Goal: Task Accomplishment & Management: Manage account settings

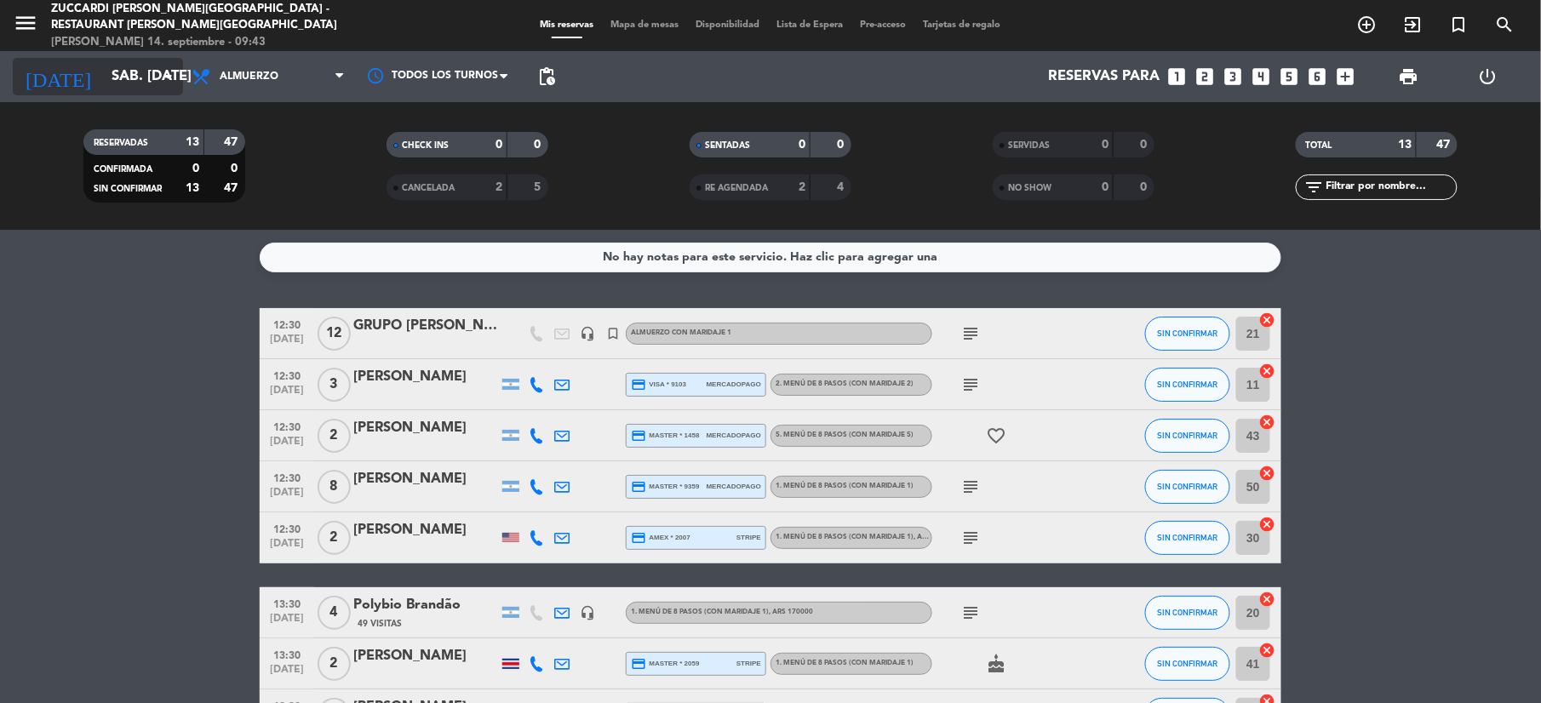
click at [103, 72] on input "sáb. [DATE]" at bounding box center [194, 76] width 183 height 33
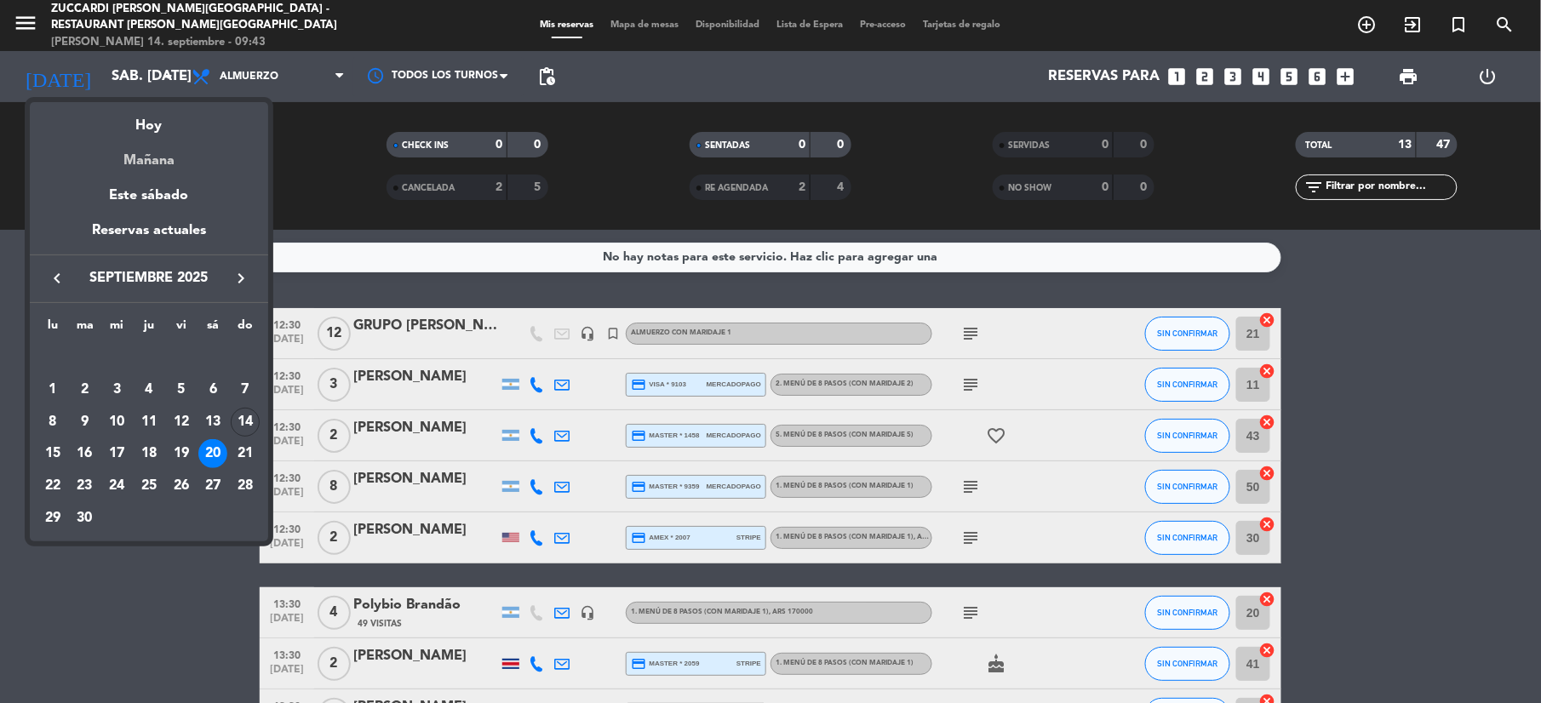
click at [153, 160] on div "Mañana" at bounding box center [149, 154] width 238 height 35
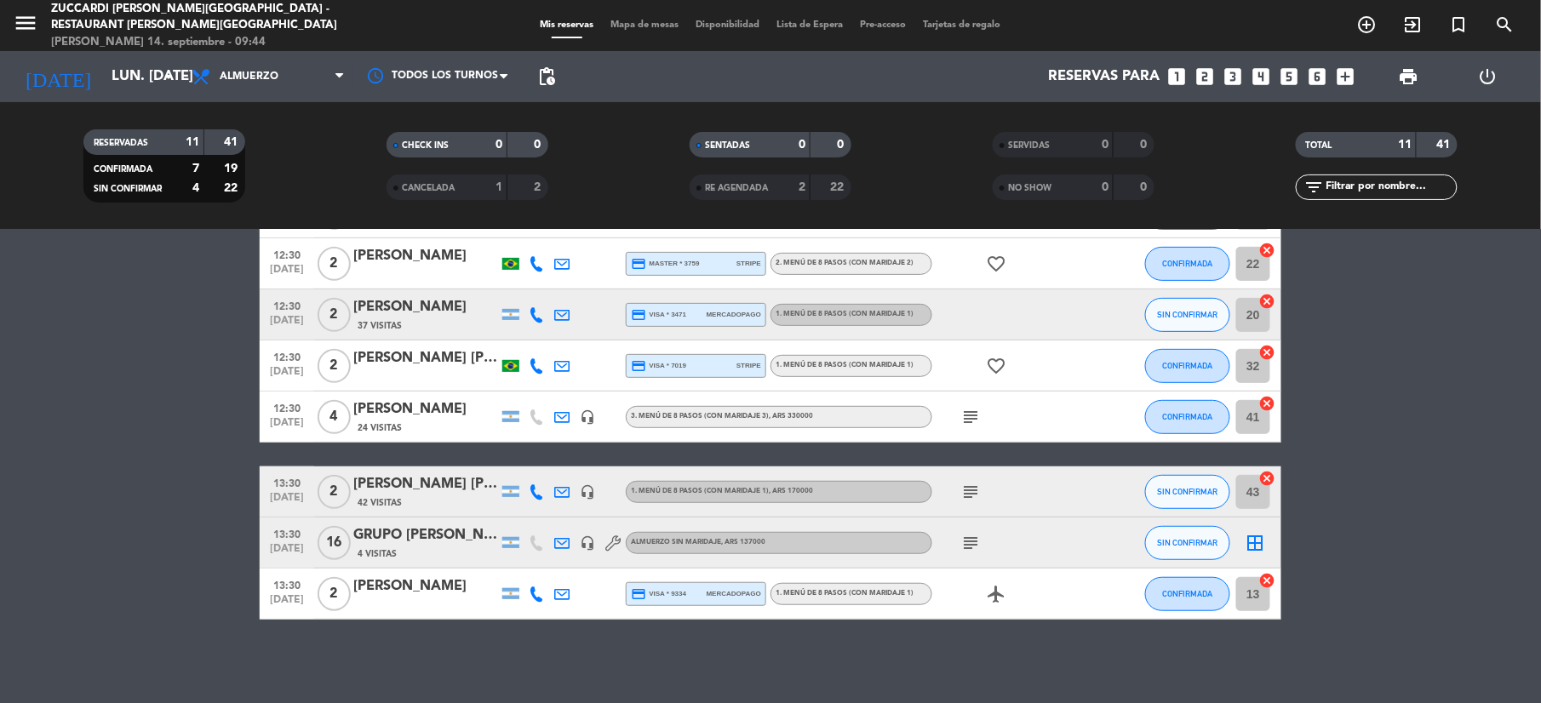
scroll to position [162, 0]
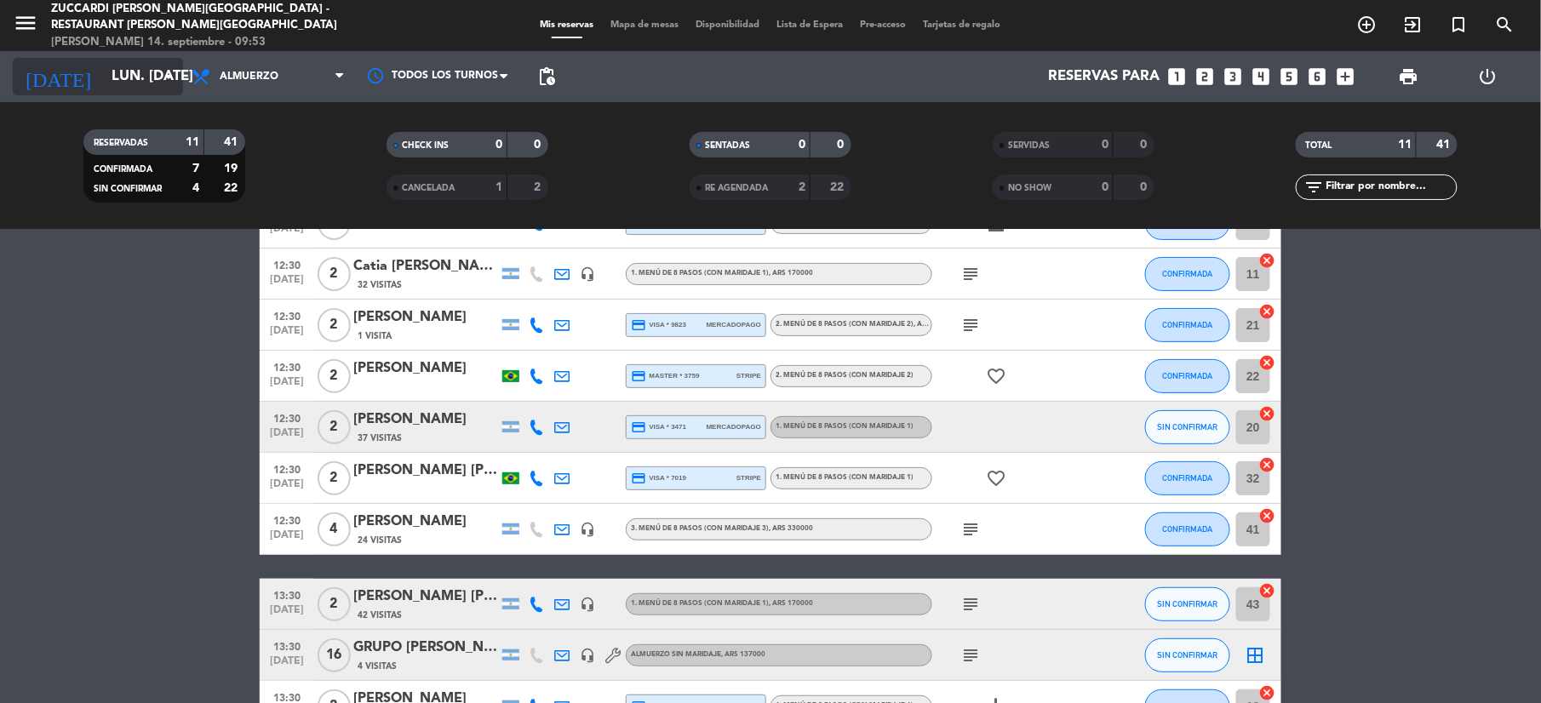
click at [146, 87] on input "lun. [DATE]" at bounding box center [194, 76] width 183 height 33
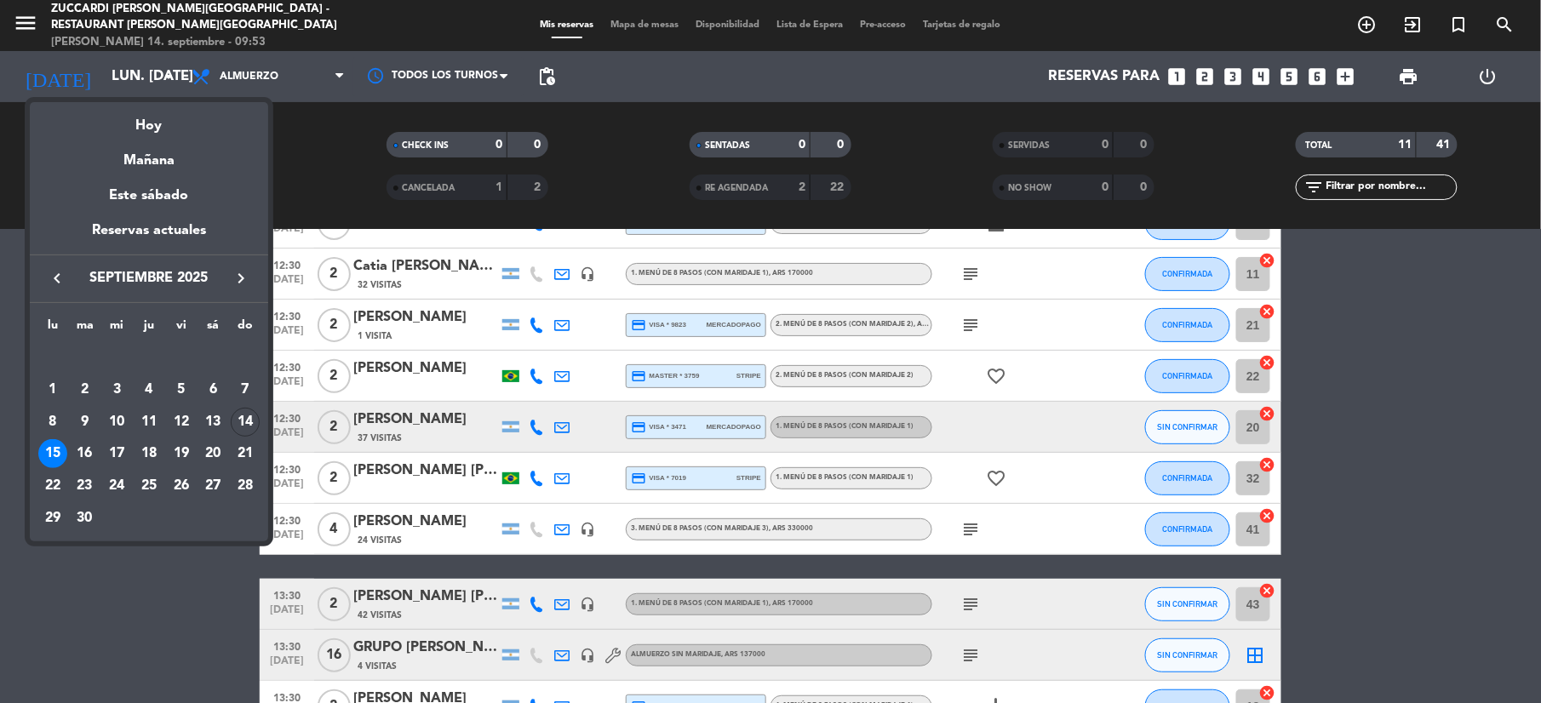
click at [245, 283] on icon "keyboard_arrow_right" at bounding box center [241, 278] width 20 height 20
click at [239, 286] on icon "keyboard_arrow_right" at bounding box center [241, 278] width 20 height 20
click at [49, 492] on div "22" at bounding box center [52, 486] width 29 height 29
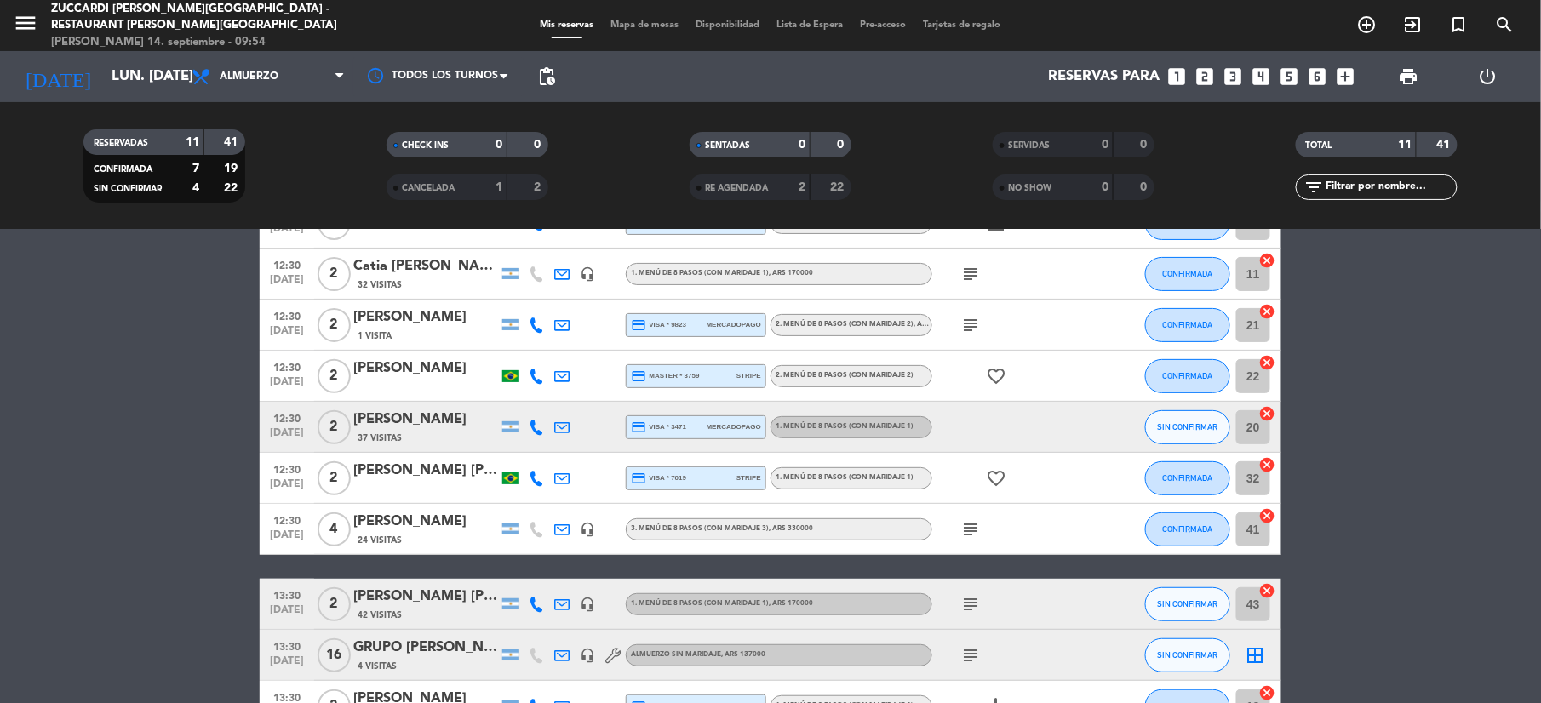
type input "lun. 22 dic."
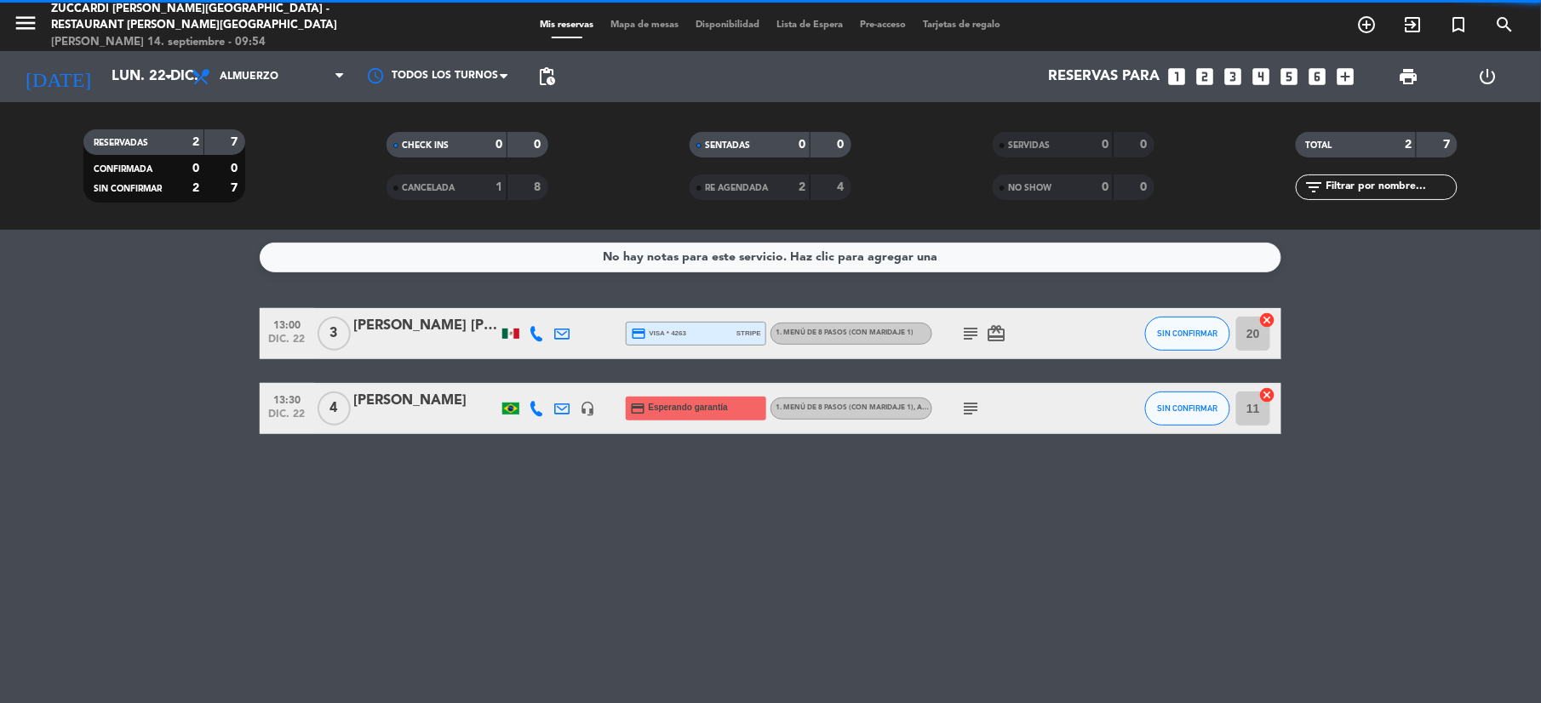
scroll to position [0, 0]
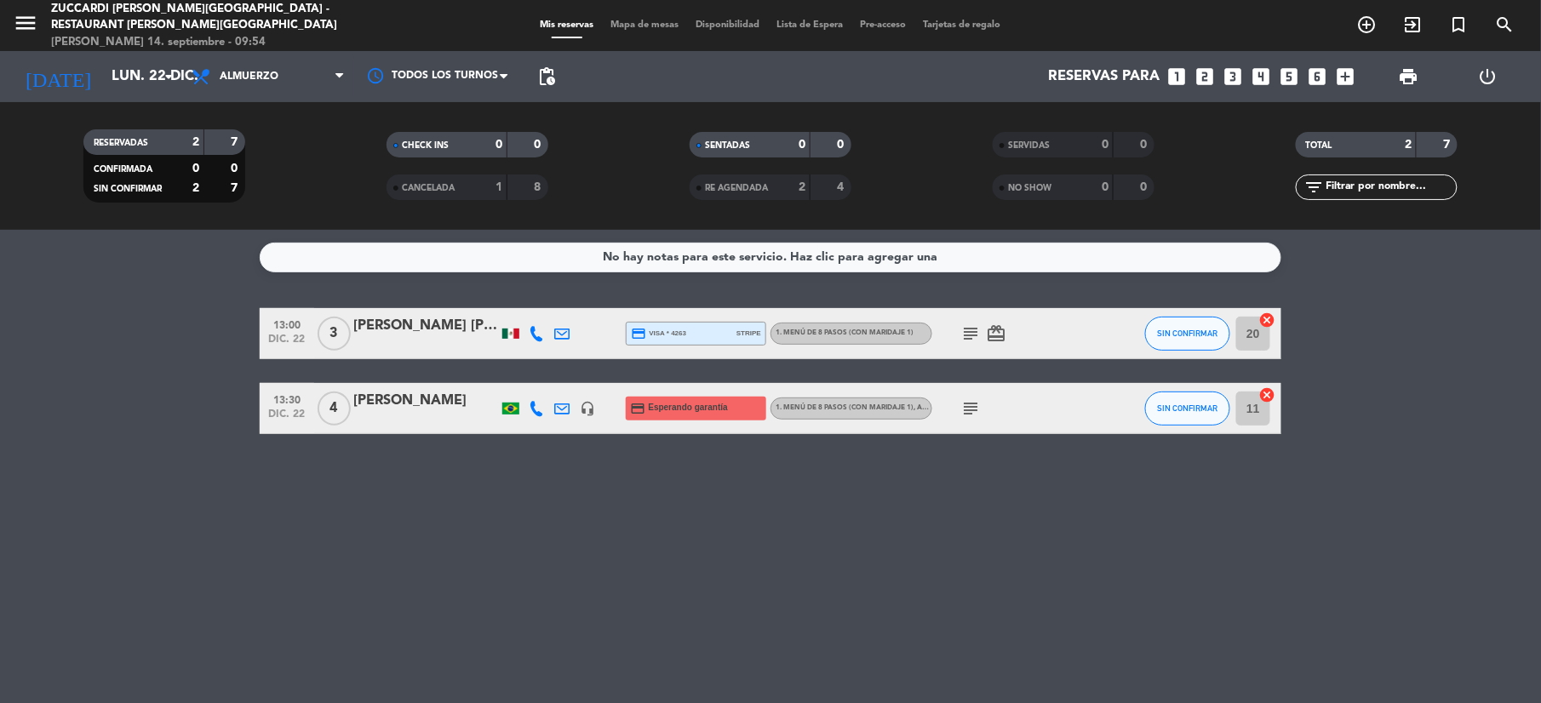
click at [399, 407] on div "[PERSON_NAME]" at bounding box center [425, 401] width 145 height 22
click at [146, 73] on input "lun. 22 dic." at bounding box center [194, 76] width 183 height 33
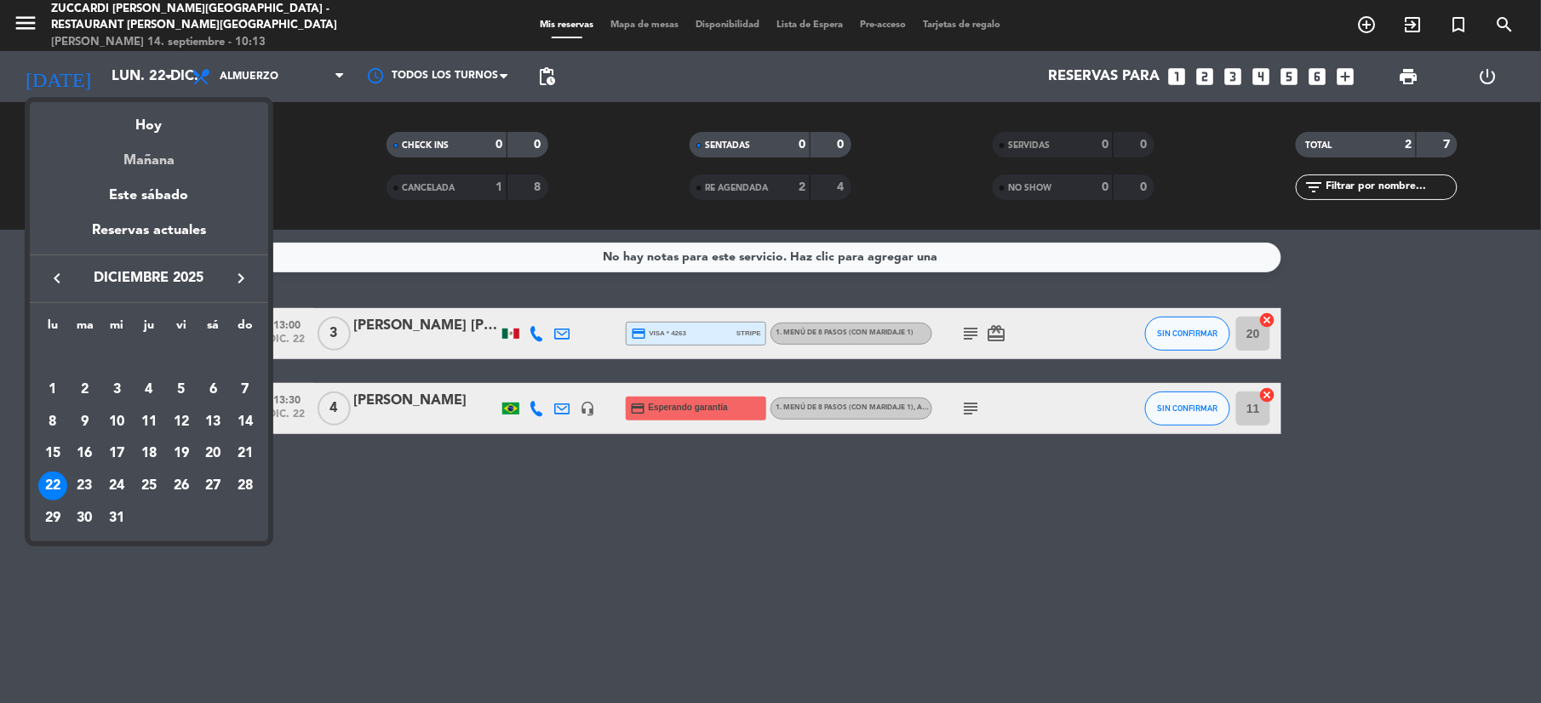
click at [158, 165] on div "Mañana" at bounding box center [149, 154] width 238 height 35
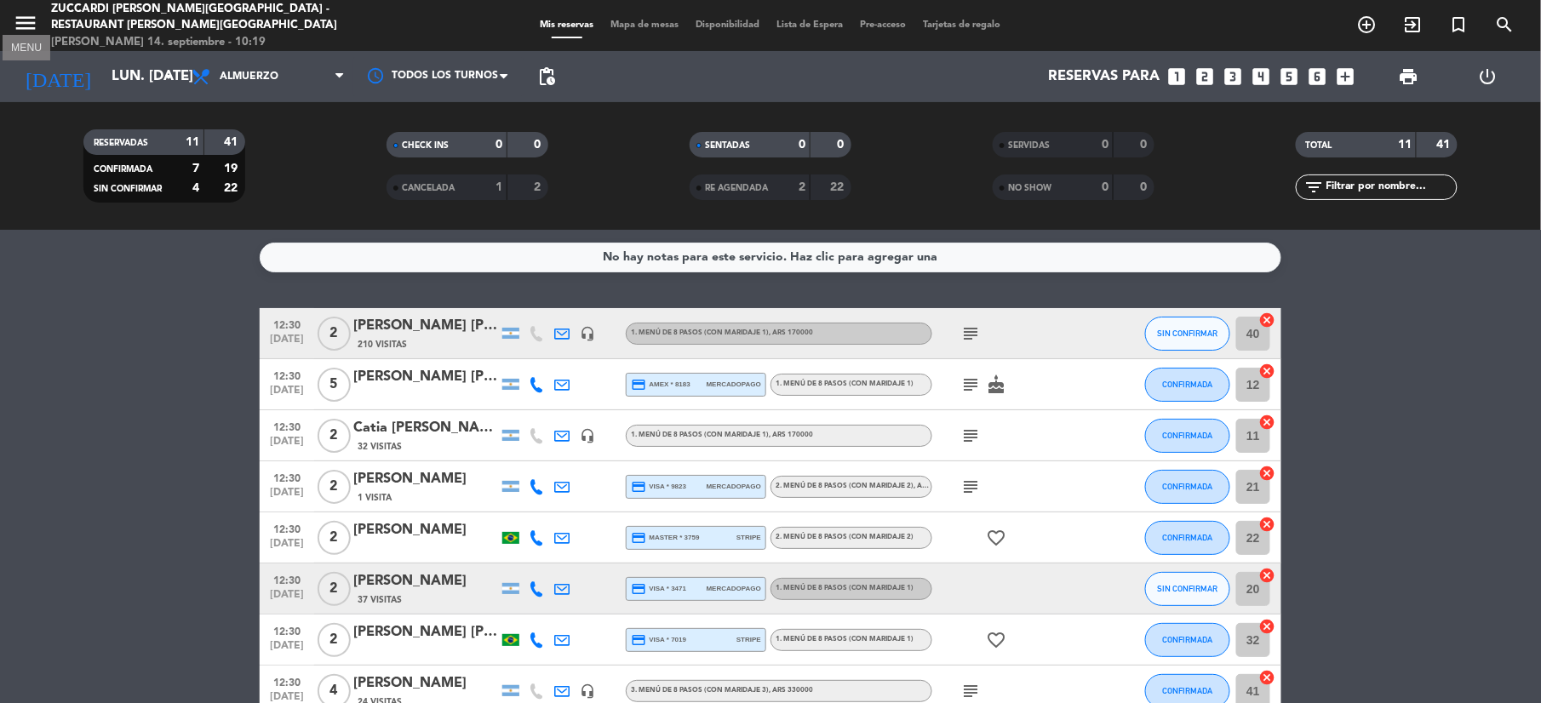
click at [27, 28] on icon "menu" at bounding box center [26, 23] width 26 height 26
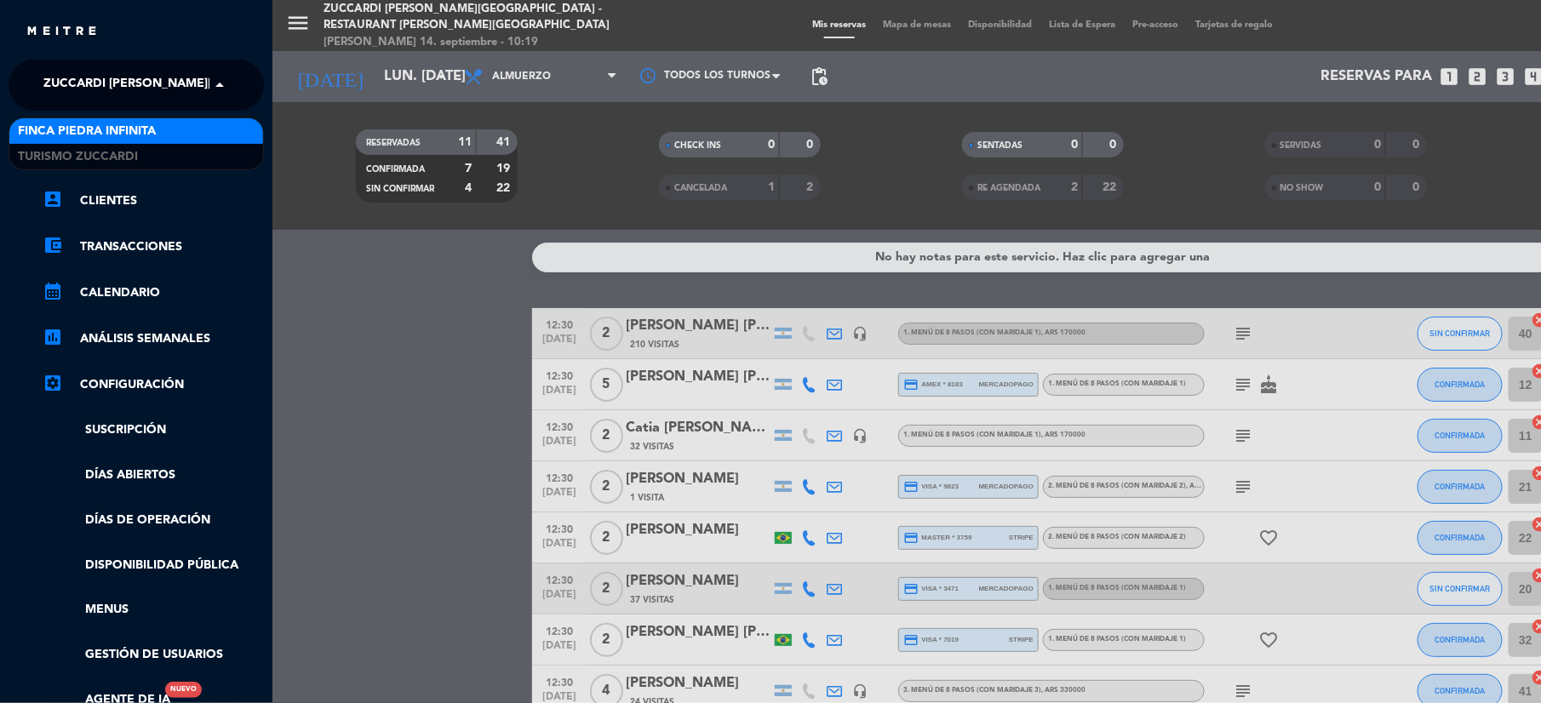
click at [85, 83] on span "Zuccardi [PERSON_NAME][GEOGRAPHIC_DATA] - Restaurant [PERSON_NAME][GEOGRAPHIC_D…" at bounding box center [346, 85] width 606 height 36
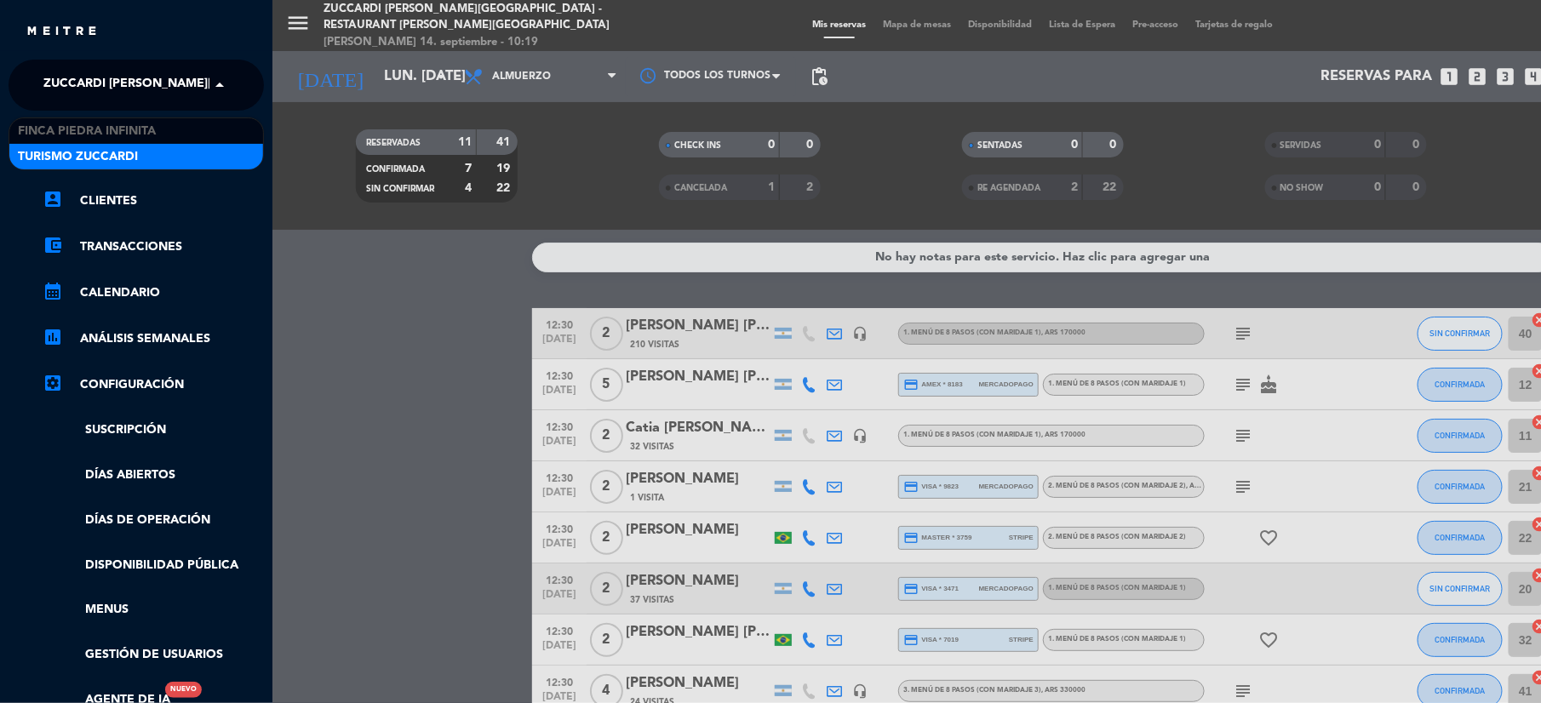
click at [68, 160] on span "Turismo Zuccardi" at bounding box center [78, 157] width 120 height 20
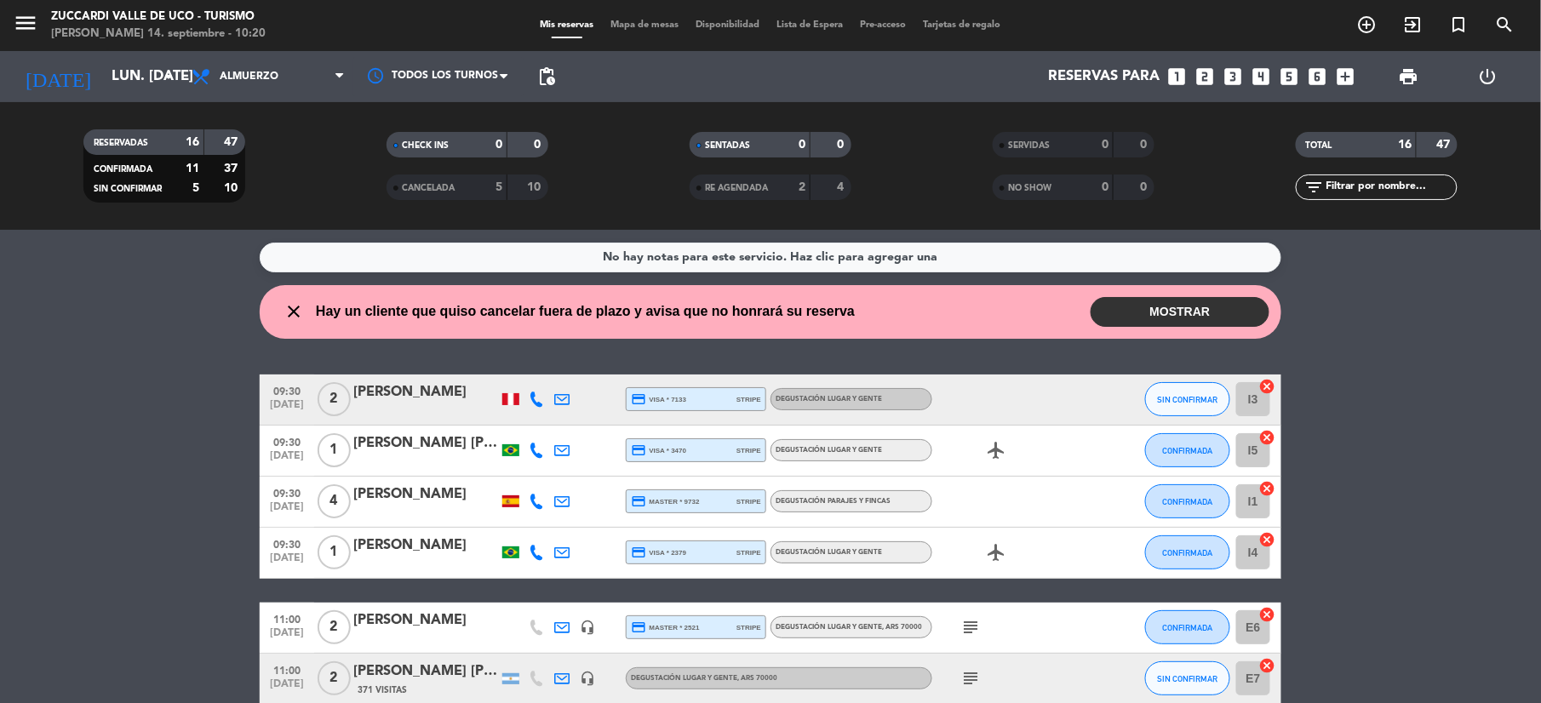
click at [1200, 311] on button "MOSTRAR" at bounding box center [1180, 312] width 179 height 30
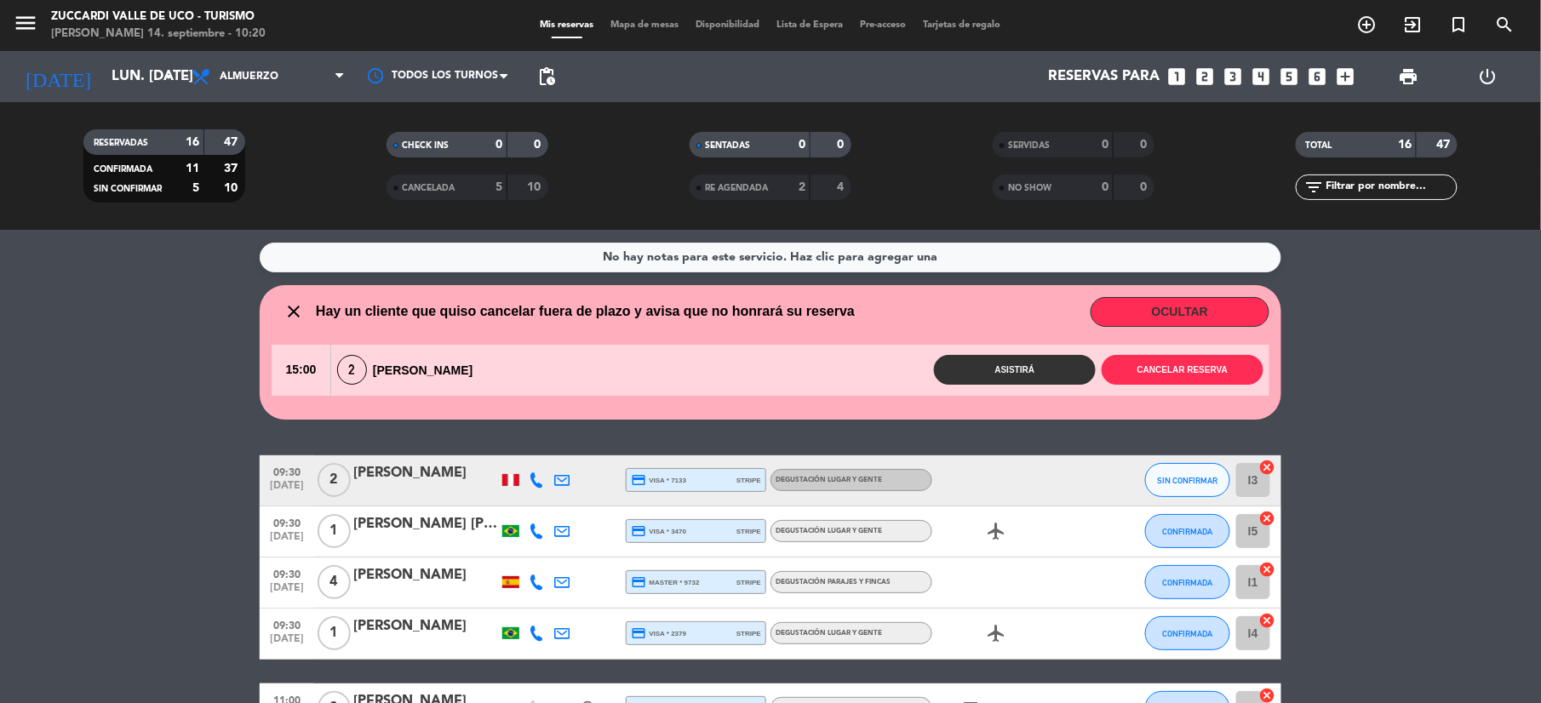
click at [533, 479] on icon at bounding box center [536, 480] width 15 height 15
click at [529, 450] on span "Copiar" at bounding box center [527, 452] width 36 height 18
click at [1516, 32] on icon "search" at bounding box center [1505, 24] width 20 height 20
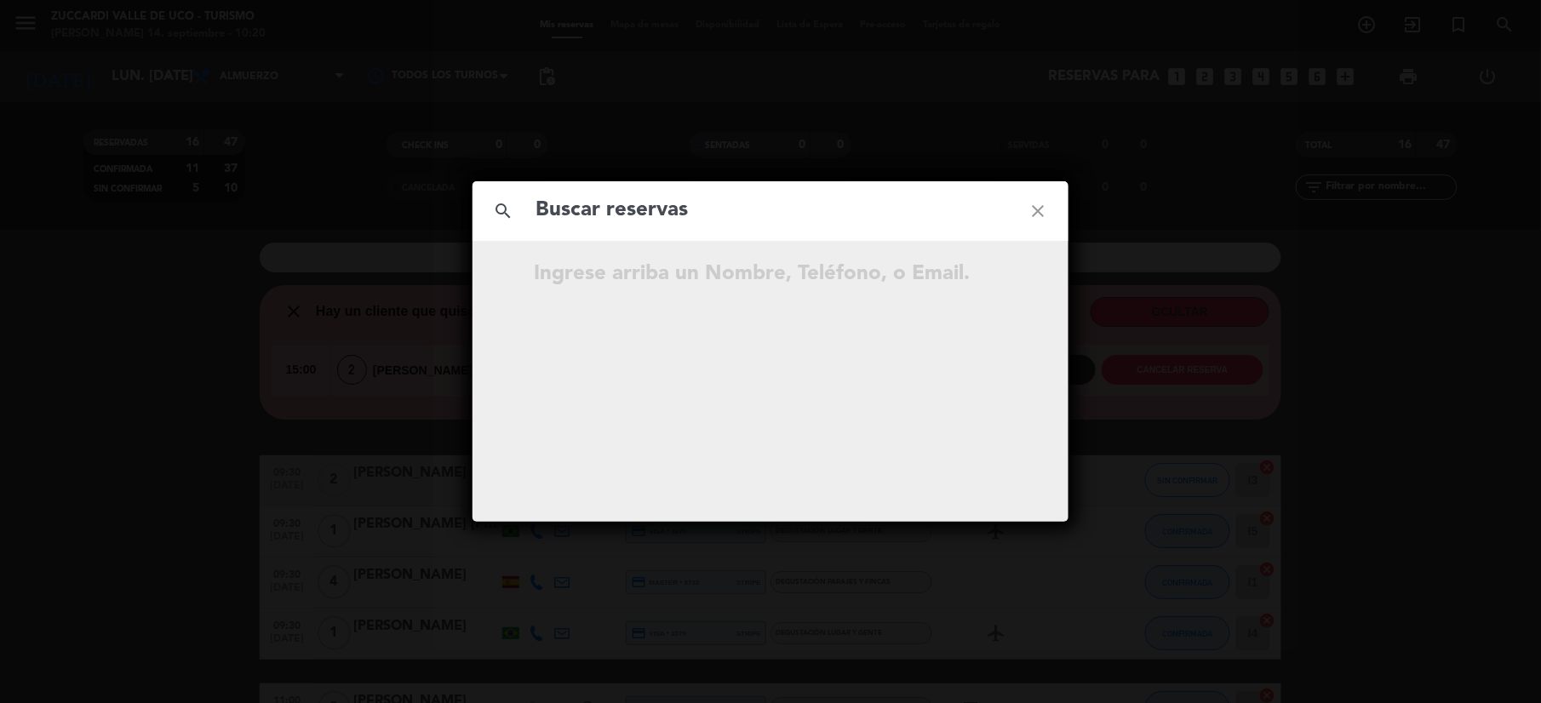
click at [1039, 209] on icon "close" at bounding box center [1037, 211] width 61 height 61
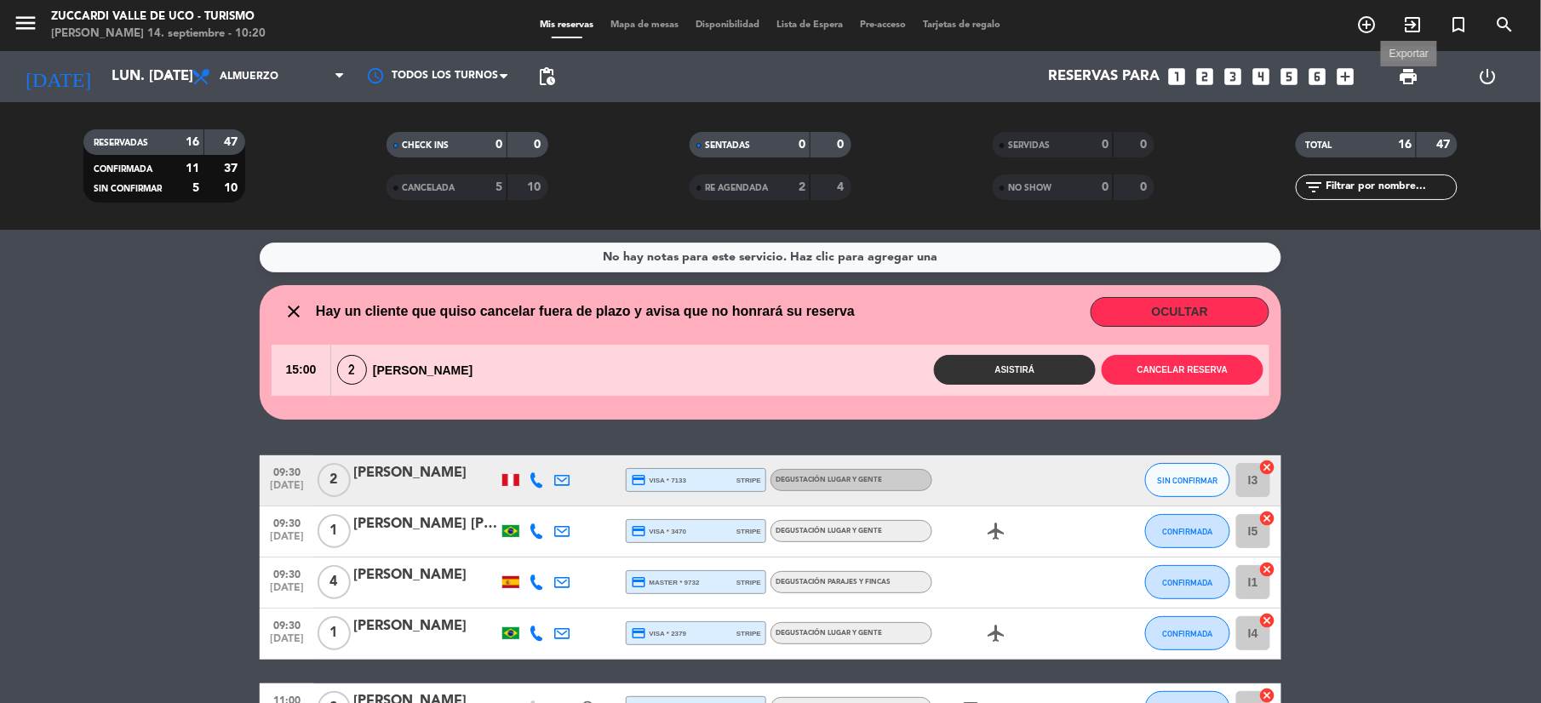
click at [1414, 77] on span "print" at bounding box center [1408, 76] width 20 height 20
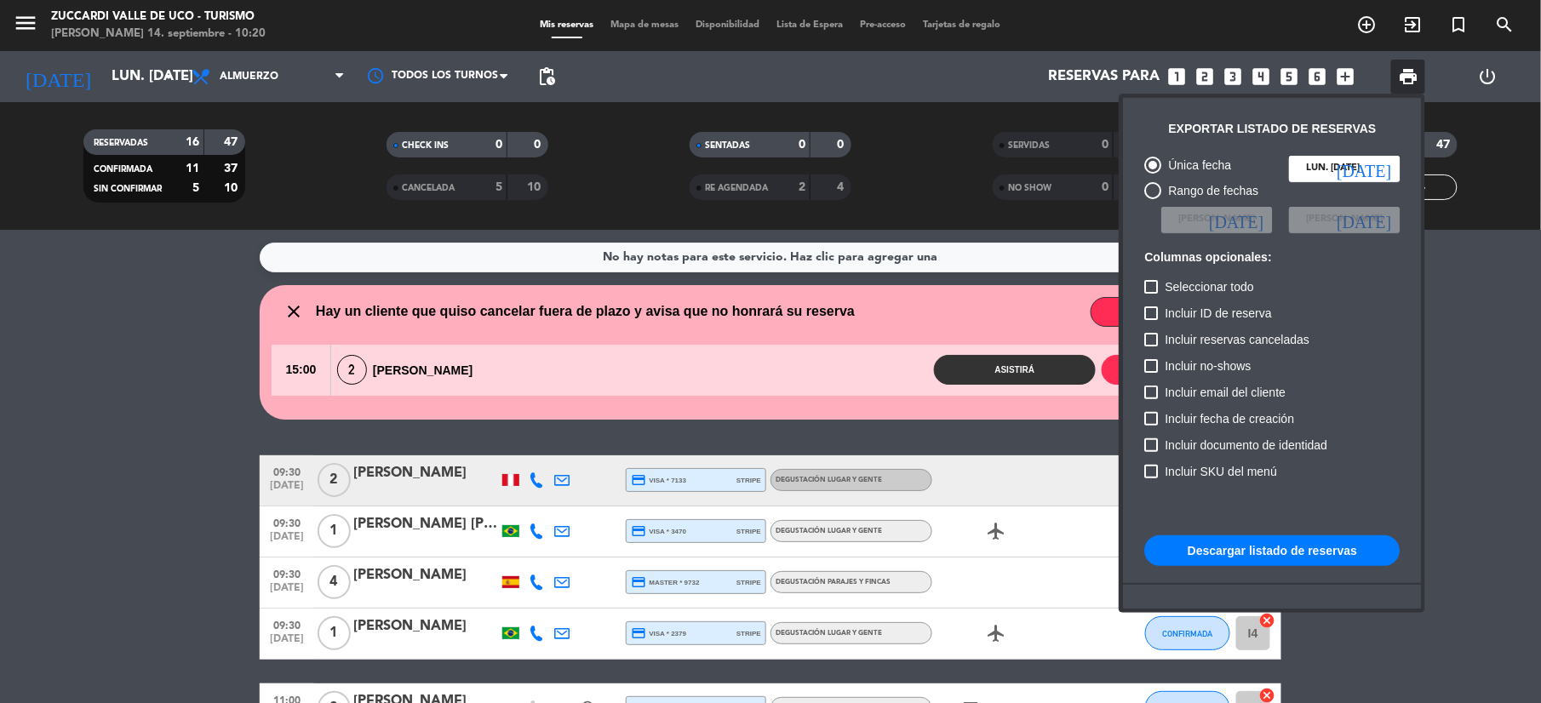
click at [1264, 548] on button "Descargar listado de reservas" at bounding box center [1271, 551] width 255 height 31
click at [120, 433] on div at bounding box center [770, 351] width 1541 height 703
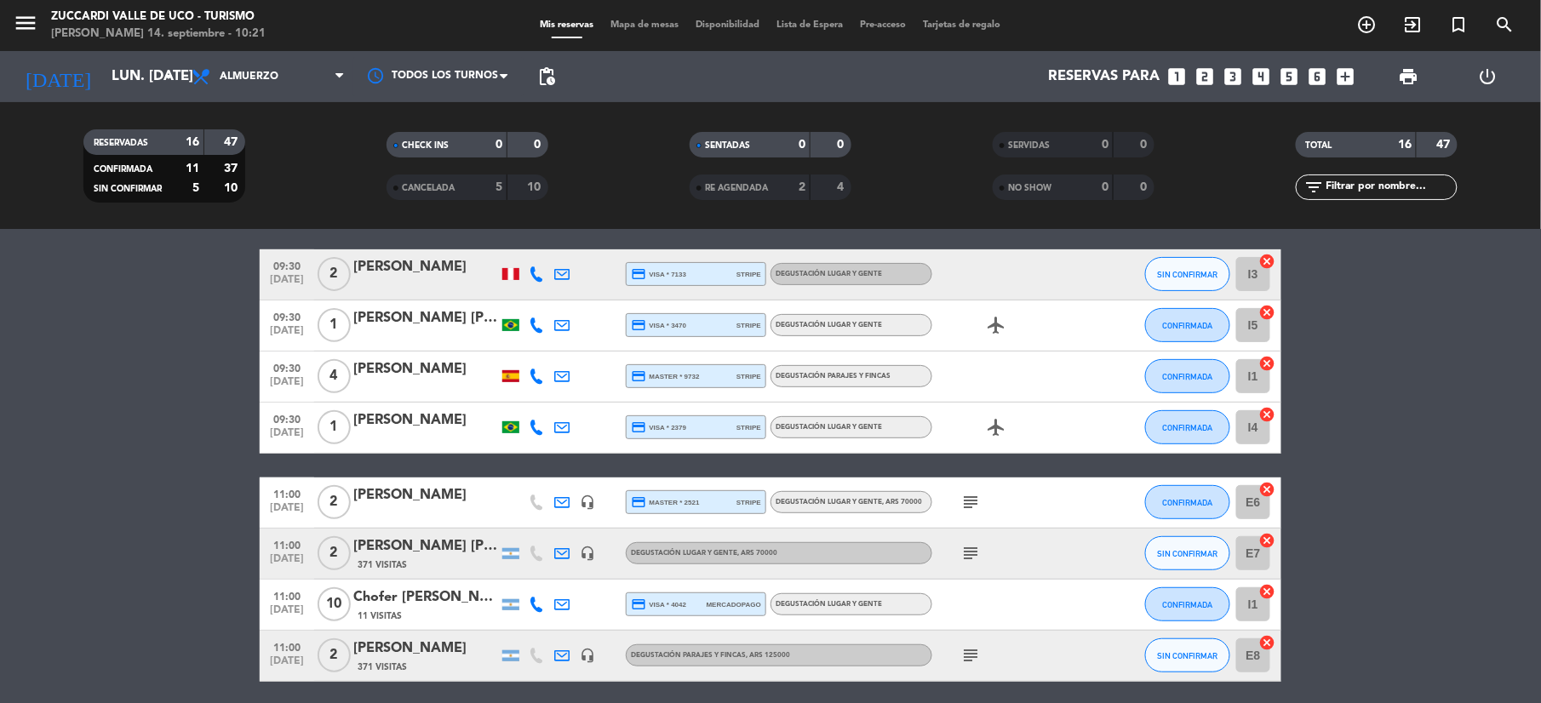
scroll to position [226, 0]
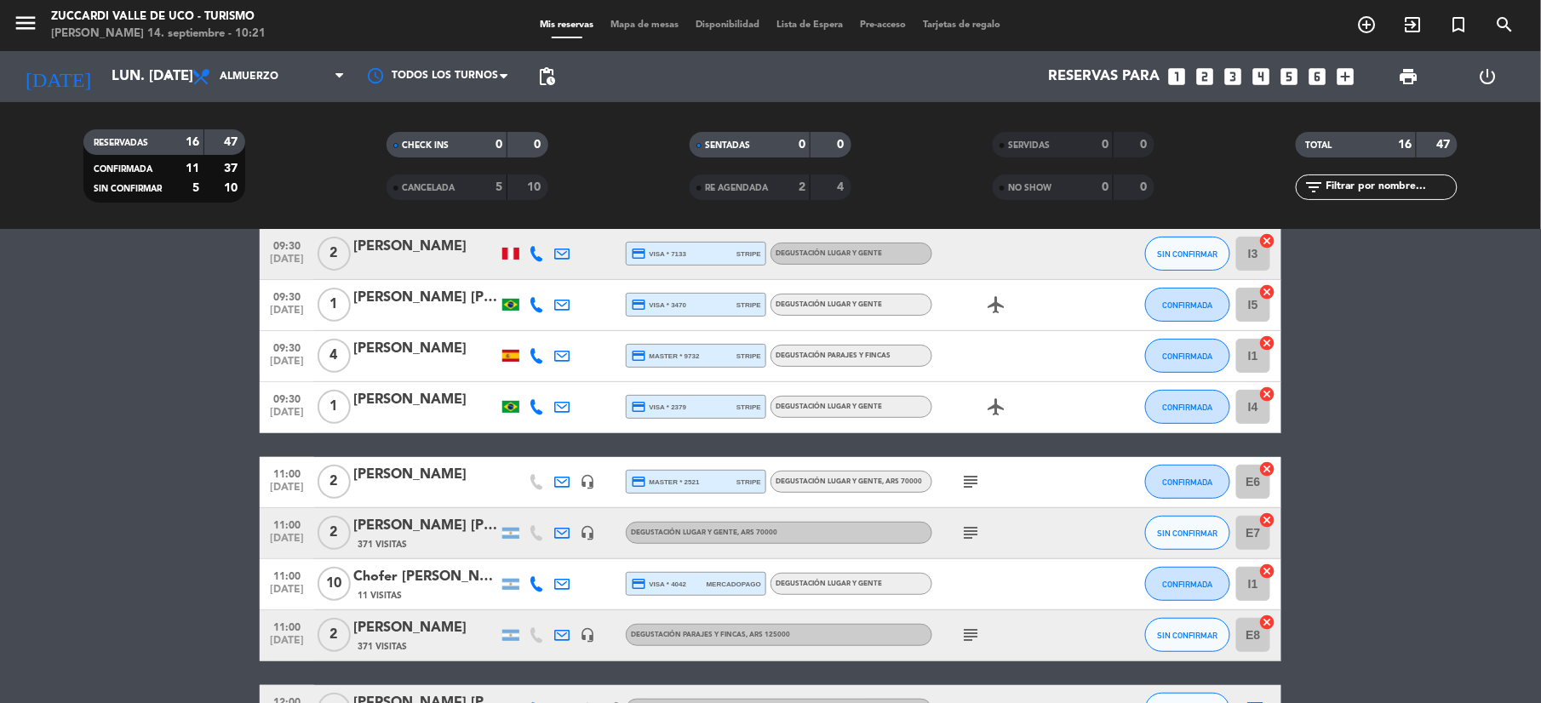
click at [533, 249] on icon at bounding box center [536, 253] width 15 height 15
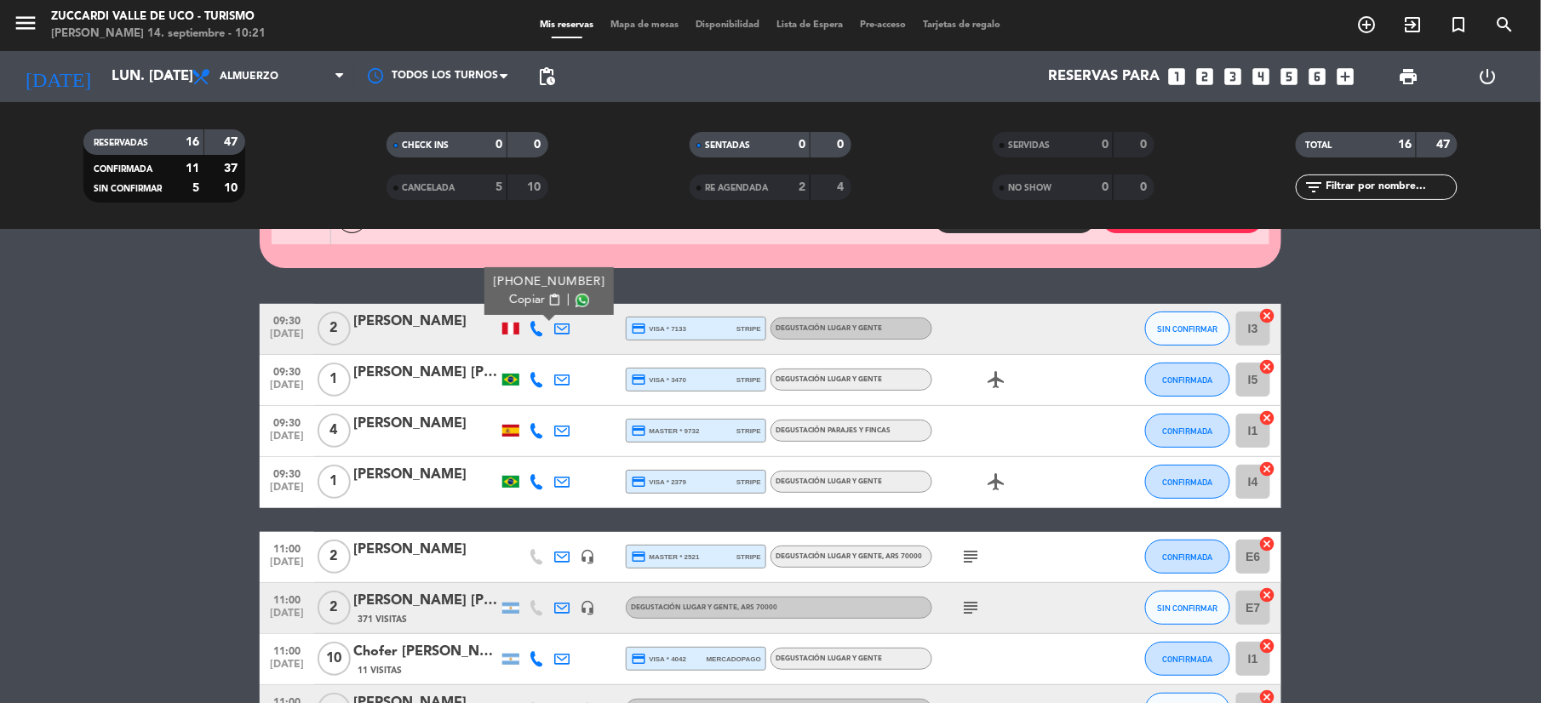
scroll to position [113, 0]
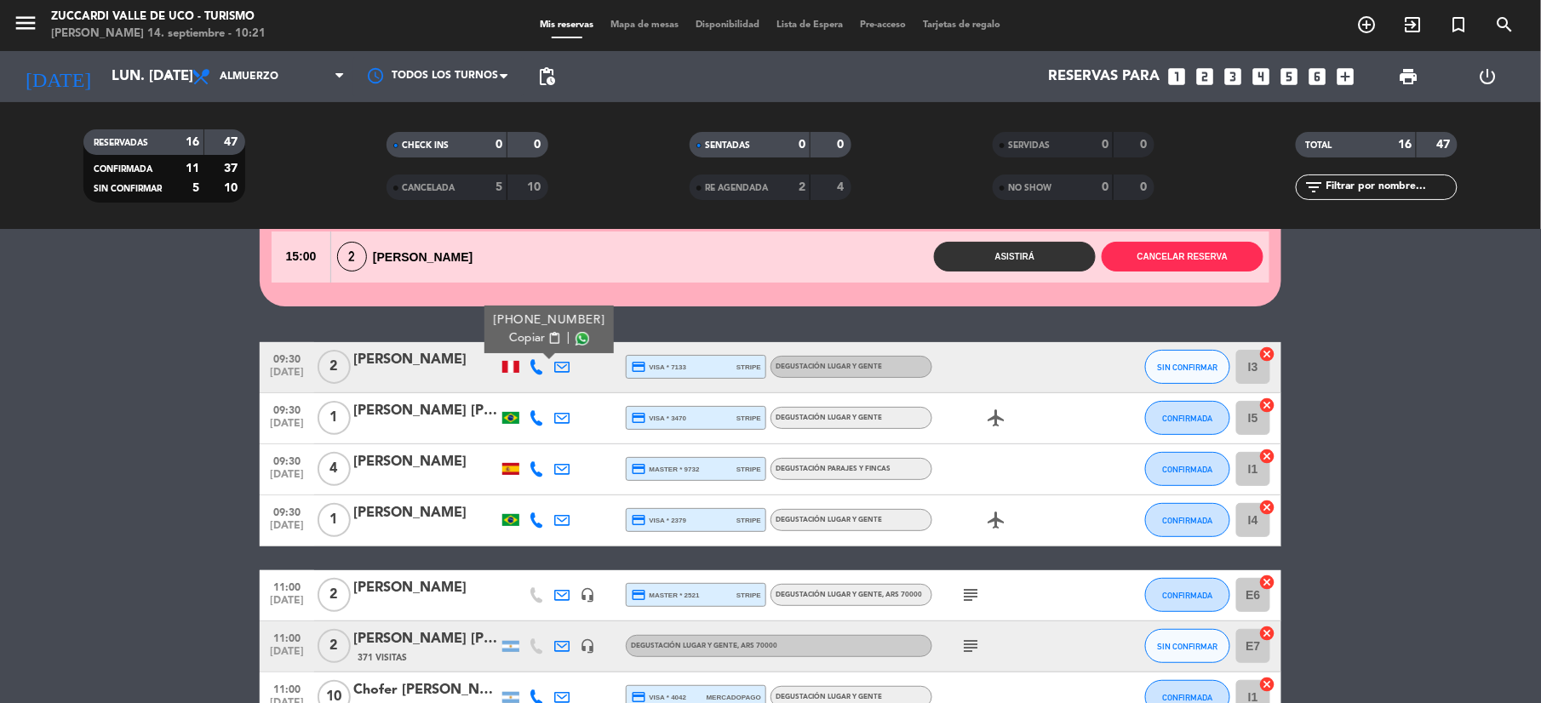
click at [513, 330] on span "Copiar" at bounding box center [527, 339] width 36 height 18
click at [532, 413] on icon at bounding box center [536, 417] width 15 height 15
click at [519, 387] on span "Copiar" at bounding box center [520, 390] width 36 height 18
click at [542, 528] on icon at bounding box center [536, 520] width 15 height 15
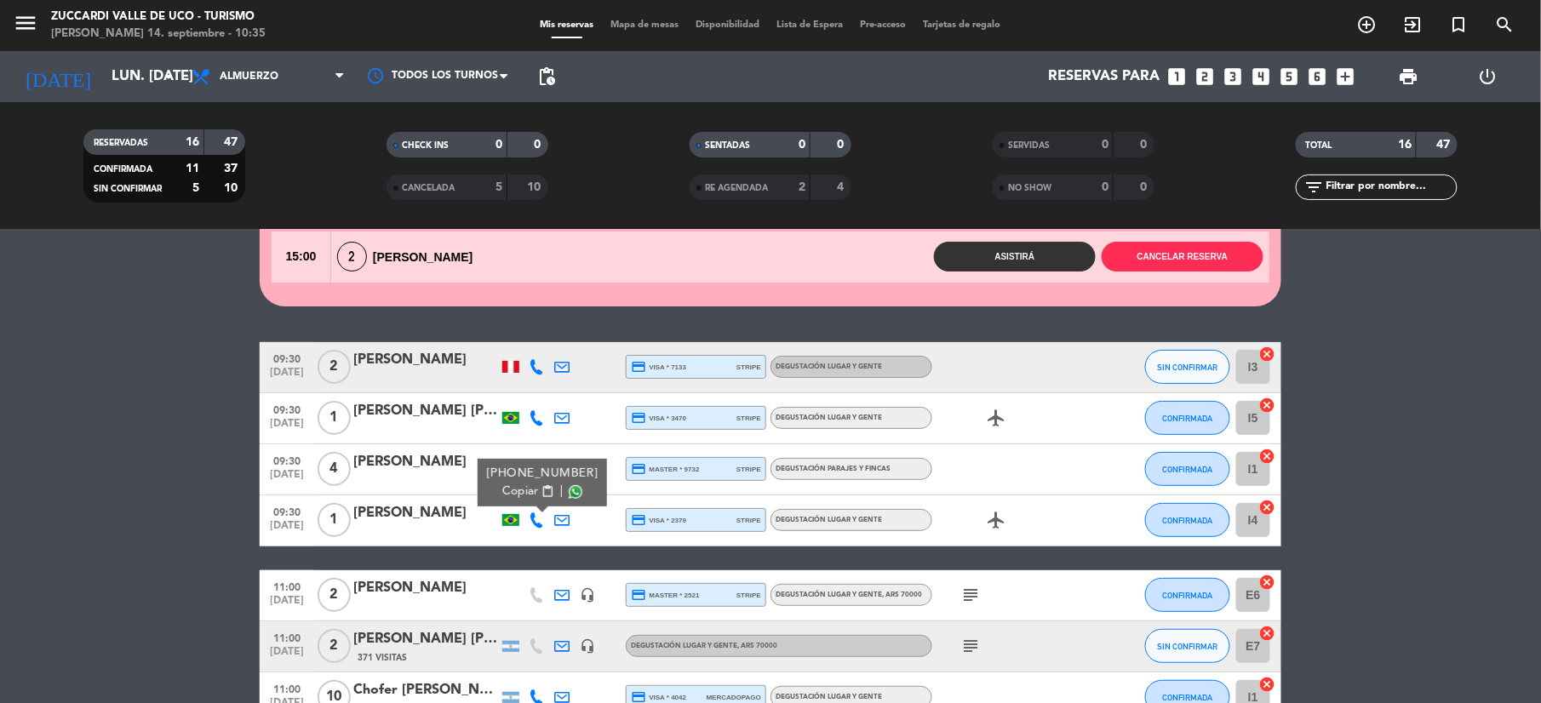
click at [502, 494] on span "Copiar" at bounding box center [520, 492] width 36 height 18
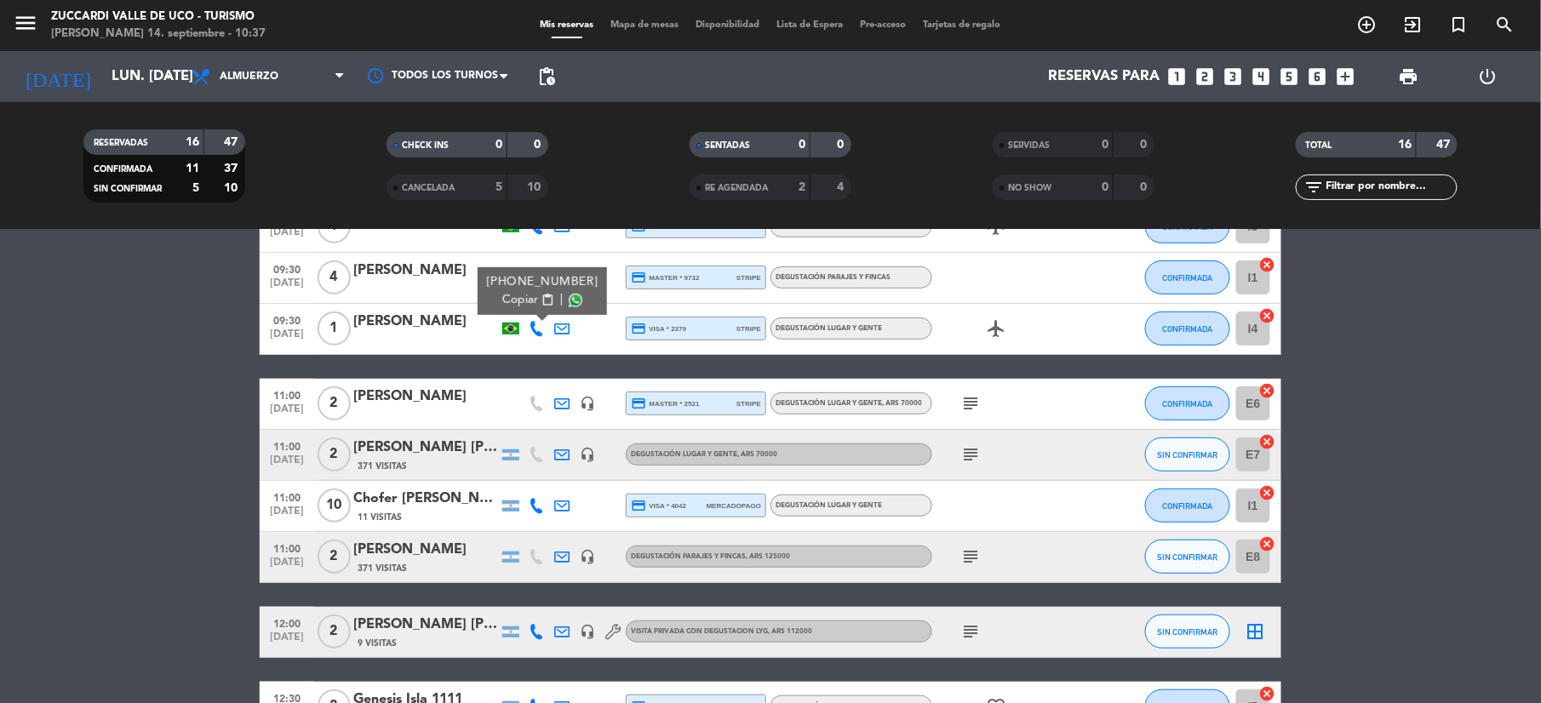
scroll to position [341, 0]
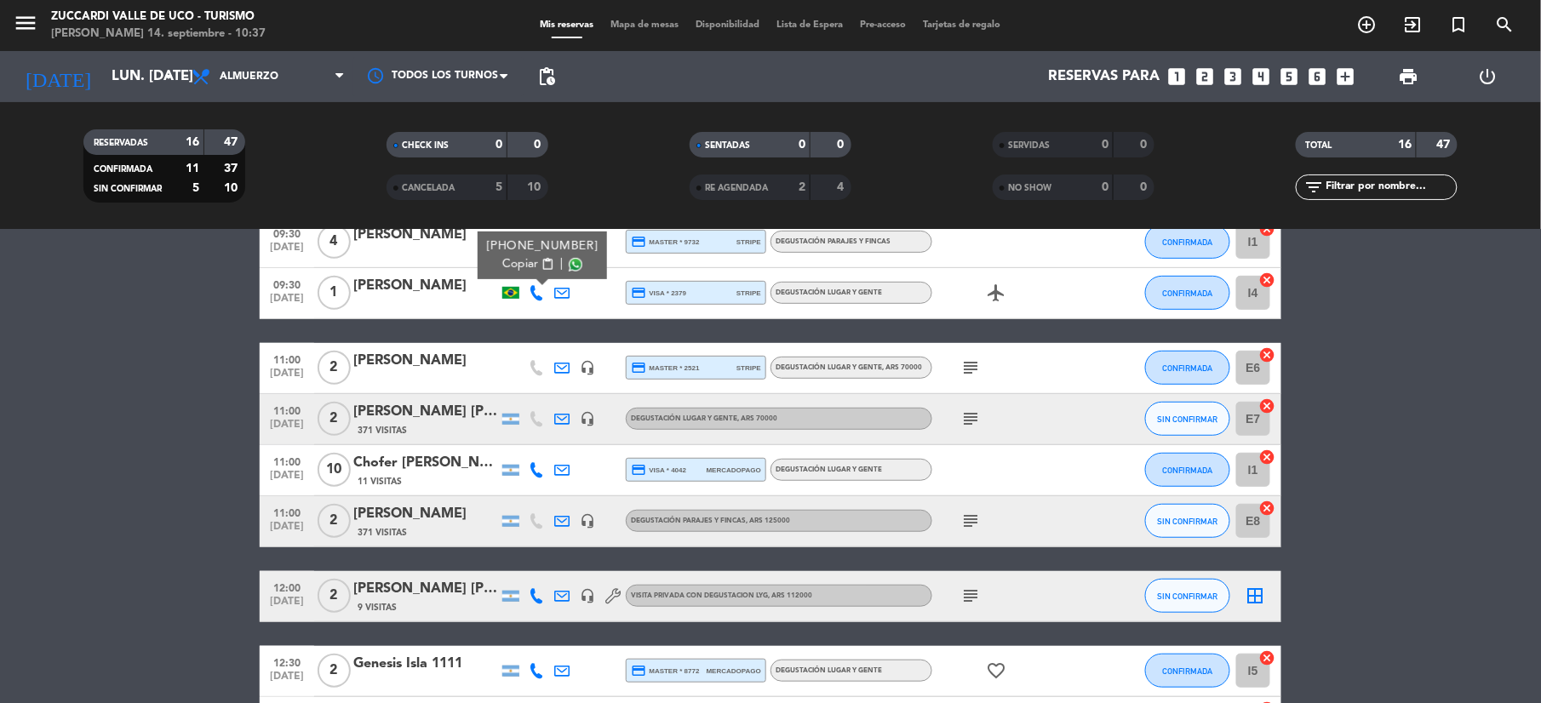
click at [557, 358] on div at bounding box center [562, 368] width 26 height 50
click at [559, 360] on icon at bounding box center [561, 367] width 15 height 15
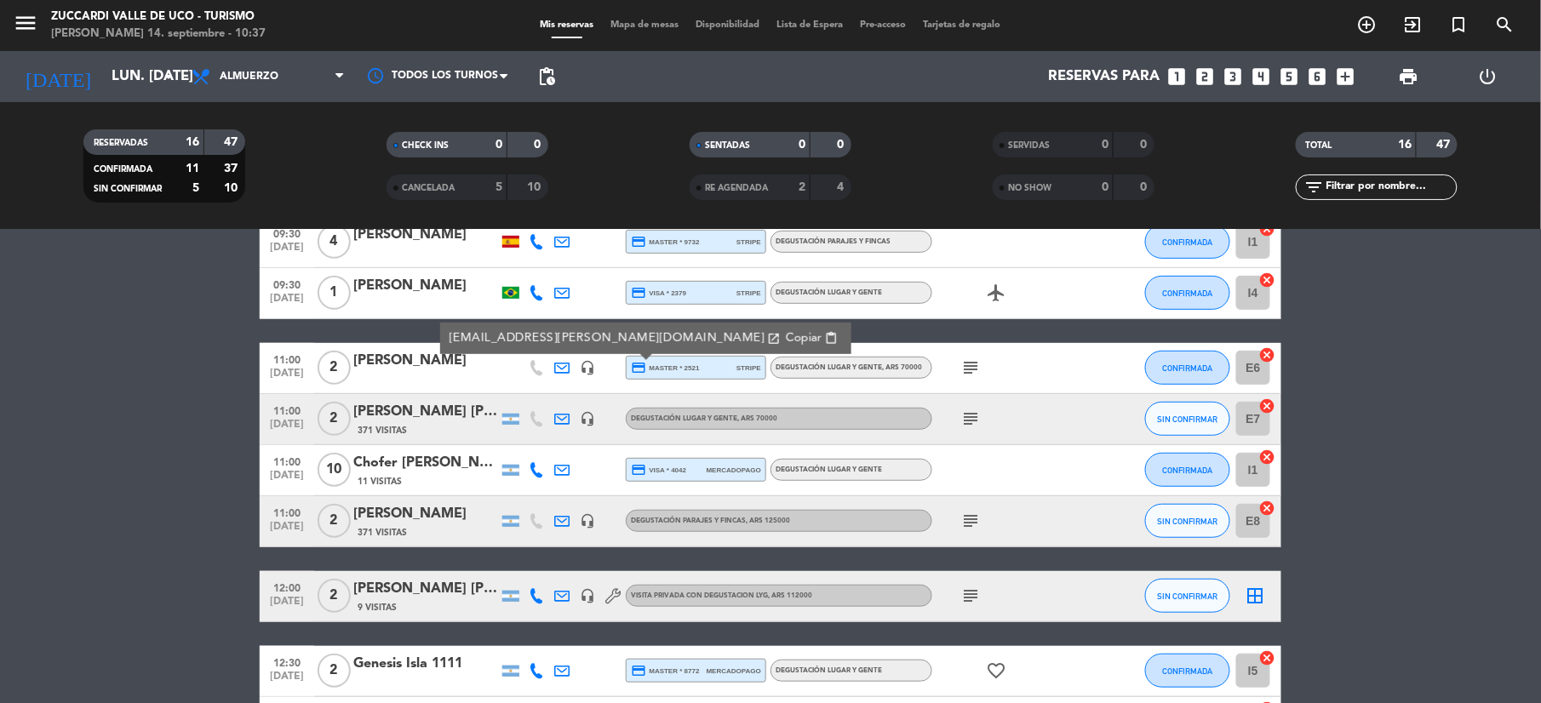
click at [972, 362] on icon "subject" at bounding box center [970, 368] width 20 height 20
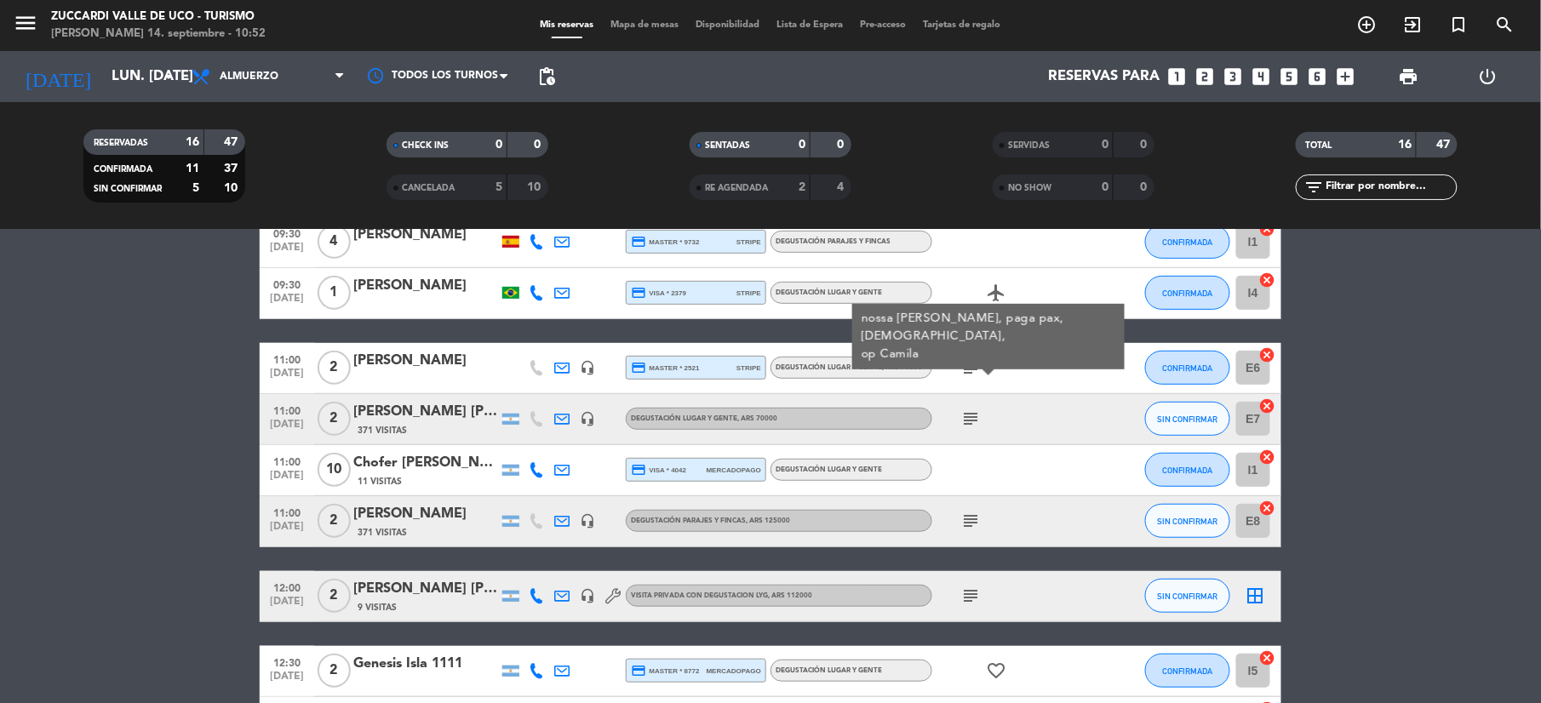
click at [538, 477] on icon at bounding box center [536, 469] width 15 height 15
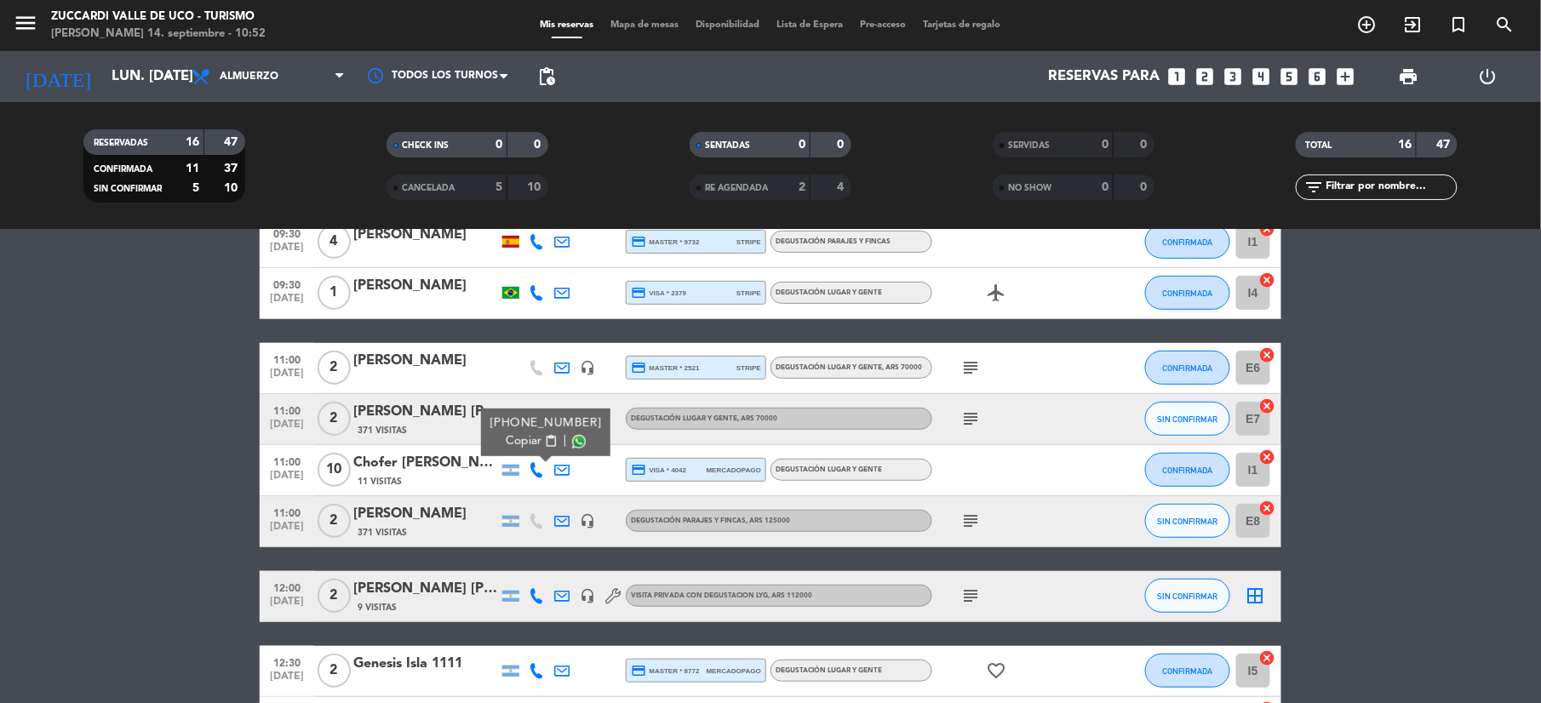
click at [513, 437] on span "Copiar" at bounding box center [524, 442] width 36 height 18
click at [557, 530] on div at bounding box center [562, 521] width 26 height 50
click at [557, 525] on icon at bounding box center [561, 520] width 15 height 15
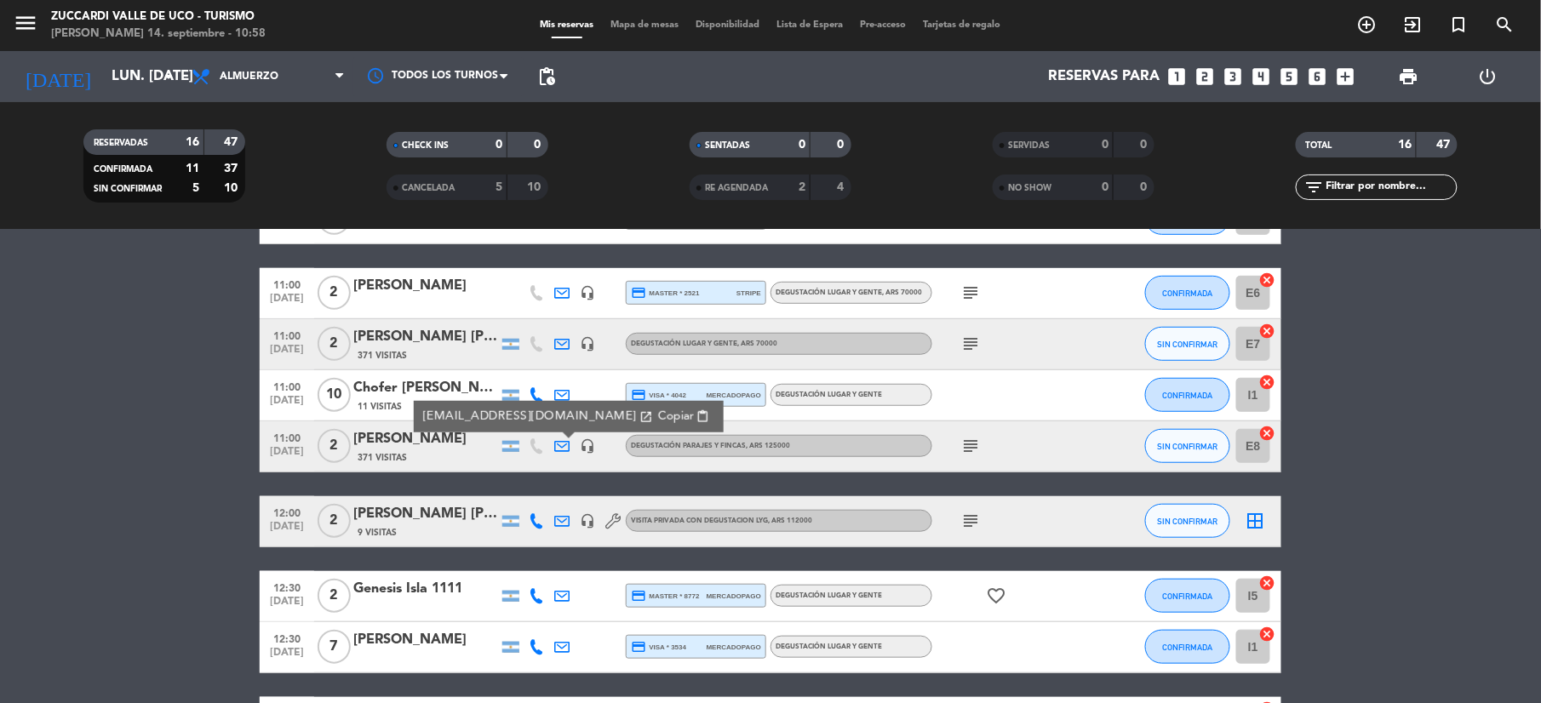
scroll to position [454, 0]
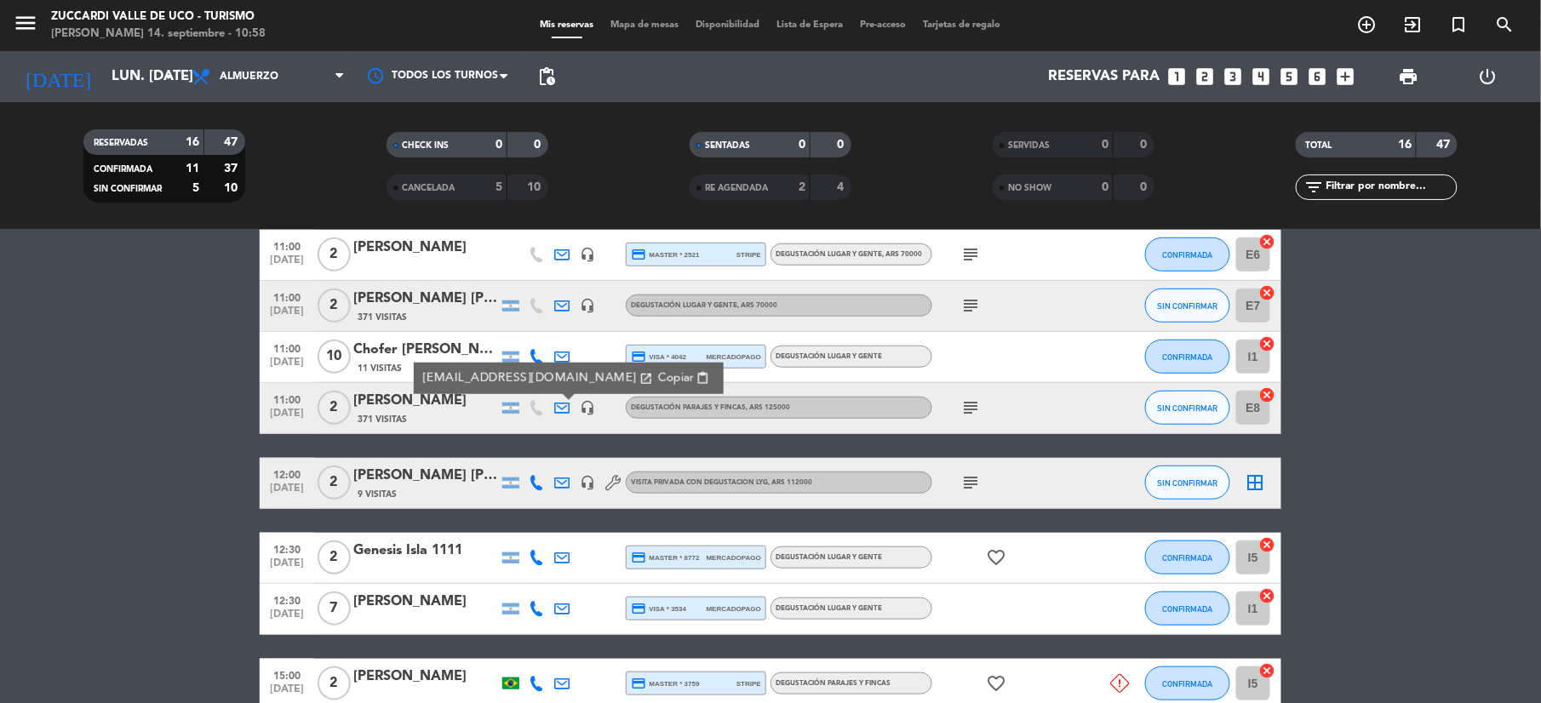
click at [536, 484] on icon at bounding box center [536, 482] width 15 height 15
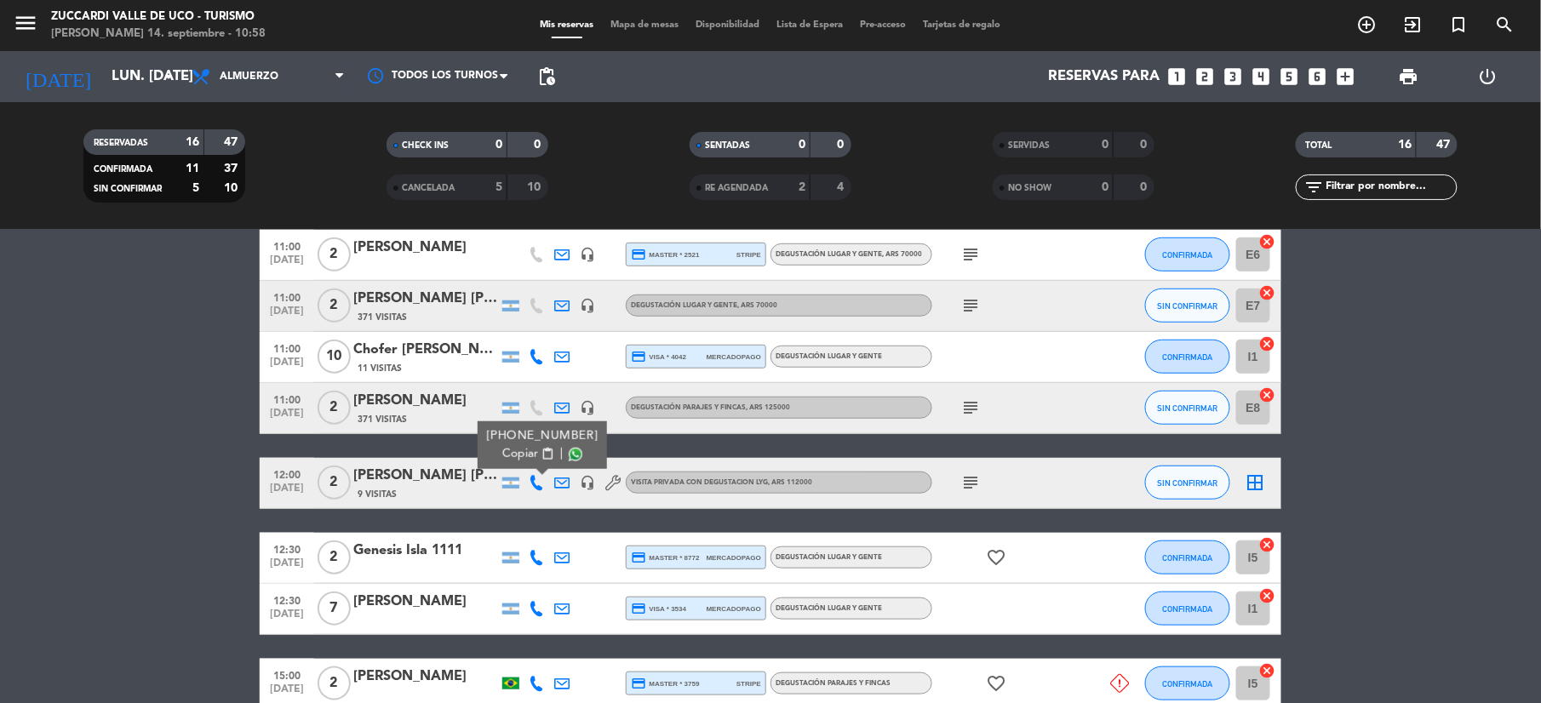
click at [524, 455] on span "Copiar" at bounding box center [520, 454] width 36 height 18
click at [972, 487] on icon "subject" at bounding box center [970, 483] width 20 height 20
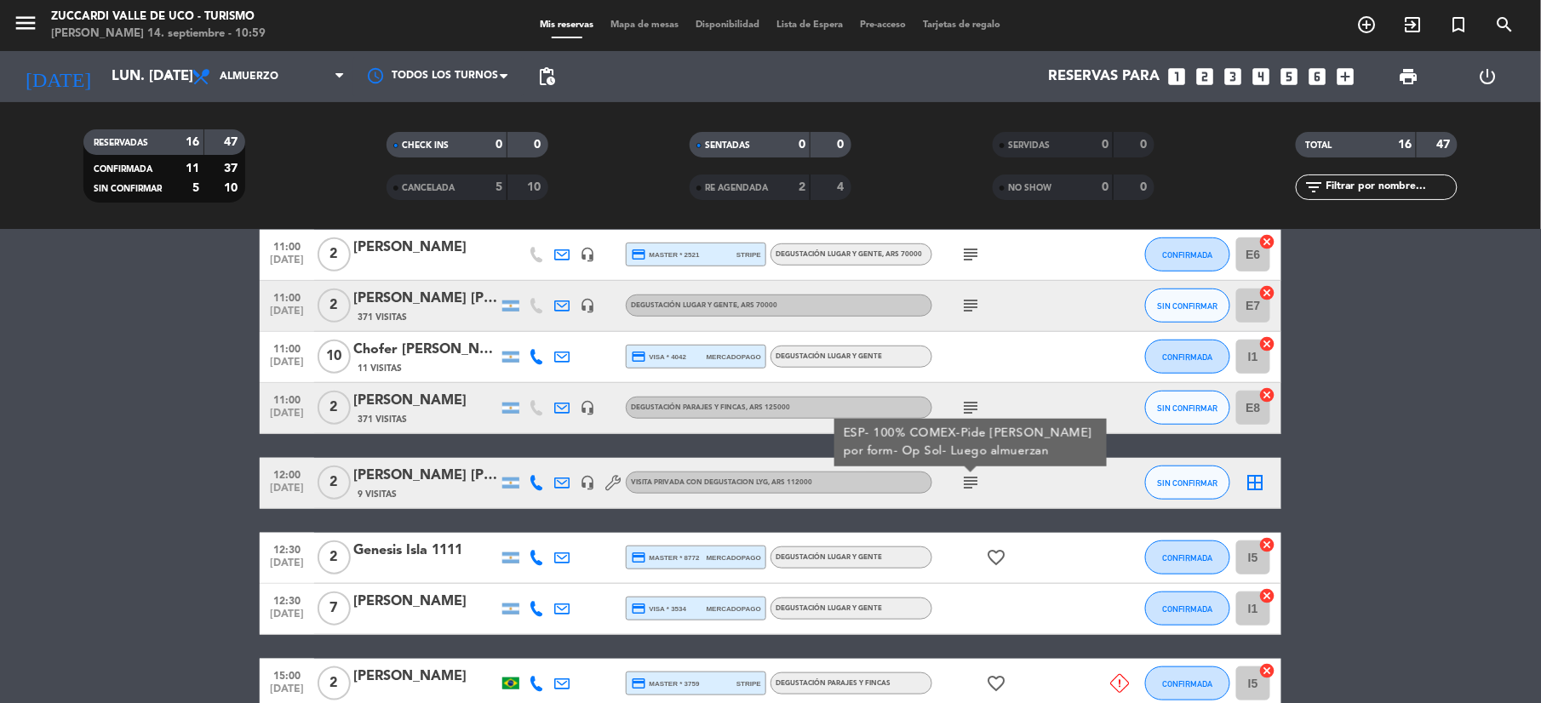
click at [559, 487] on icon at bounding box center [561, 482] width 15 height 15
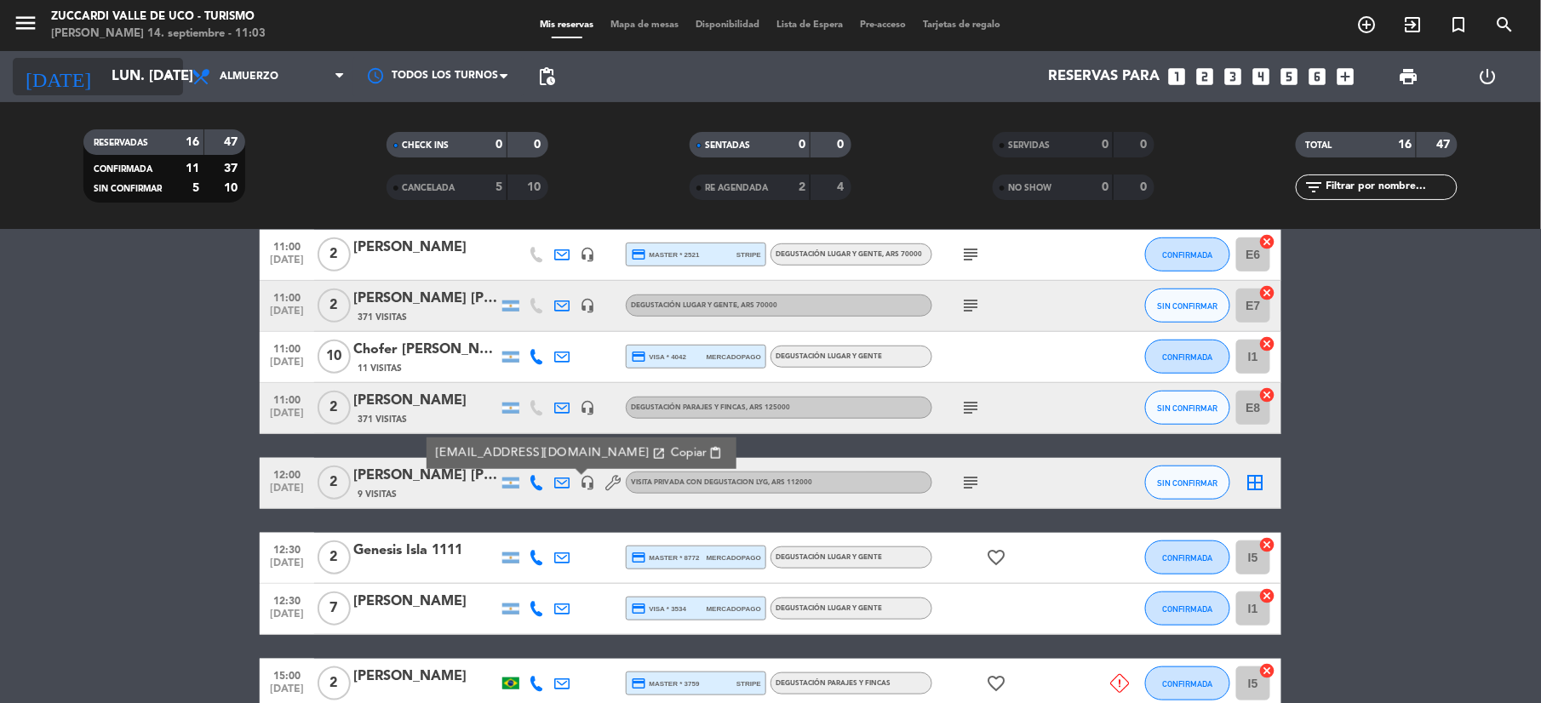
click at [103, 73] on input "lun. [DATE]" at bounding box center [194, 76] width 183 height 33
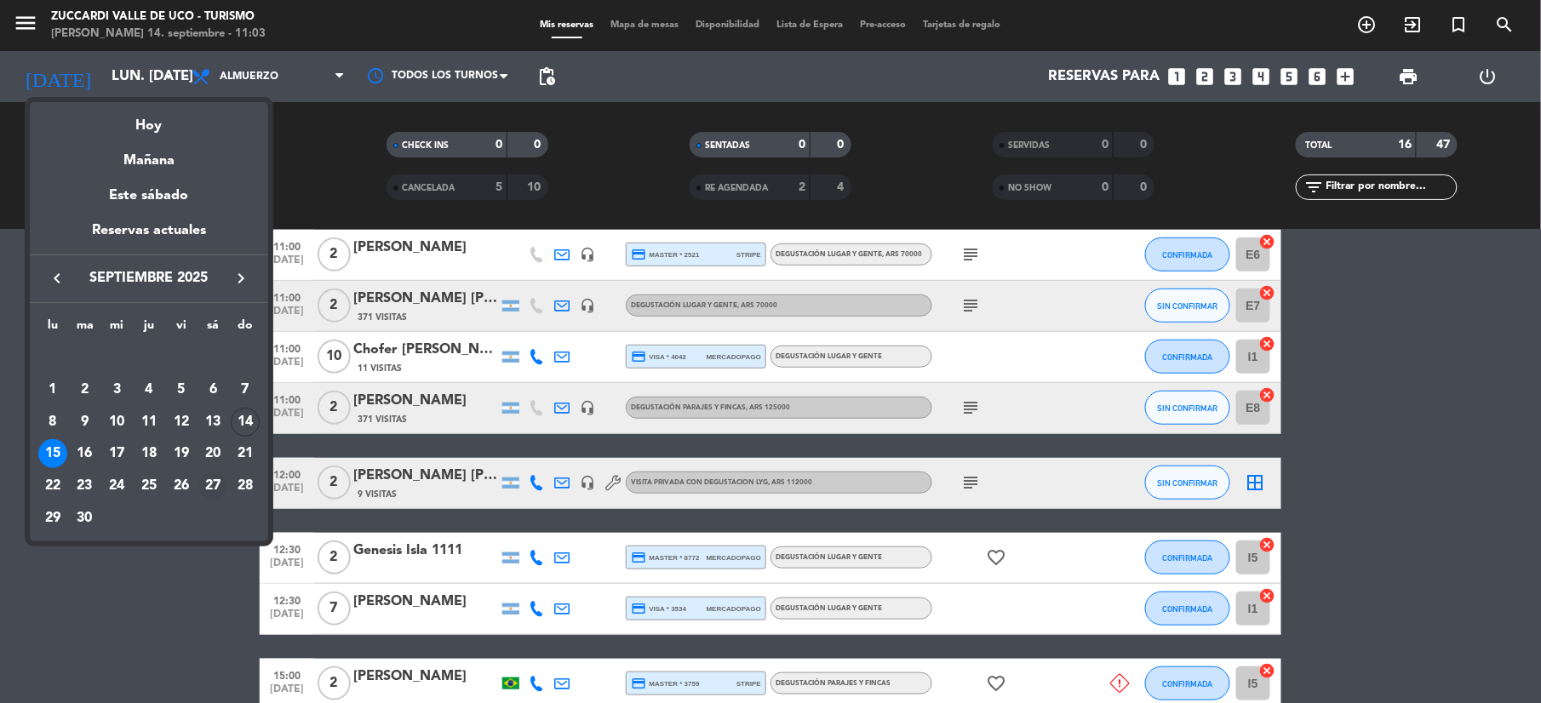
click at [211, 487] on div "27" at bounding box center [212, 486] width 29 height 29
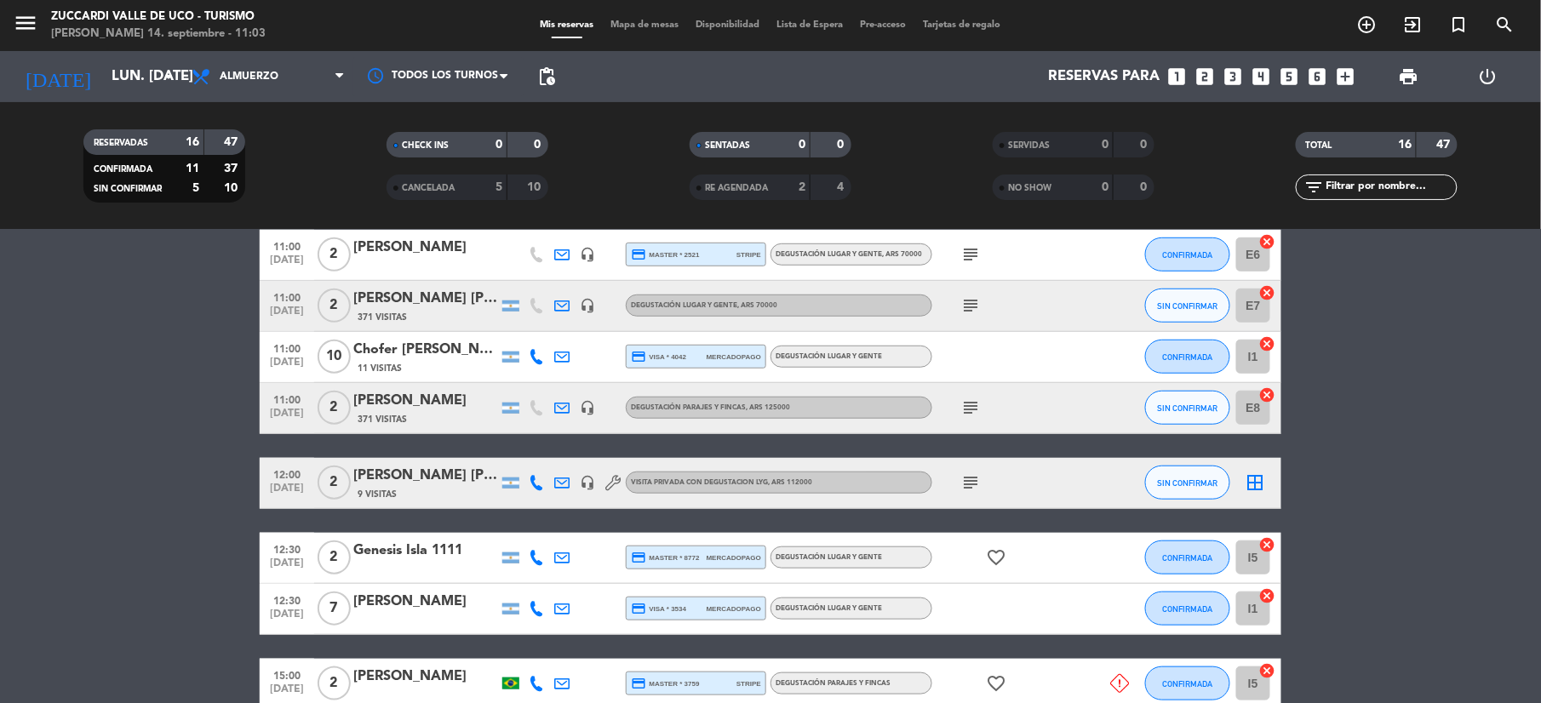
type input "sáb. 27 sep."
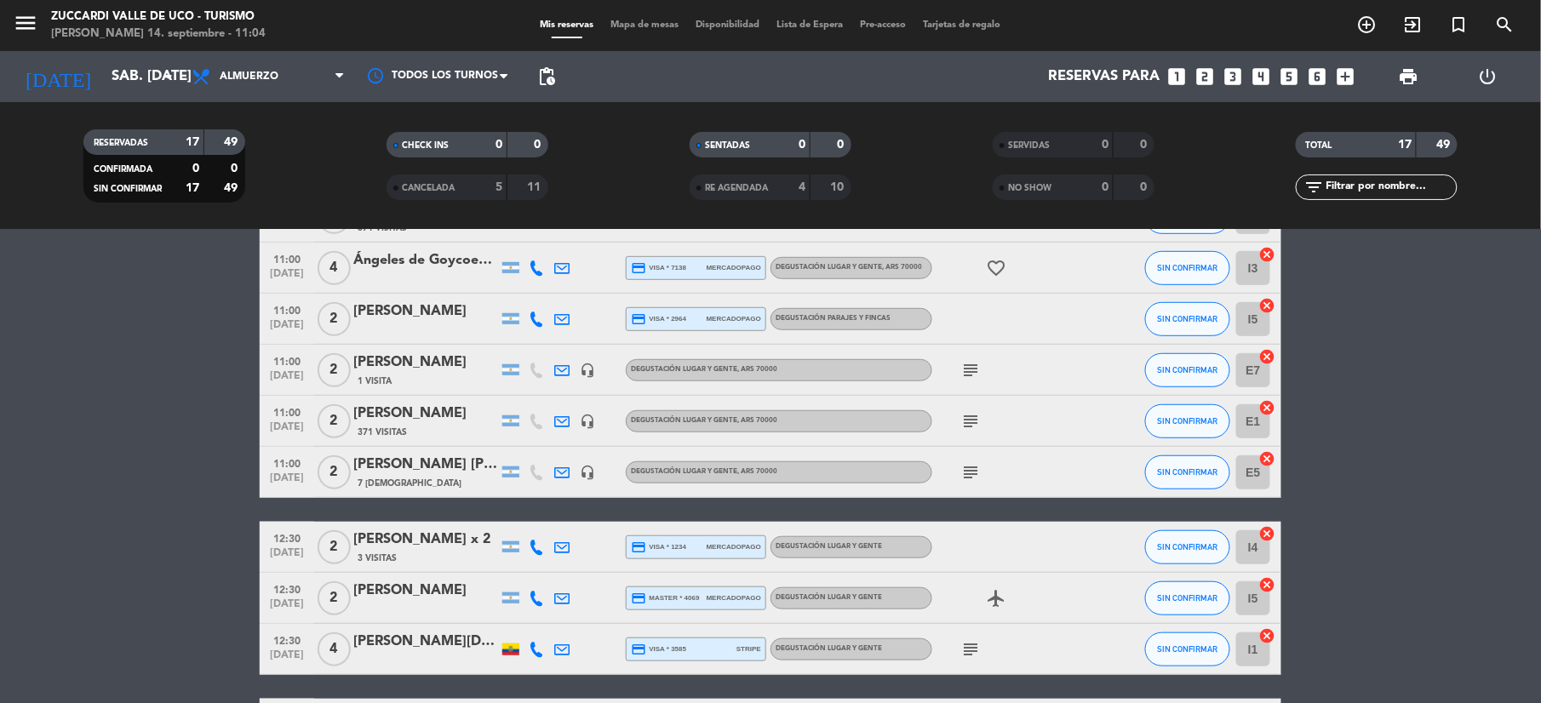
scroll to position [533, 0]
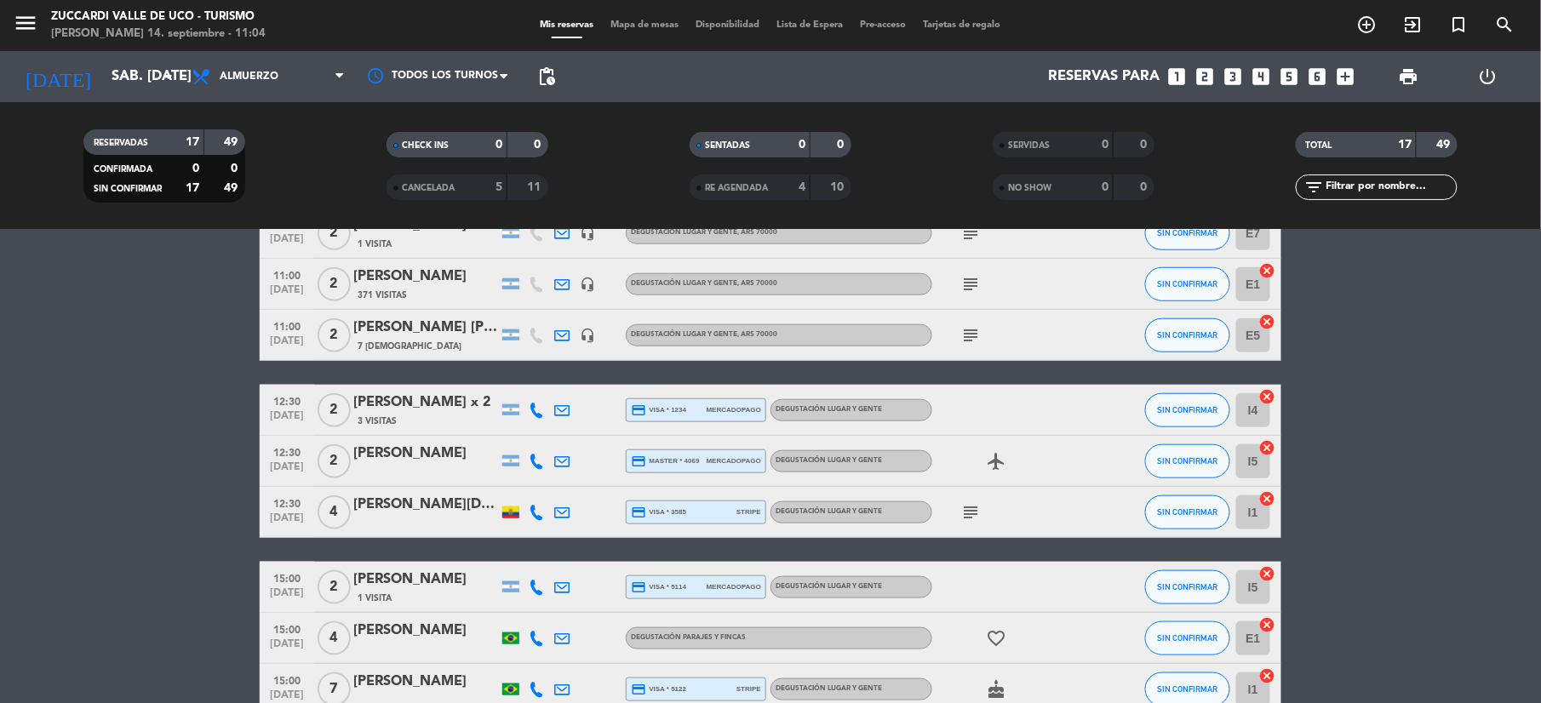
click at [1210, 79] on icon "looks_two" at bounding box center [1205, 77] width 22 height 22
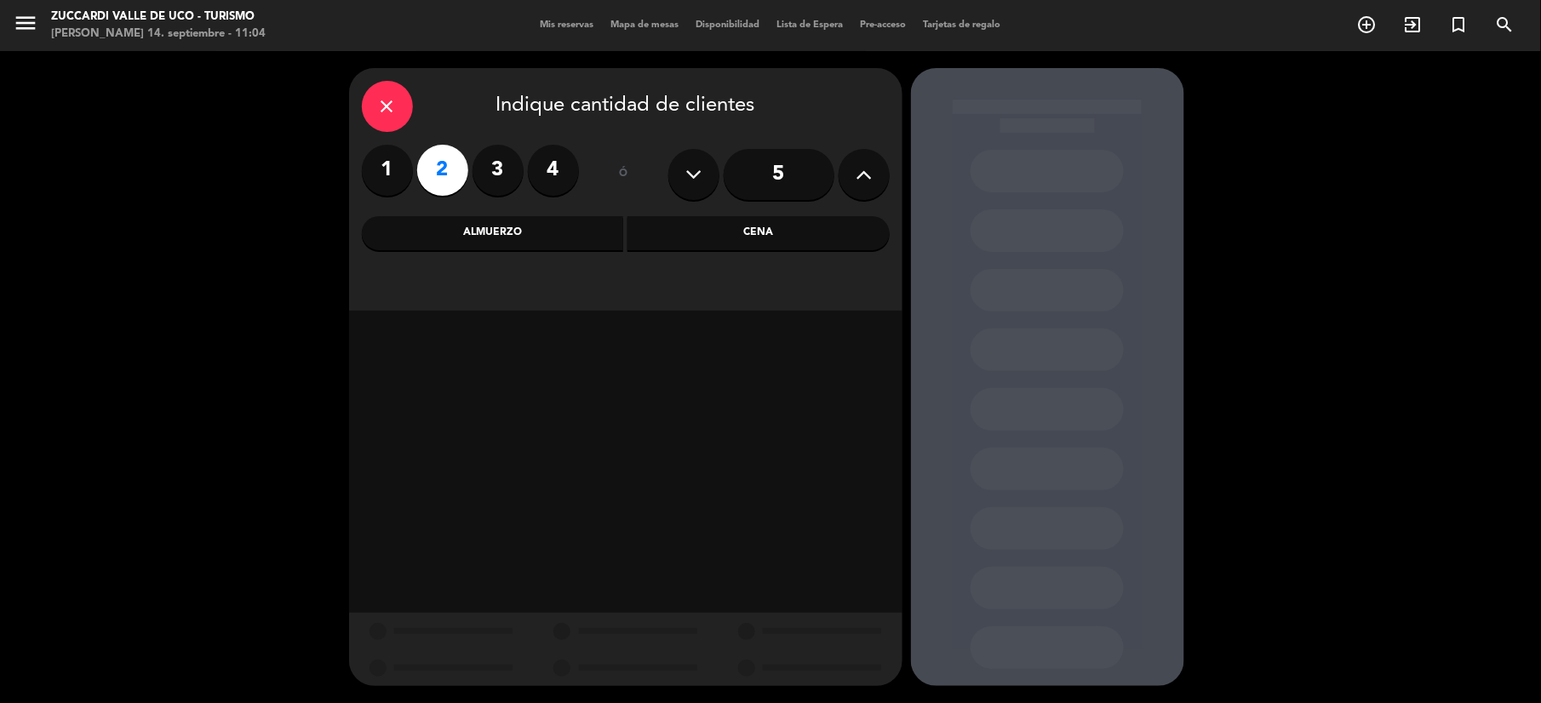
click at [546, 233] on div "Almuerzo" at bounding box center [493, 233] width 262 height 34
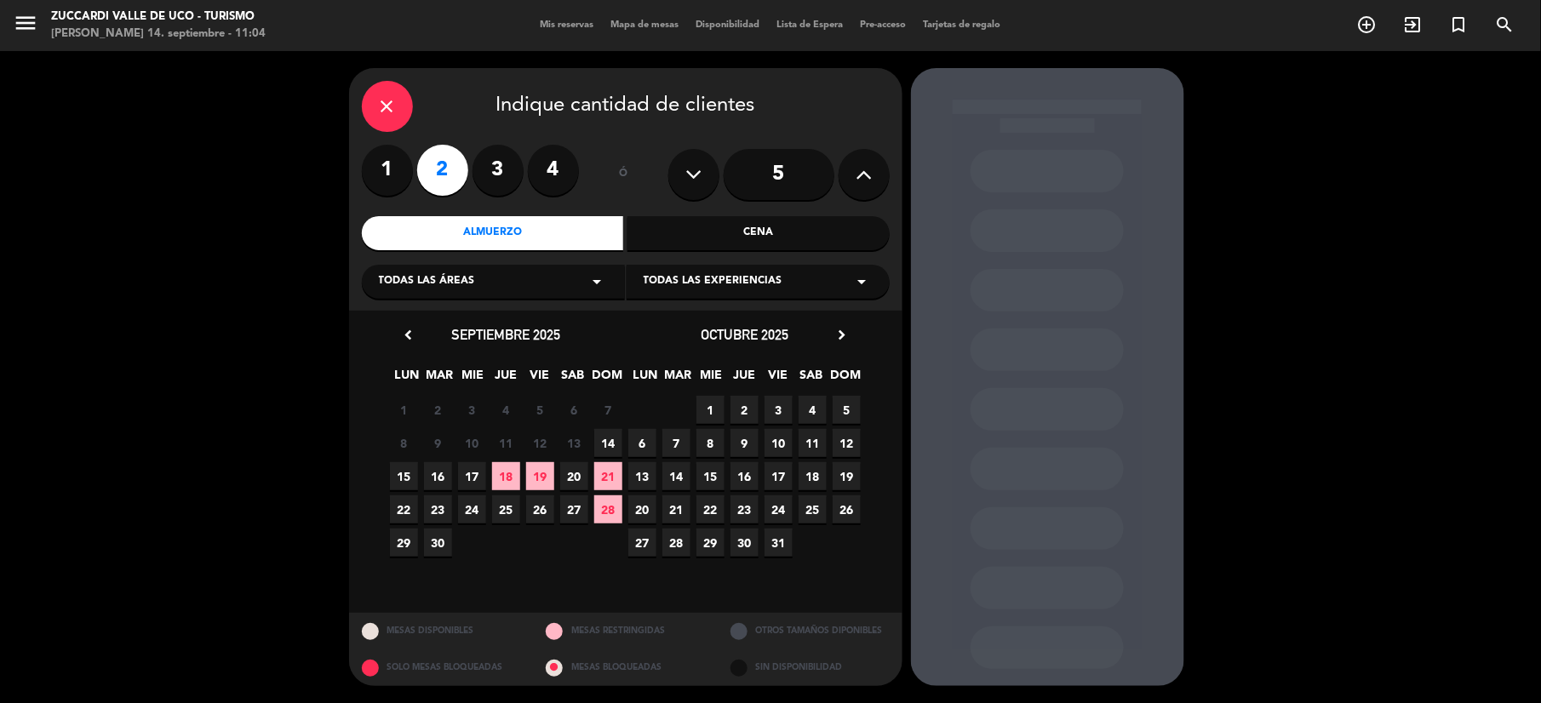
click at [594, 281] on icon "arrow_drop_down" at bounding box center [597, 282] width 20 height 20
click at [673, 274] on span "Todas las experiencias" at bounding box center [713, 281] width 139 height 17
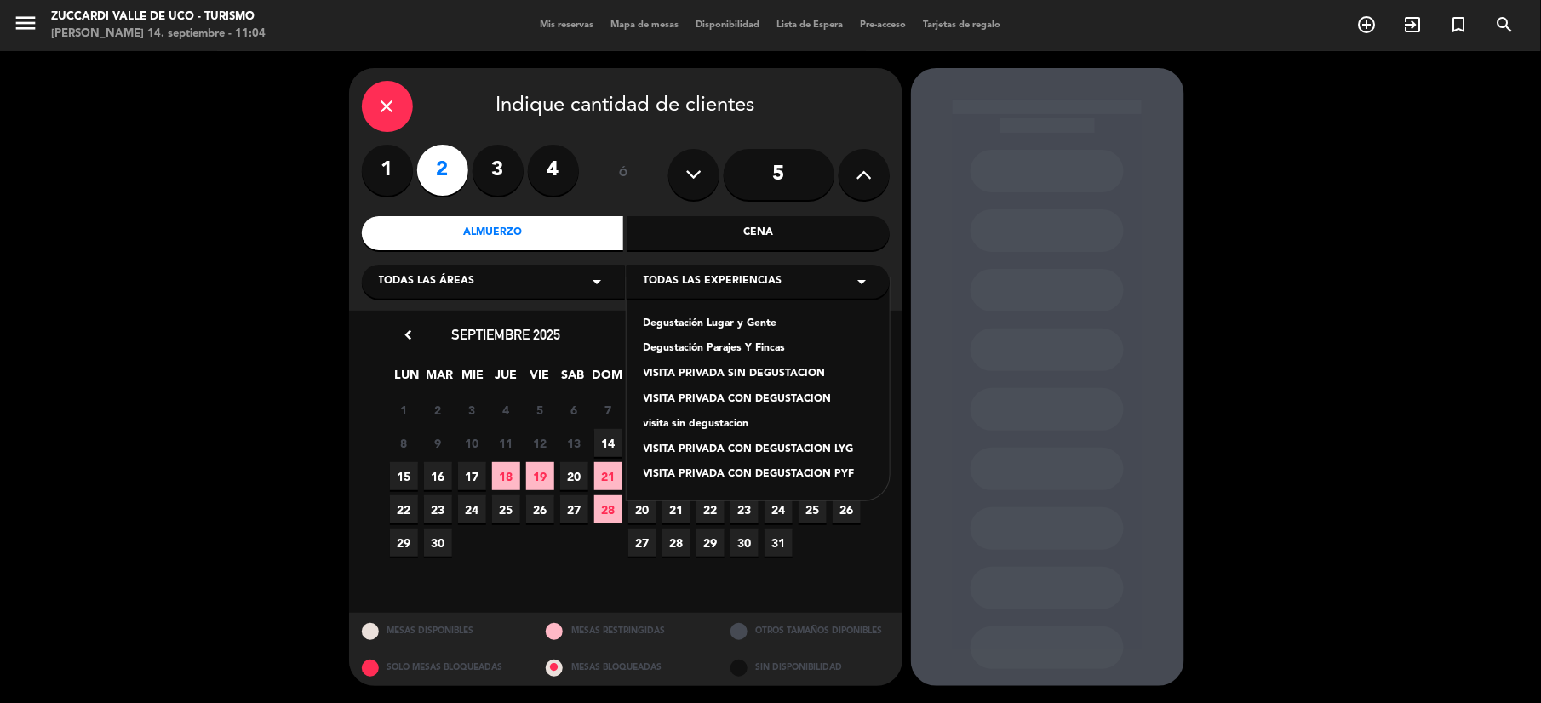
click at [715, 324] on div "Degustación Lugar y Gente" at bounding box center [758, 324] width 229 height 17
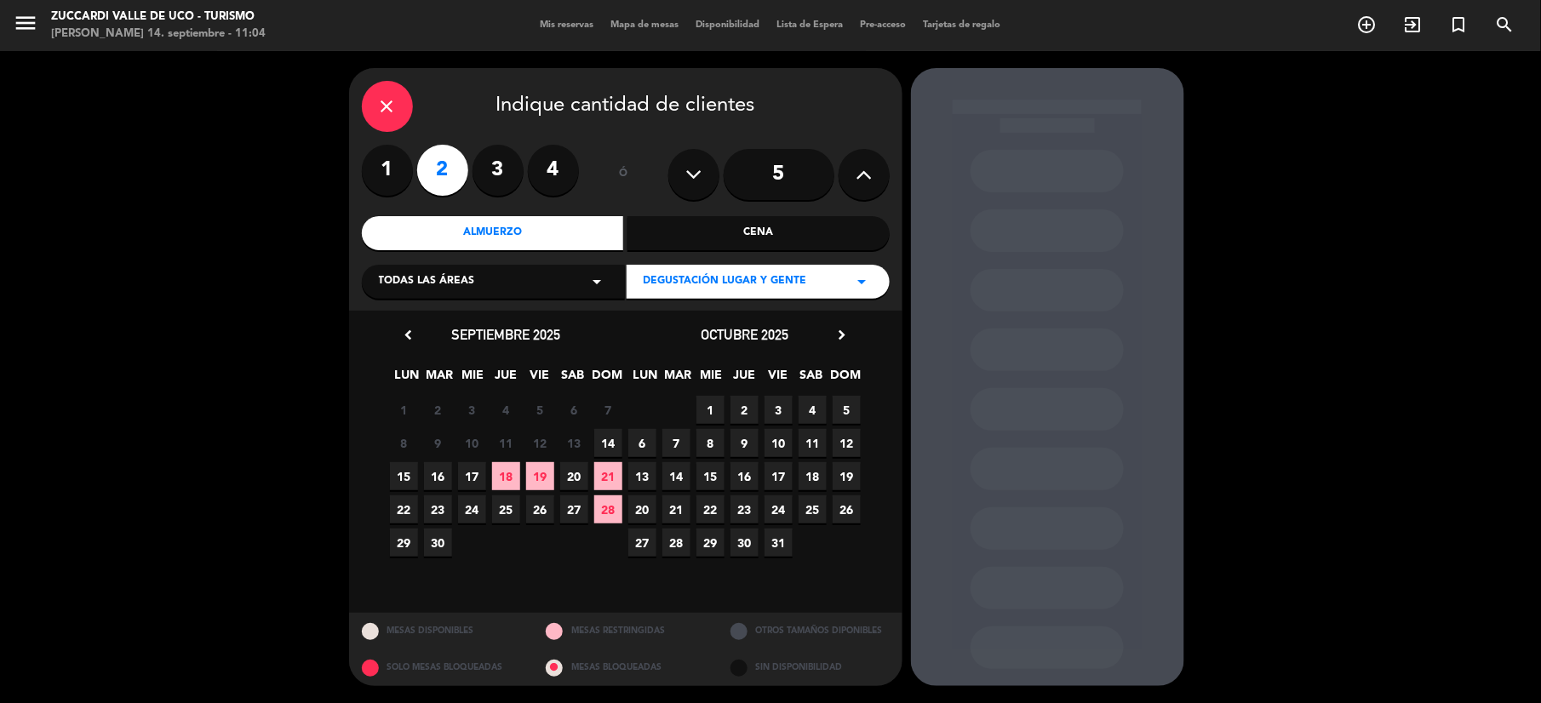
click at [570, 505] on span "27" at bounding box center [574, 510] width 28 height 28
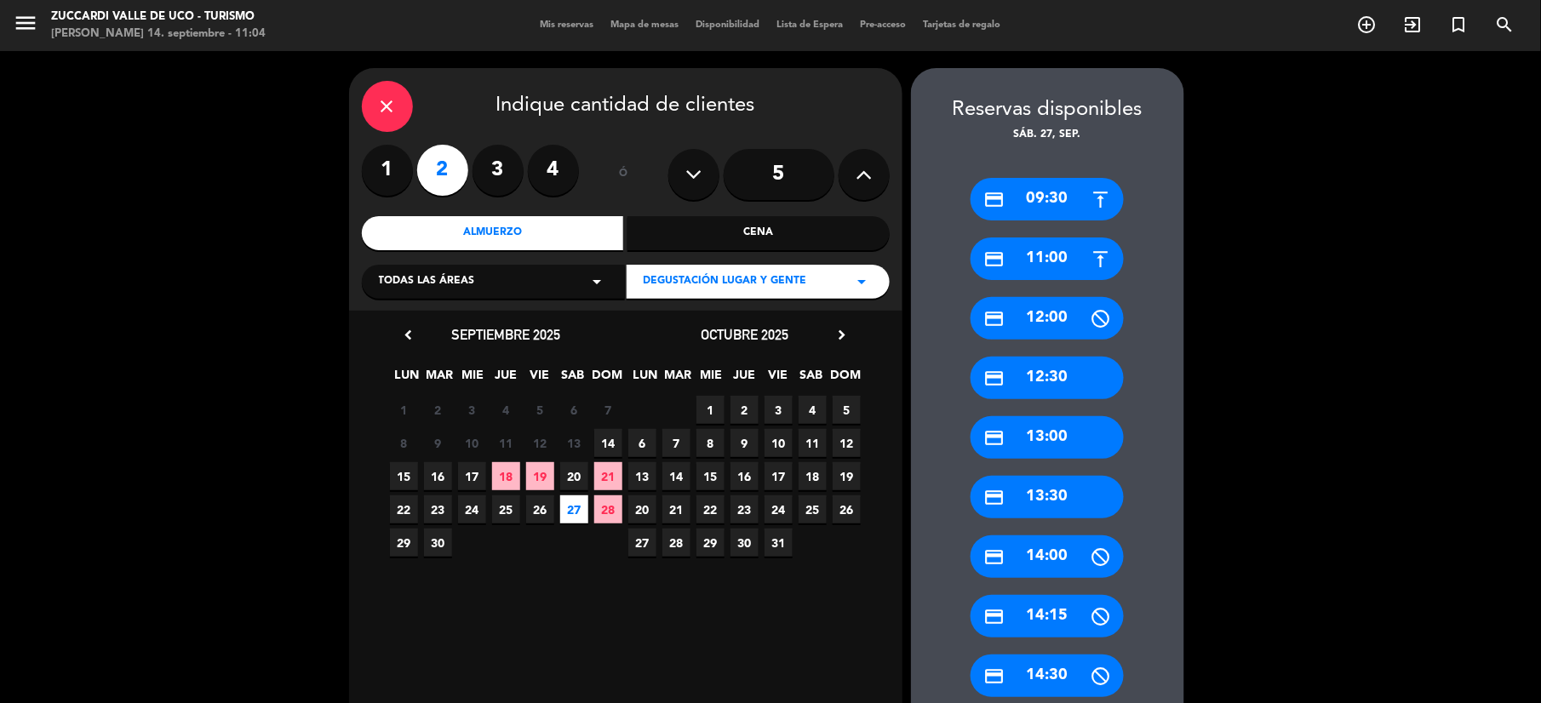
click at [1063, 199] on div "credit_card 09:30" at bounding box center [1047, 199] width 153 height 43
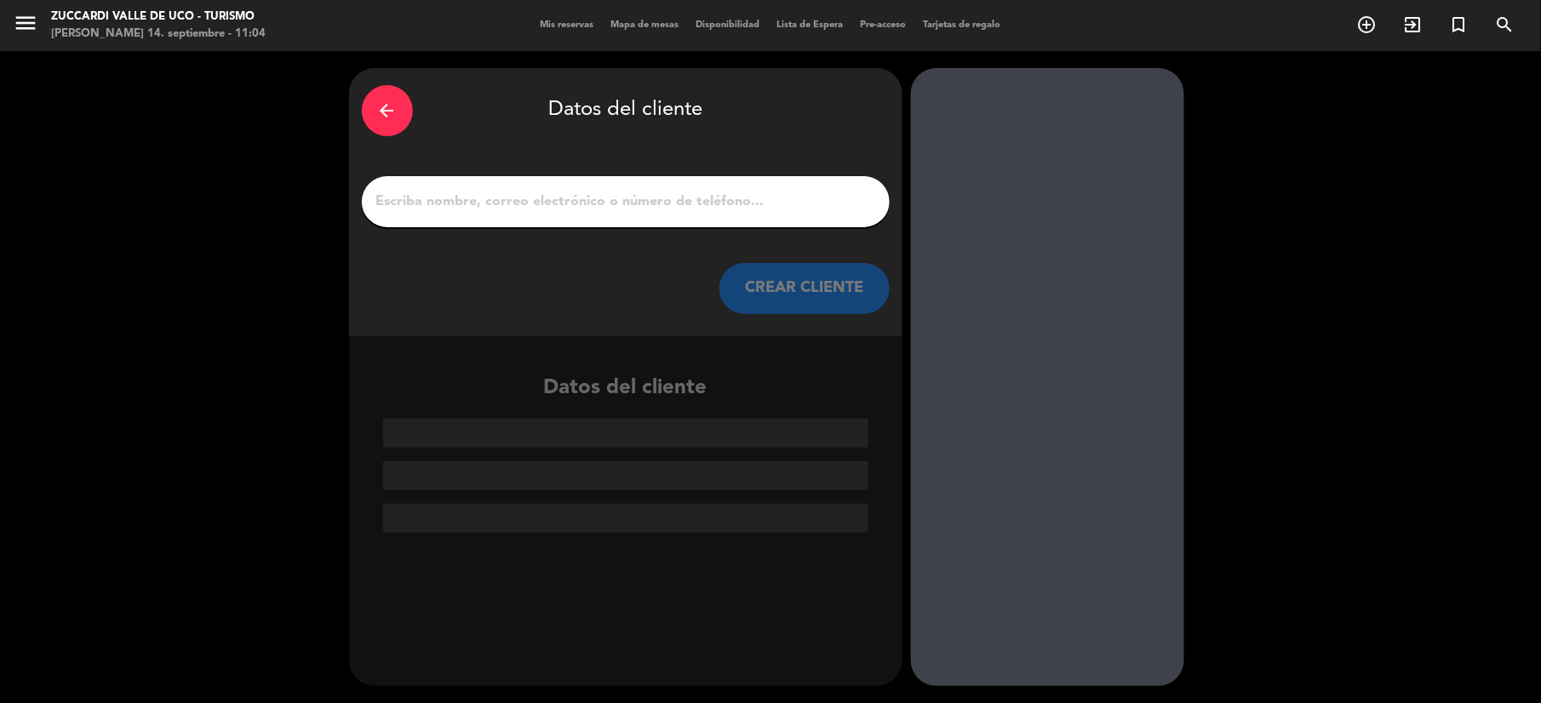
drag, startPoint x: 542, startPoint y: 194, endPoint x: 543, endPoint y: 208, distance: 13.6
click at [542, 195] on input "1" at bounding box center [626, 202] width 502 height 24
paste input "Saulo / Miguel Sanz"
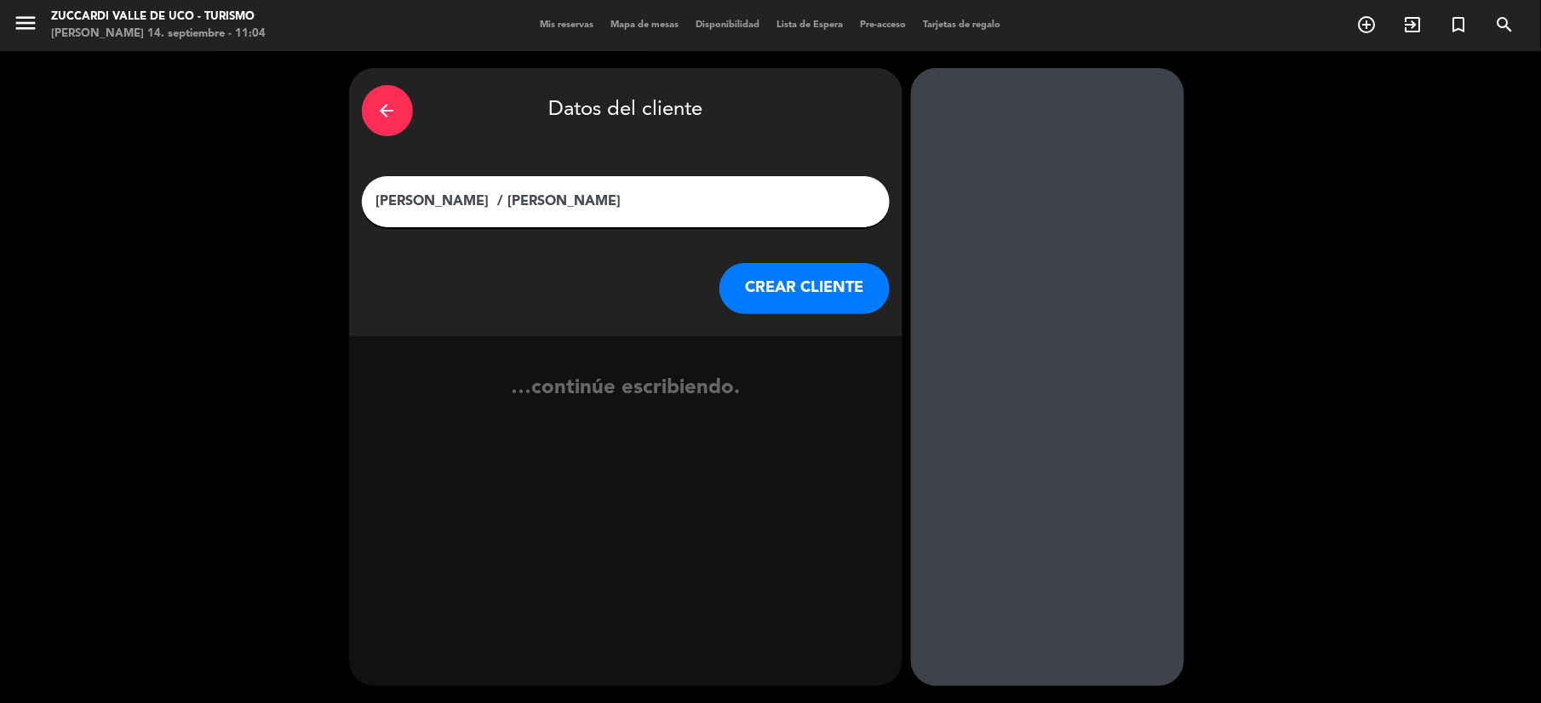
type input "Saulo / Miguel Sanz"
click at [798, 288] on button "CREAR CLIENTE" at bounding box center [804, 288] width 170 height 51
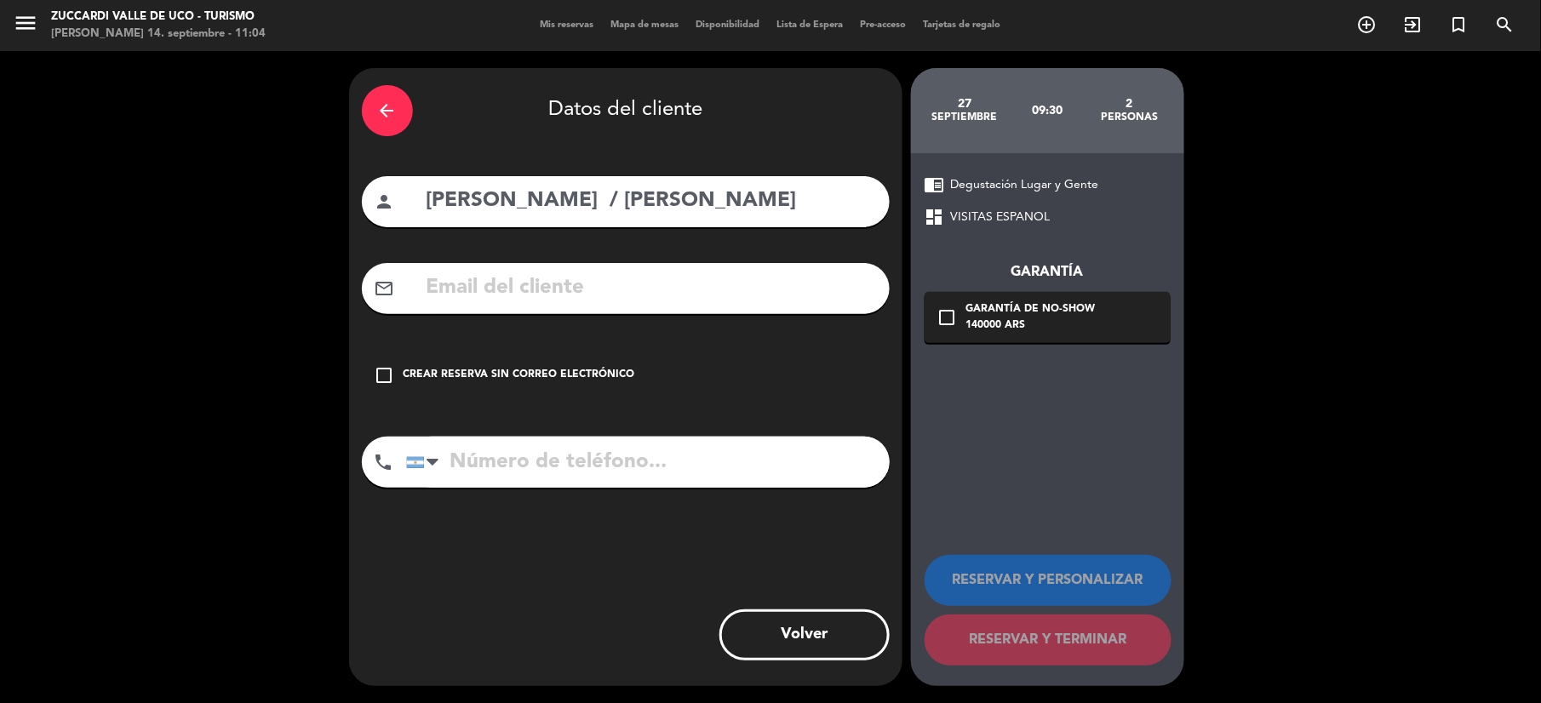
click at [594, 300] on input "text" at bounding box center [651, 288] width 452 height 35
paste input "j_miguelsanz@hotmail.com"
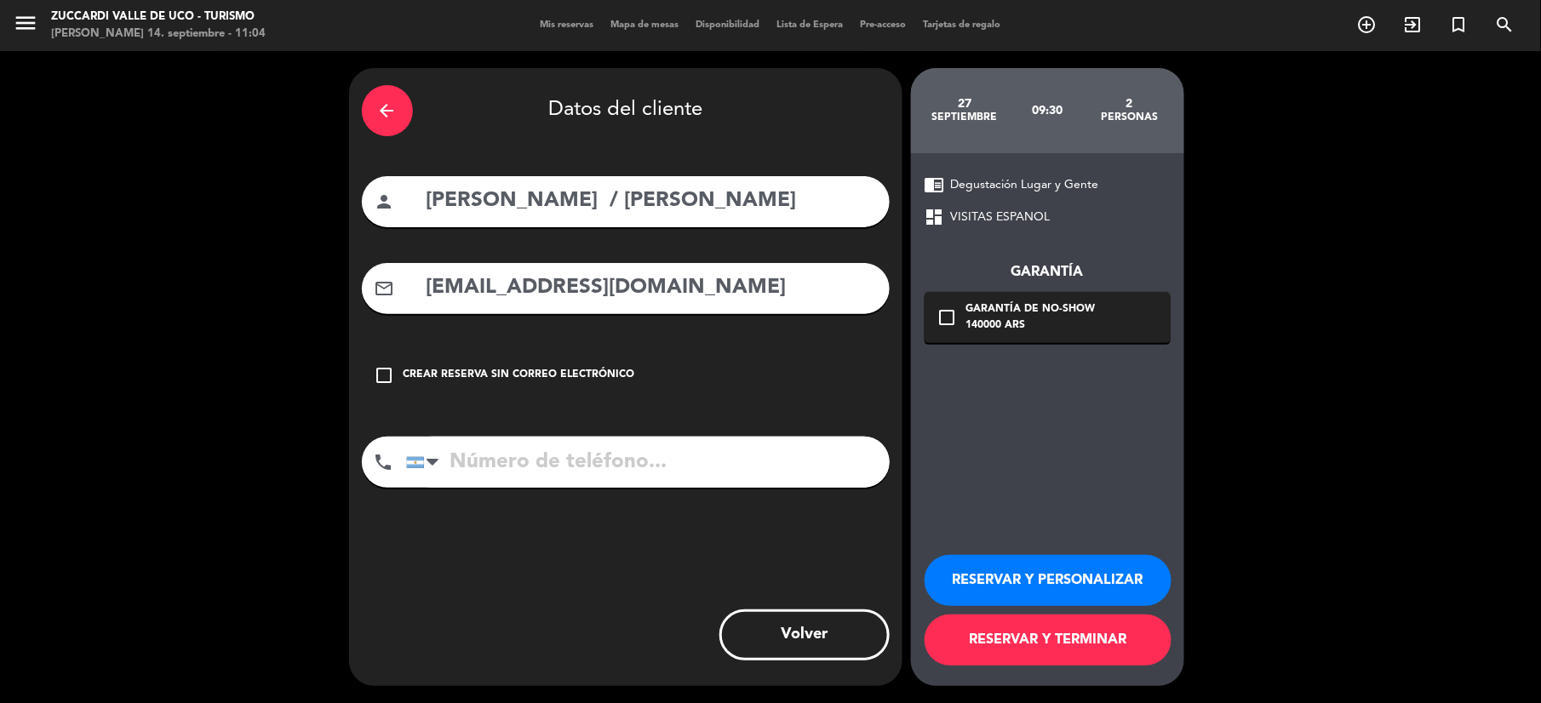
type input "j_miguelsanz@hotmail.com"
click at [954, 318] on icon "check_box_outline_blank" at bounding box center [947, 317] width 20 height 20
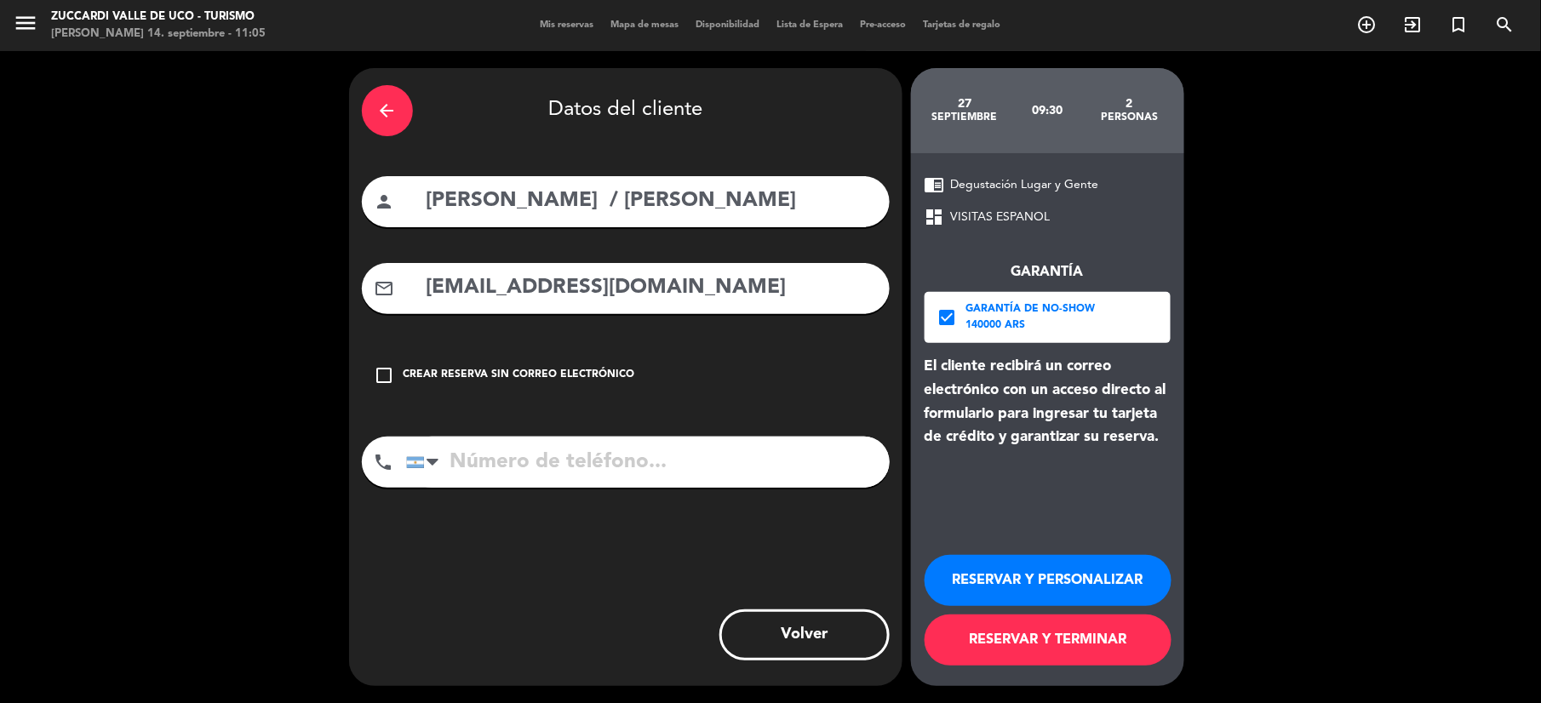
click at [1050, 570] on button "RESERVAR Y PERSONALIZAR" at bounding box center [1048, 580] width 247 height 51
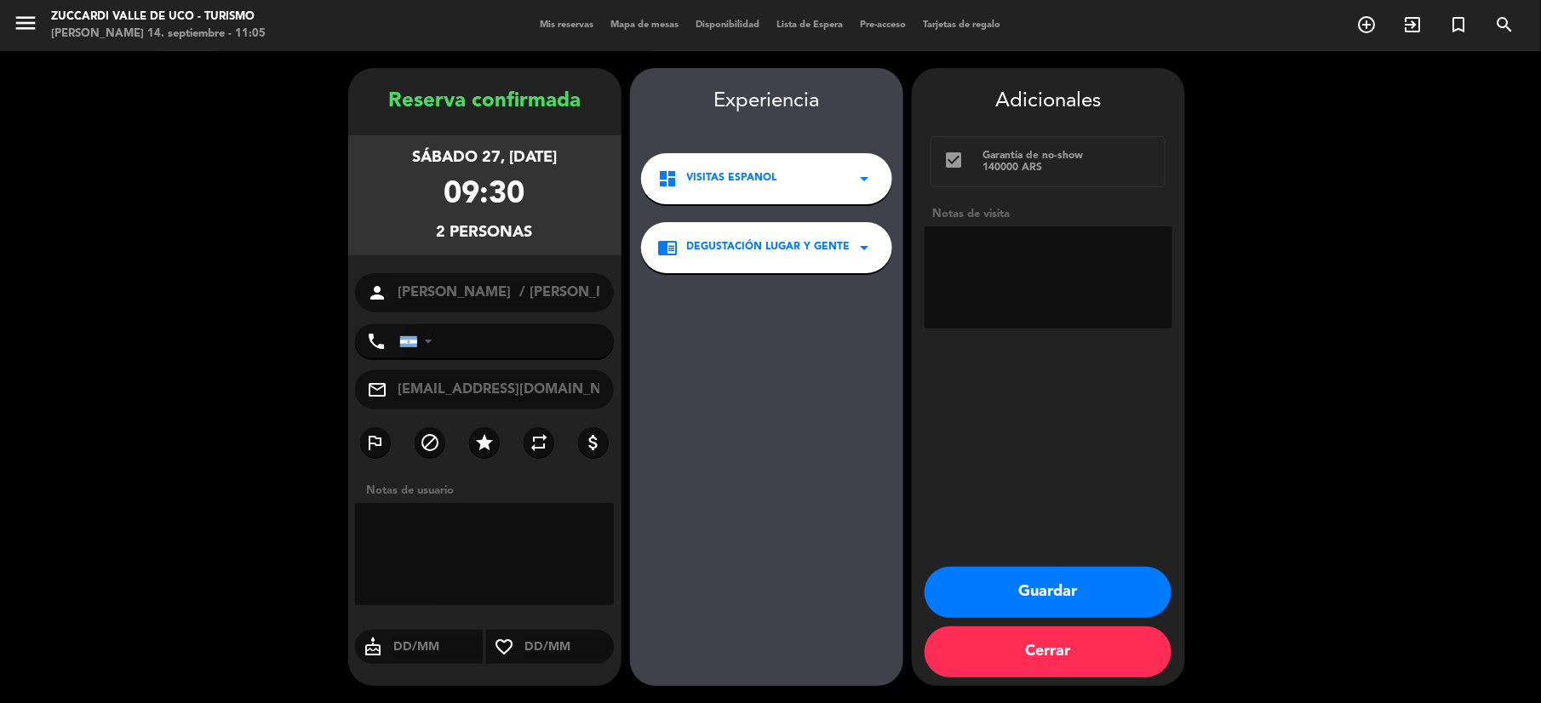
drag, startPoint x: 1016, startPoint y: 270, endPoint x: 1042, endPoint y: 226, distance: 50.8
click at [1016, 269] on textarea at bounding box center [1049, 277] width 248 height 102
type textarea "Paga pax. Pide Sol por wsp. Op Luciano"
click at [1047, 594] on button "Guardar" at bounding box center [1048, 592] width 247 height 51
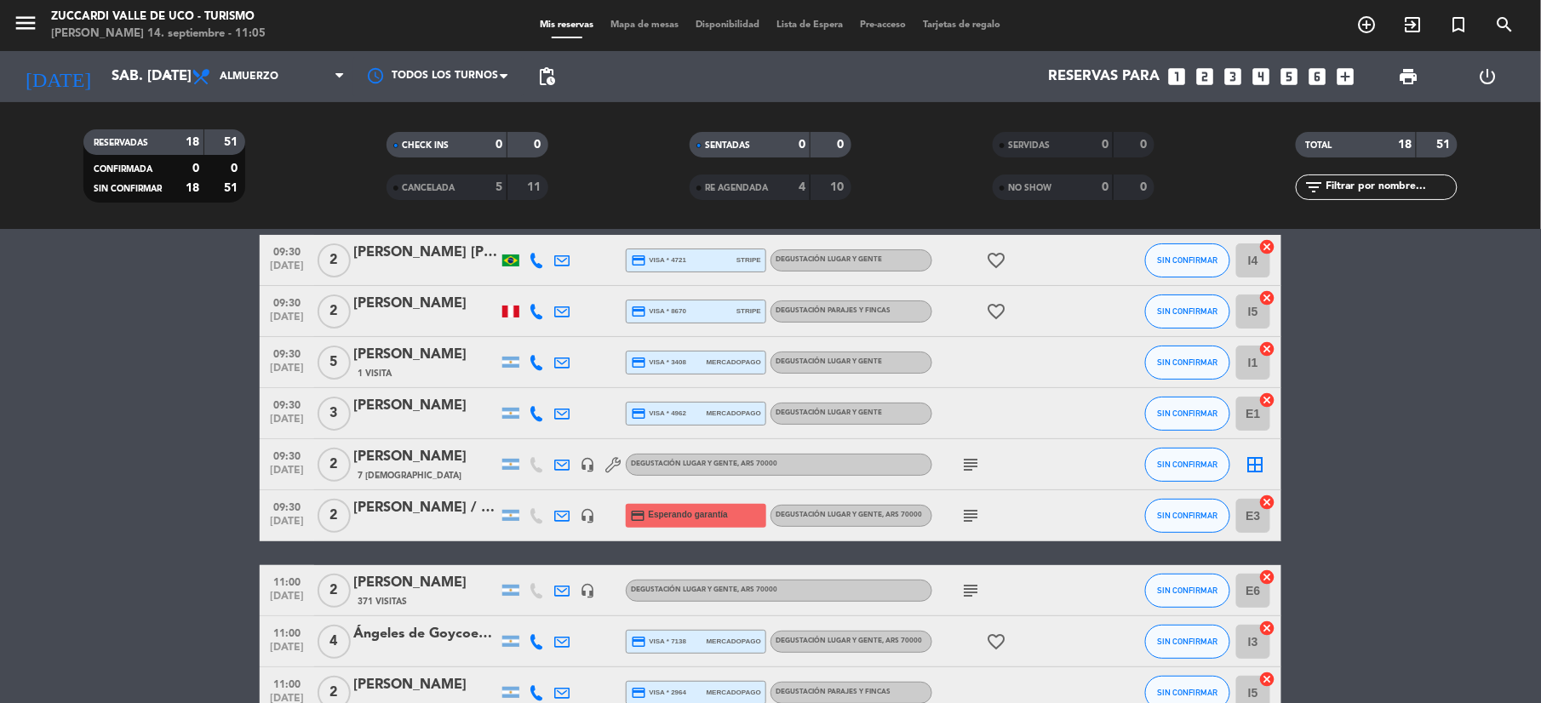
scroll to position [226, 0]
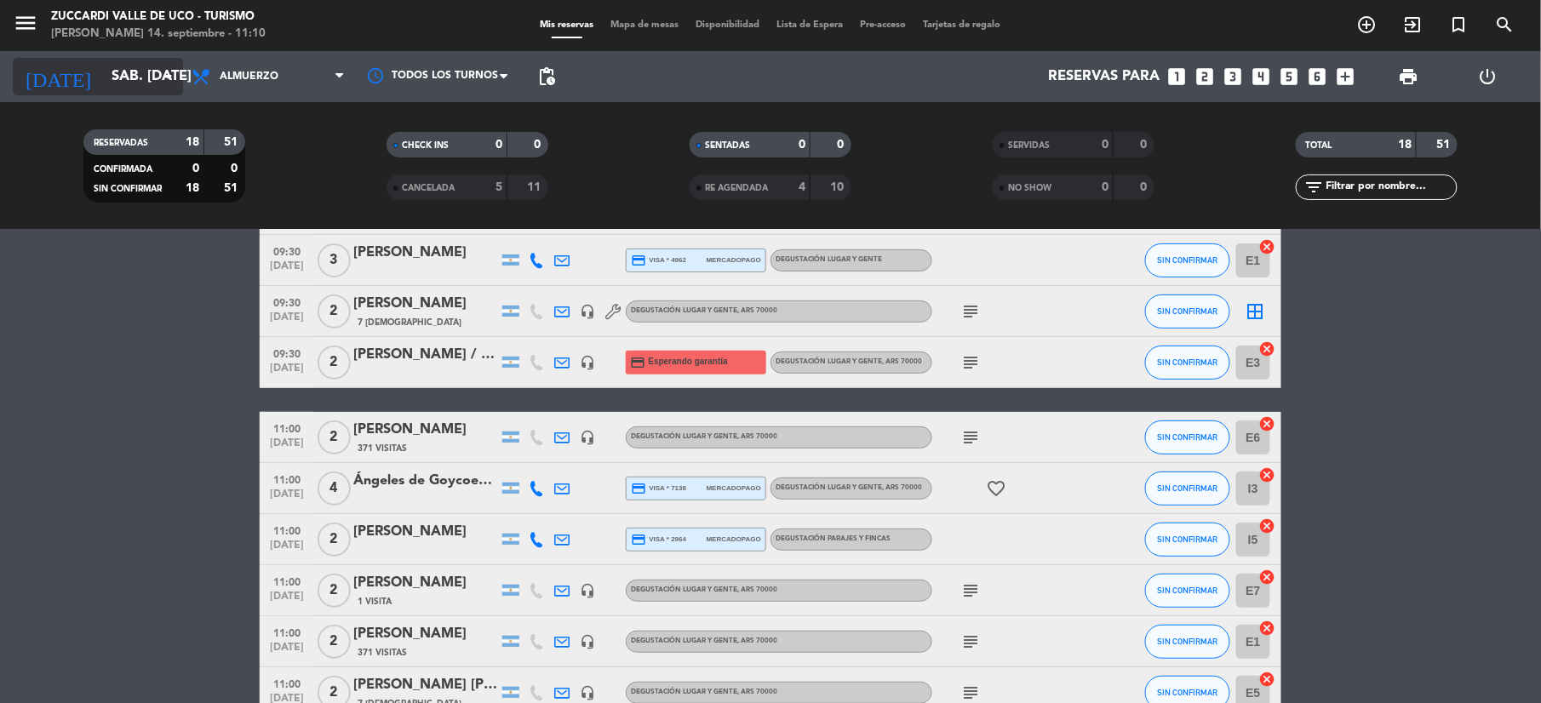
click at [103, 60] on input "sáb. 27 sep." at bounding box center [194, 76] width 183 height 33
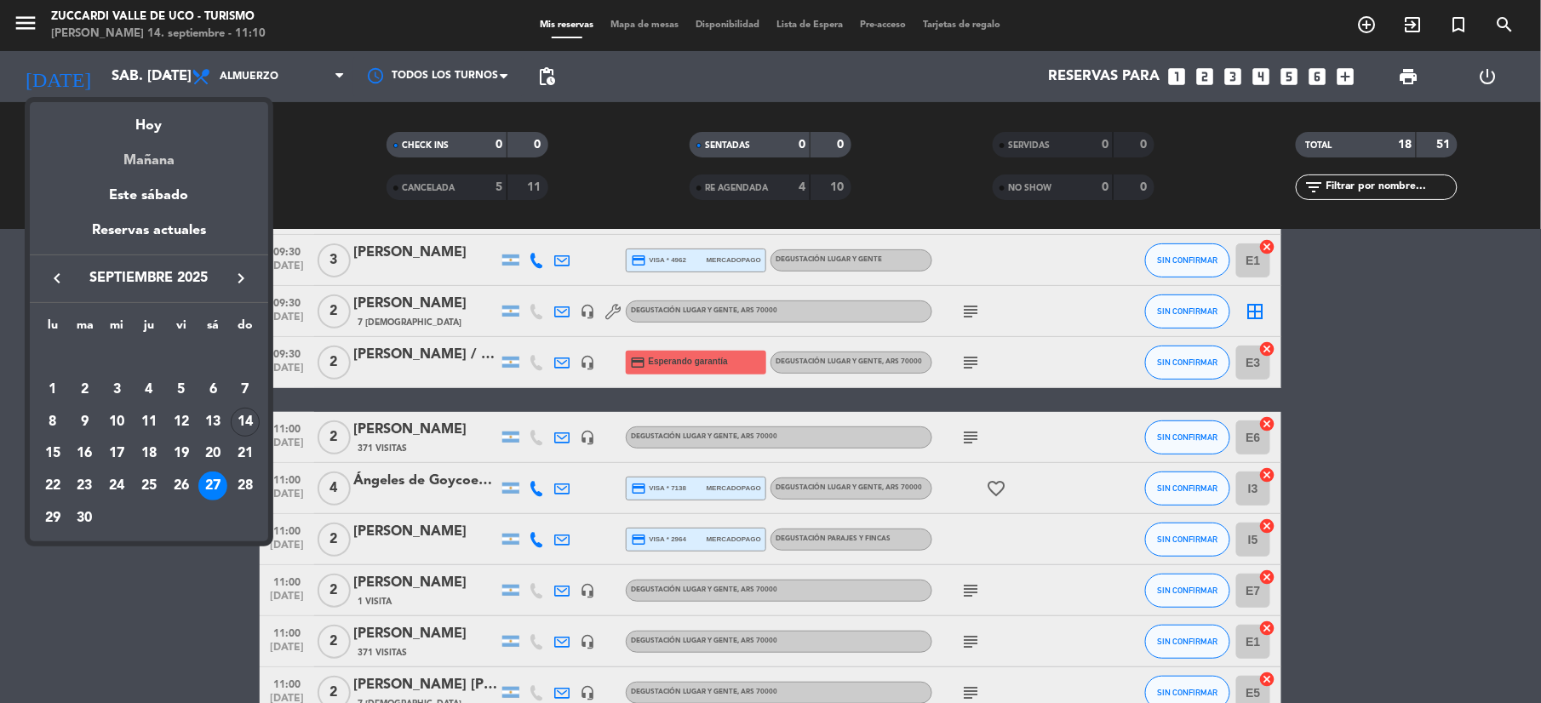
click at [150, 153] on div "Mañana" at bounding box center [149, 154] width 238 height 35
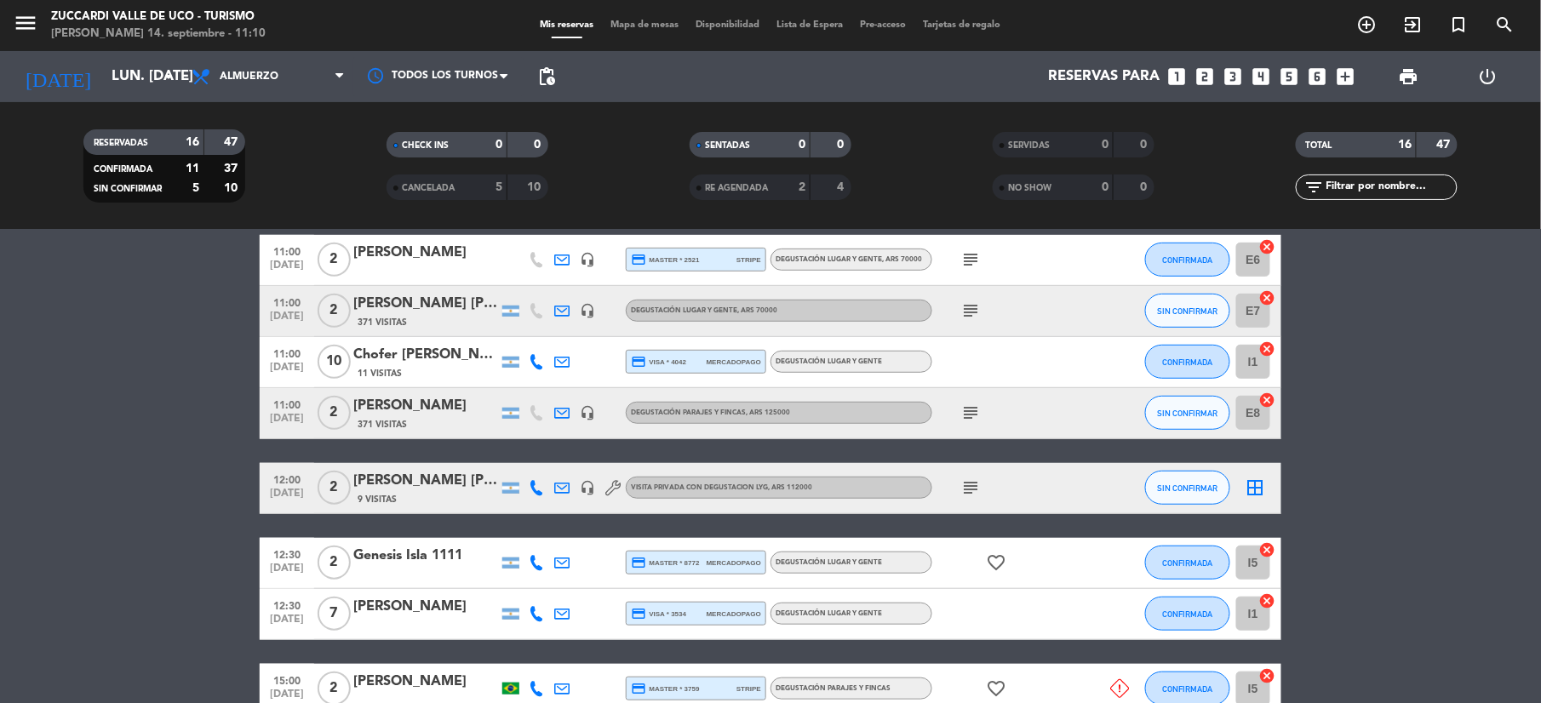
scroll to position [521, 0]
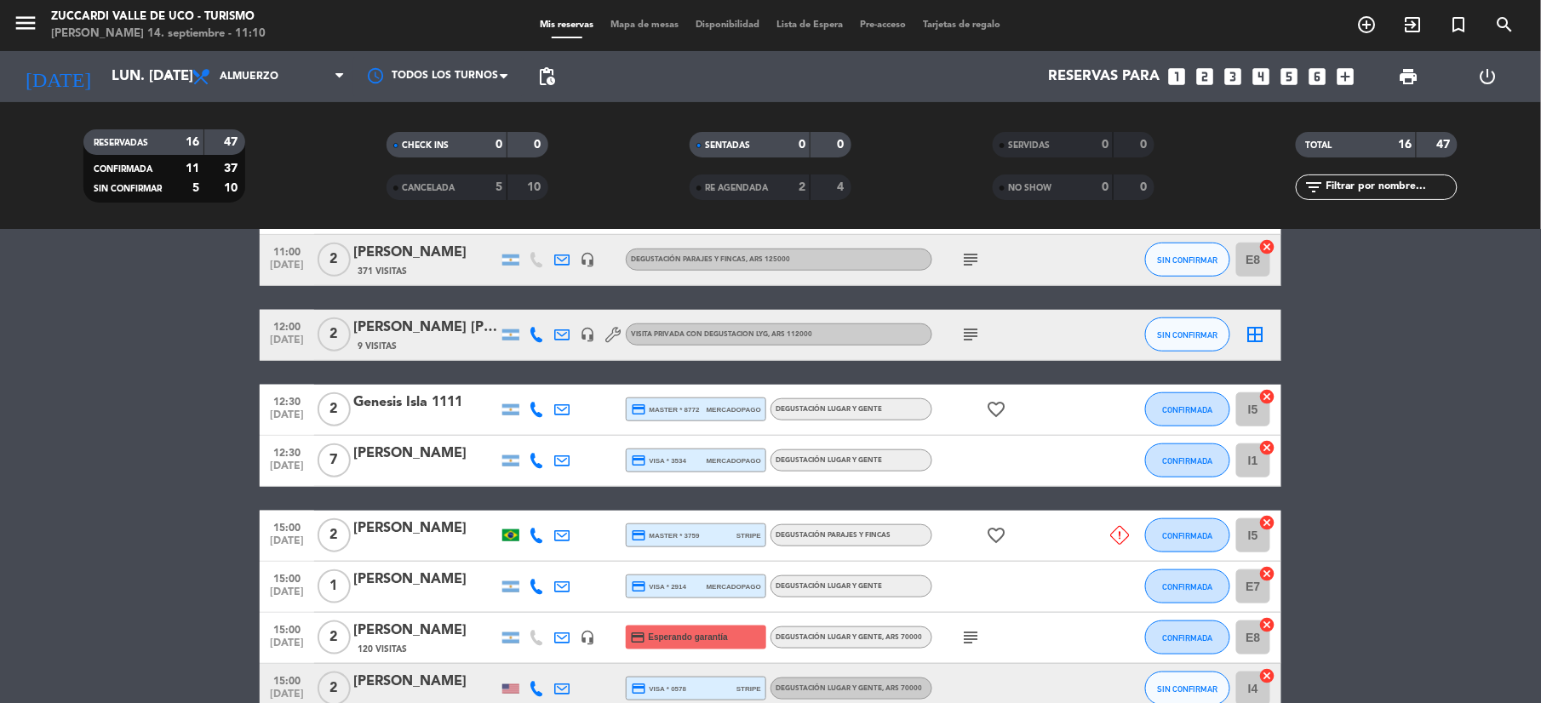
click at [536, 406] on icon at bounding box center [536, 409] width 15 height 15
click at [519, 383] on span "Copiar" at bounding box center [524, 381] width 36 height 18
click at [531, 456] on icon at bounding box center [536, 460] width 15 height 15
click at [507, 424] on span "Copiar" at bounding box center [524, 432] width 36 height 18
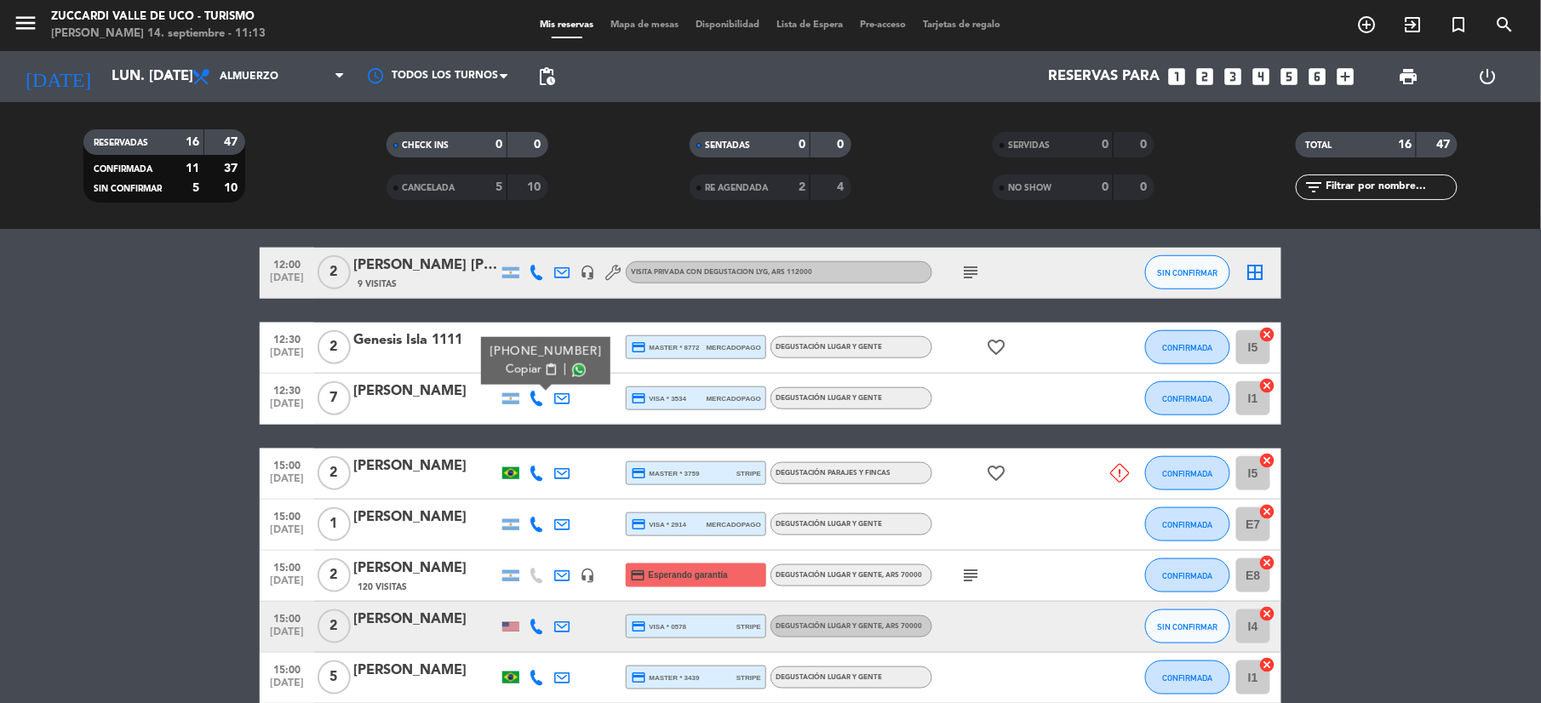
scroll to position [634, 0]
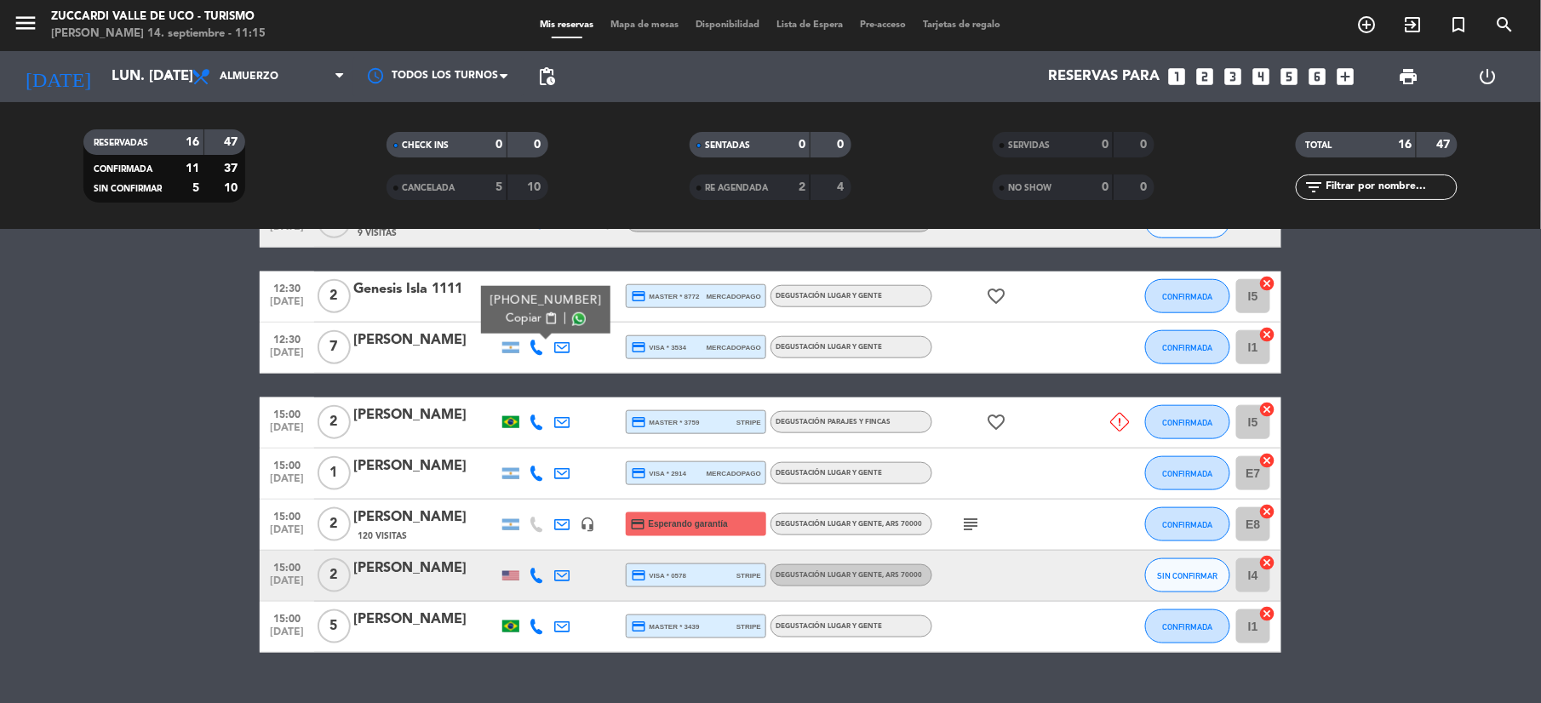
click at [524, 413] on div at bounding box center [537, 423] width 26 height 50
click at [530, 415] on icon at bounding box center [536, 422] width 15 height 15
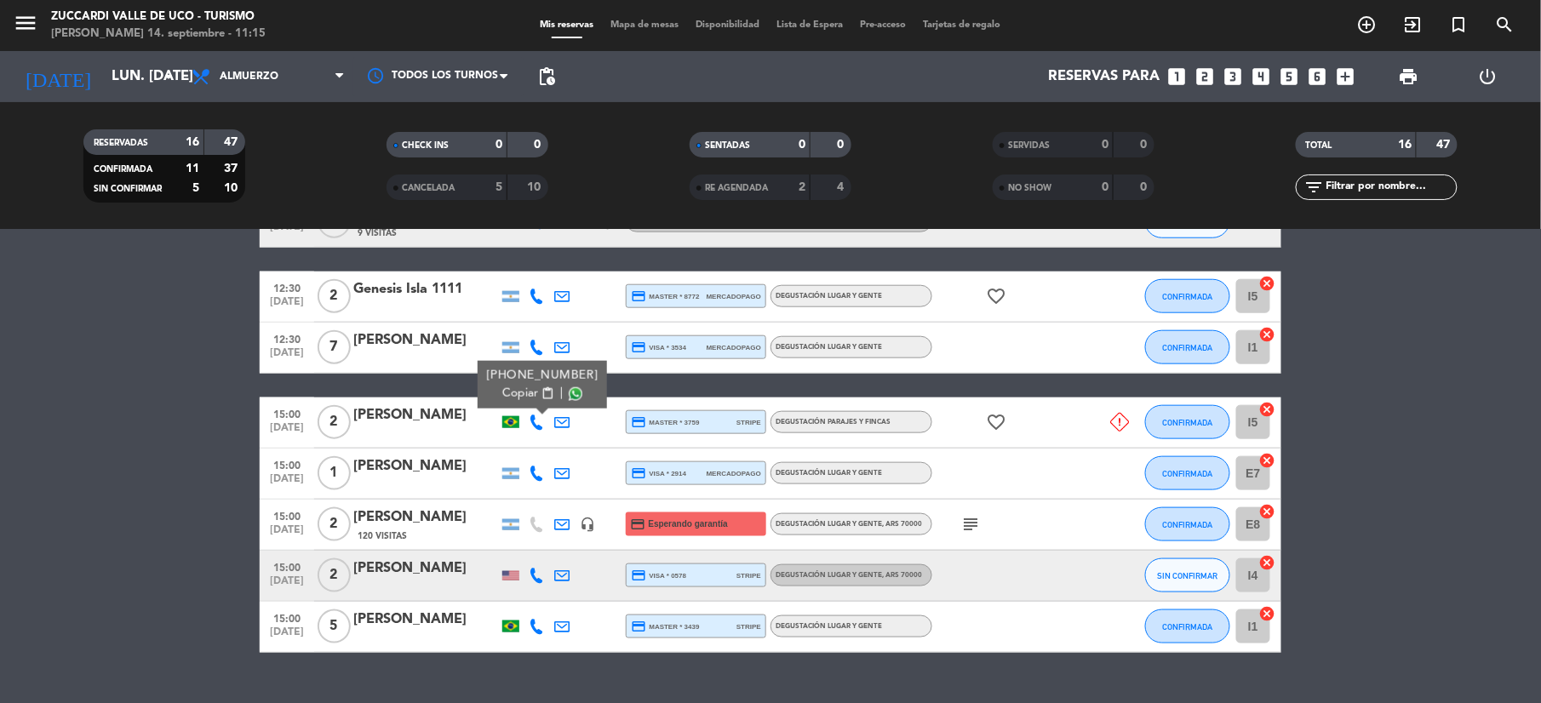
click at [522, 399] on span "Copiar" at bounding box center [520, 394] width 36 height 18
click at [540, 477] on icon at bounding box center [536, 473] width 15 height 15
click at [545, 448] on span "content_paste" at bounding box center [551, 444] width 13 height 13
click at [560, 524] on icon at bounding box center [561, 524] width 15 height 15
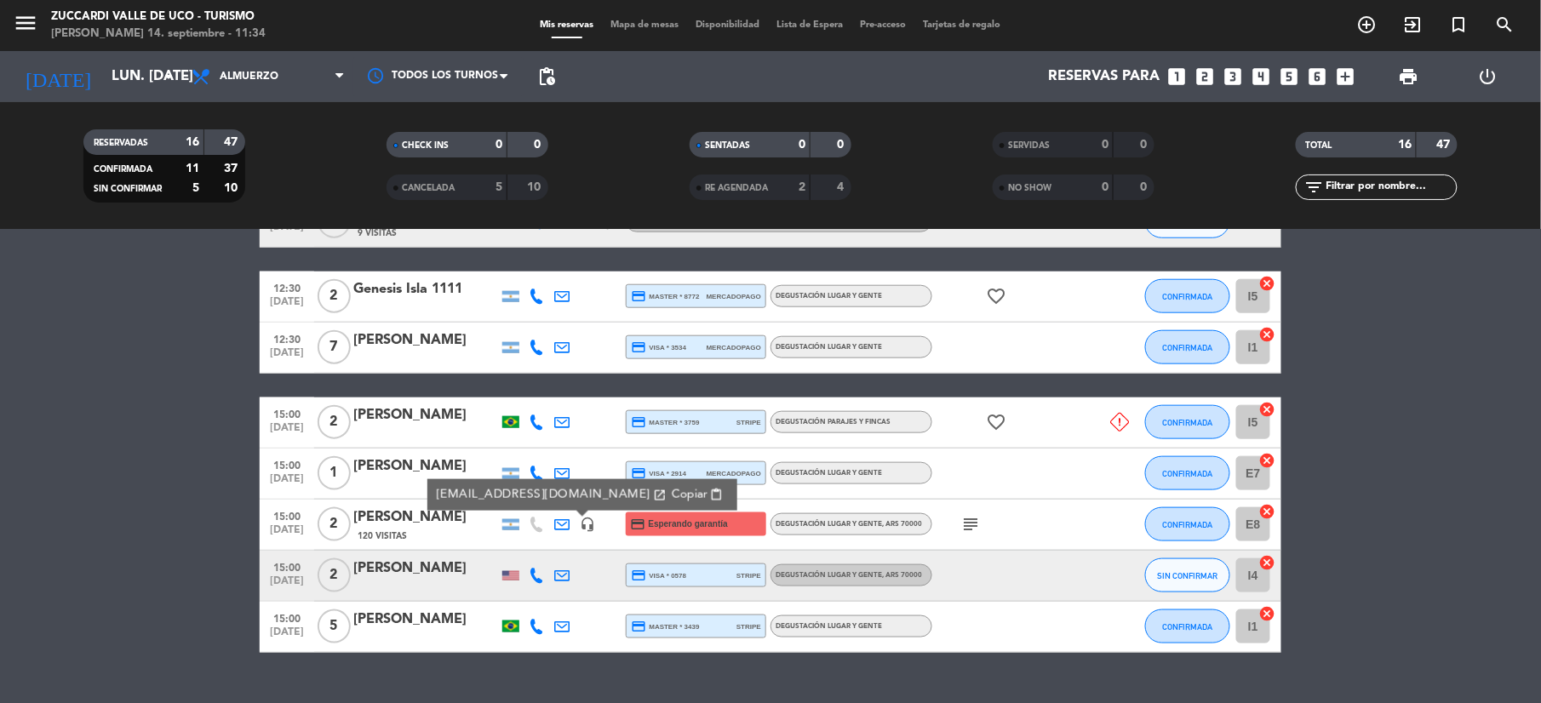
click at [535, 580] on icon at bounding box center [536, 575] width 15 height 15
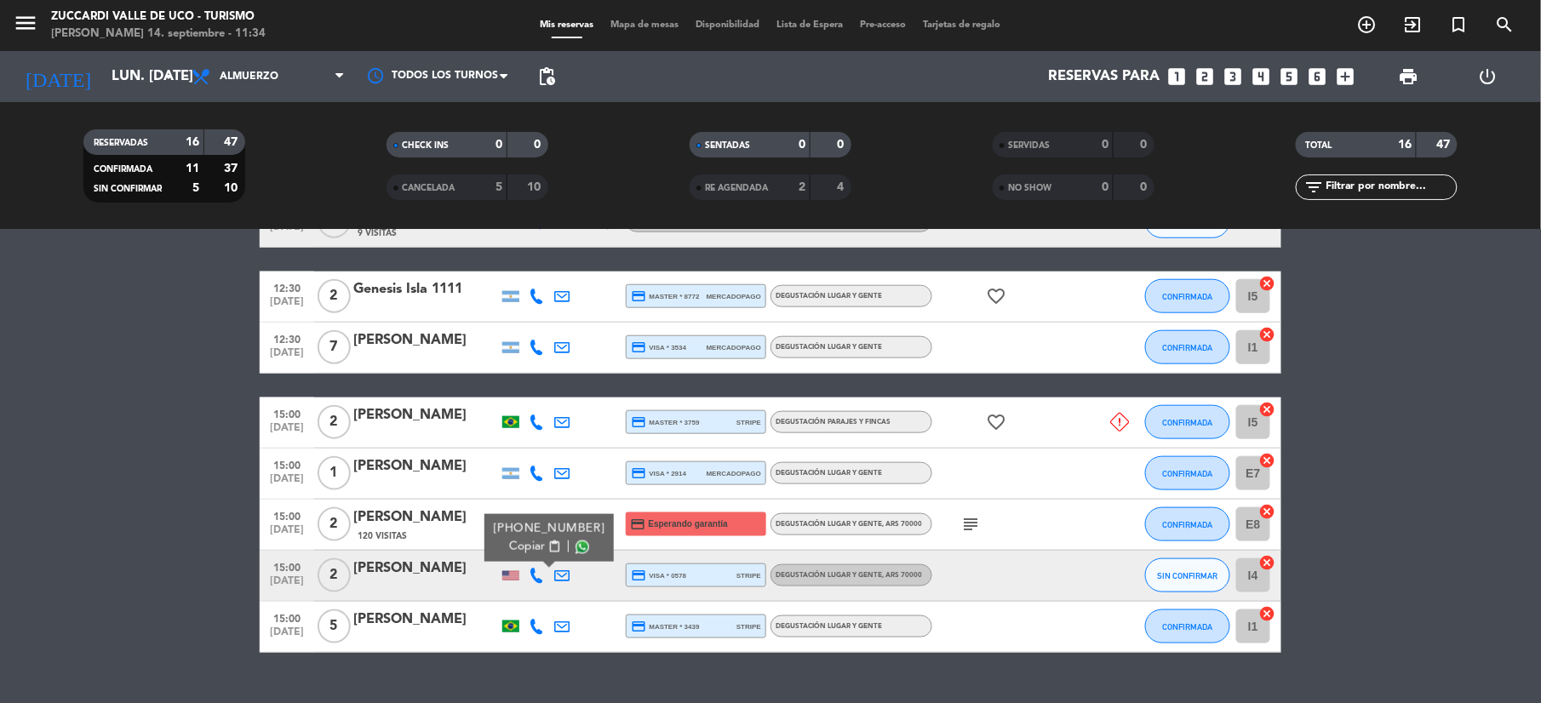
click at [522, 547] on span "Copiar" at bounding box center [527, 547] width 36 height 18
click at [540, 620] on icon at bounding box center [536, 626] width 15 height 15
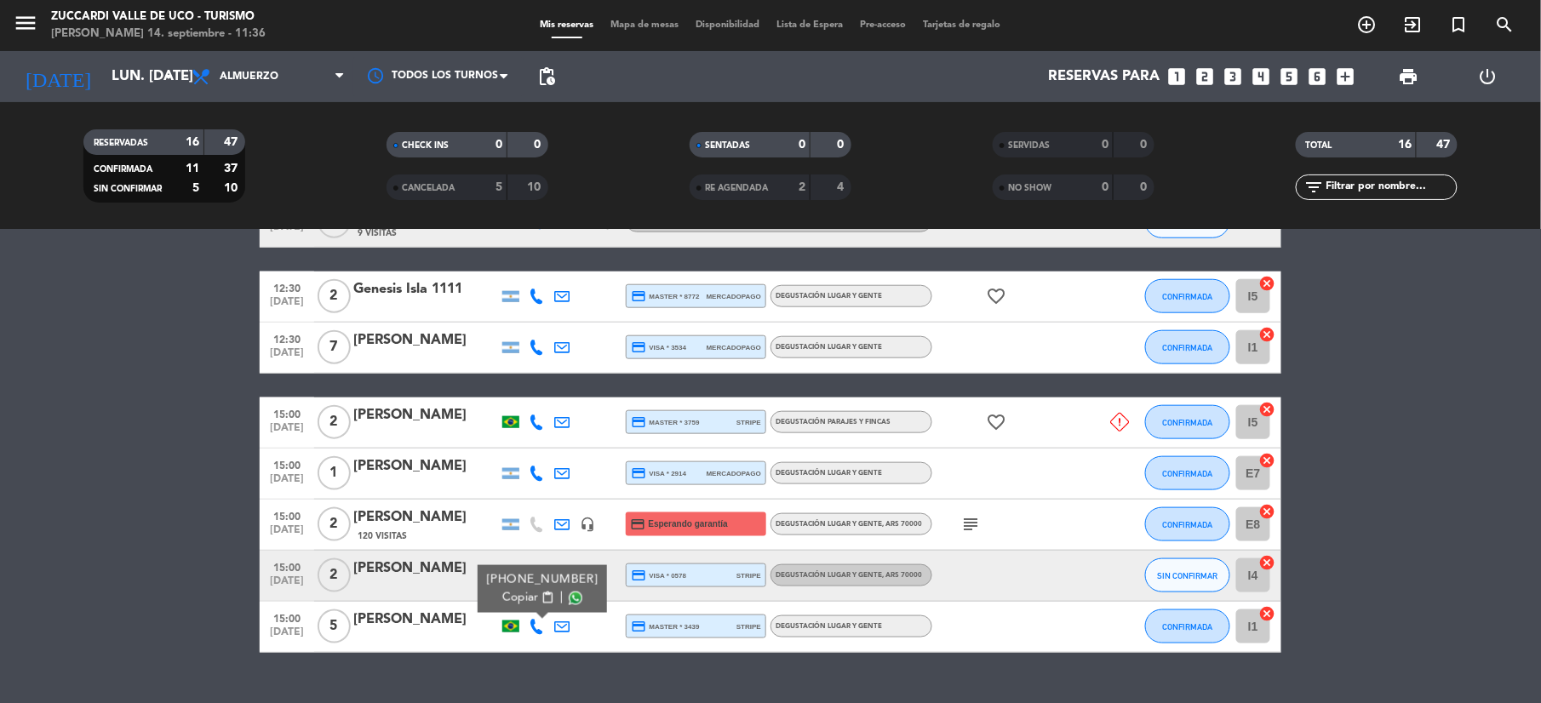
click at [532, 600] on span "Copiar" at bounding box center [520, 598] width 36 height 18
click at [519, 599] on span "Copiar" at bounding box center [520, 598] width 36 height 18
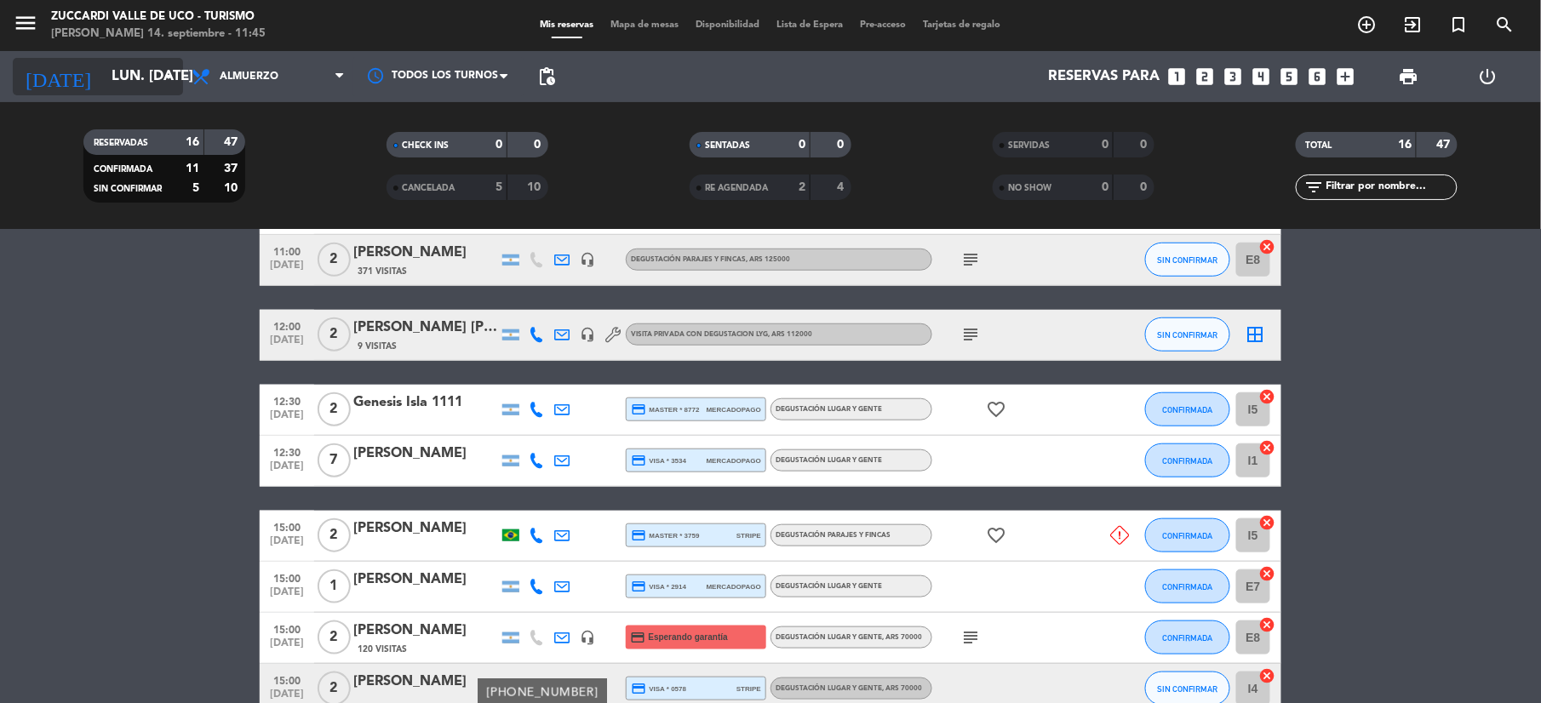
click at [103, 69] on input "lun. [DATE]" at bounding box center [194, 76] width 183 height 33
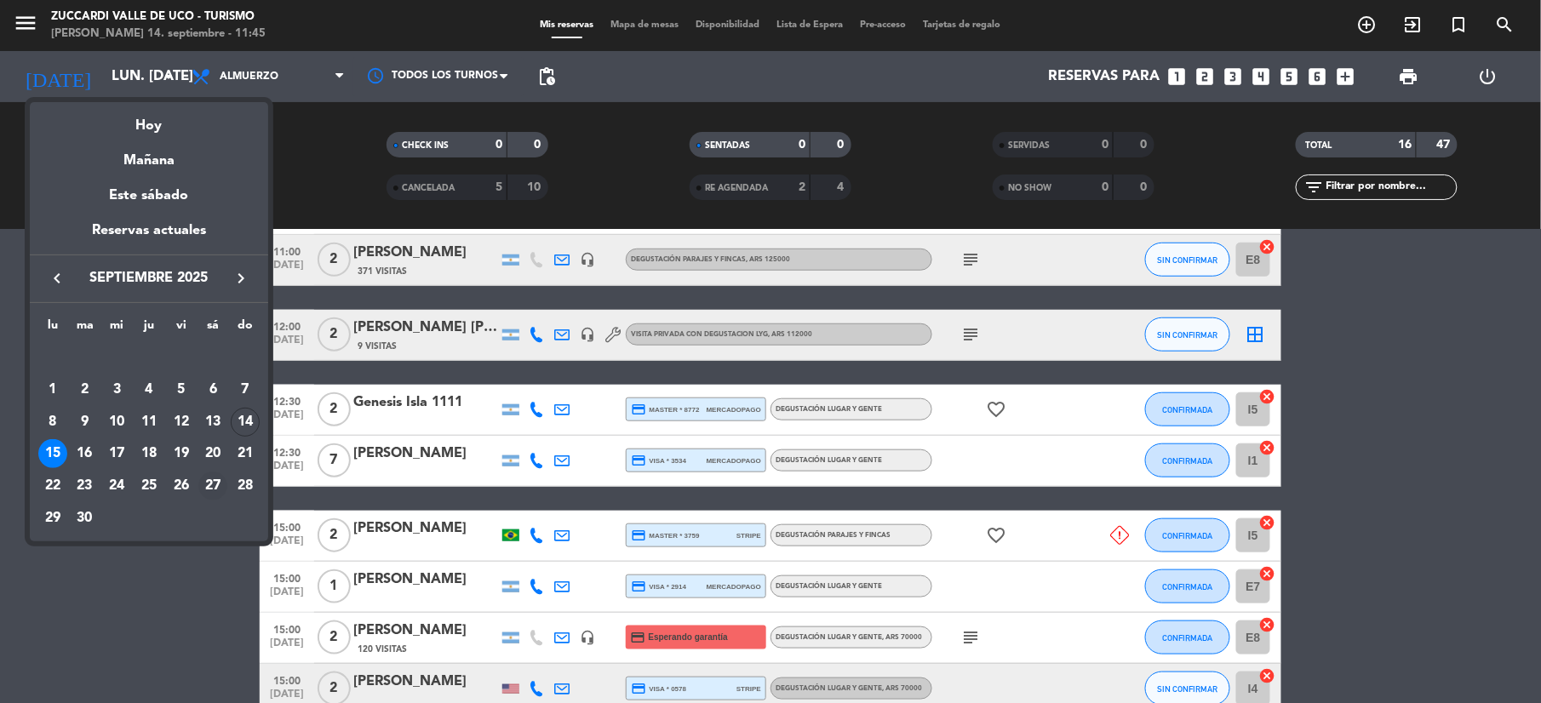
click at [213, 484] on div "27" at bounding box center [212, 486] width 29 height 29
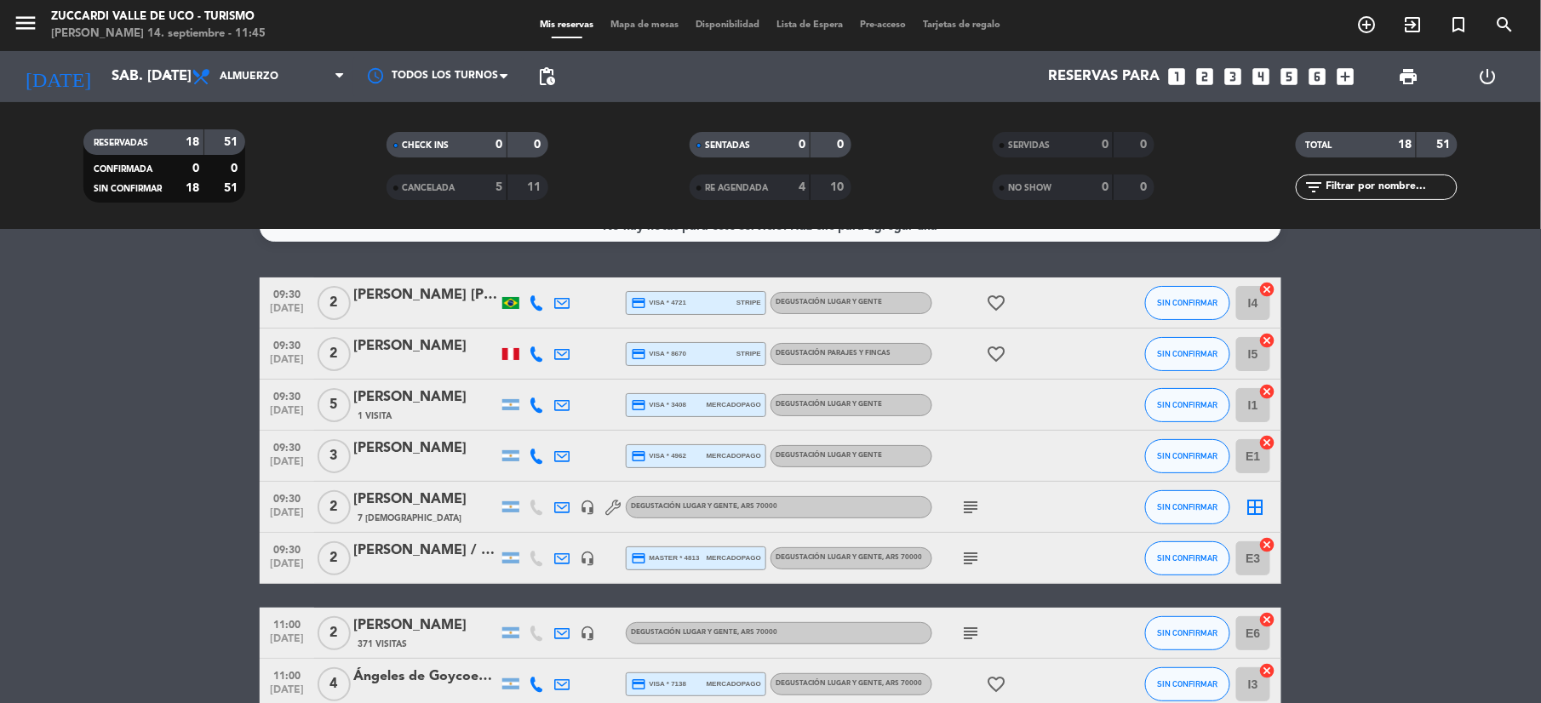
scroll to position [0, 0]
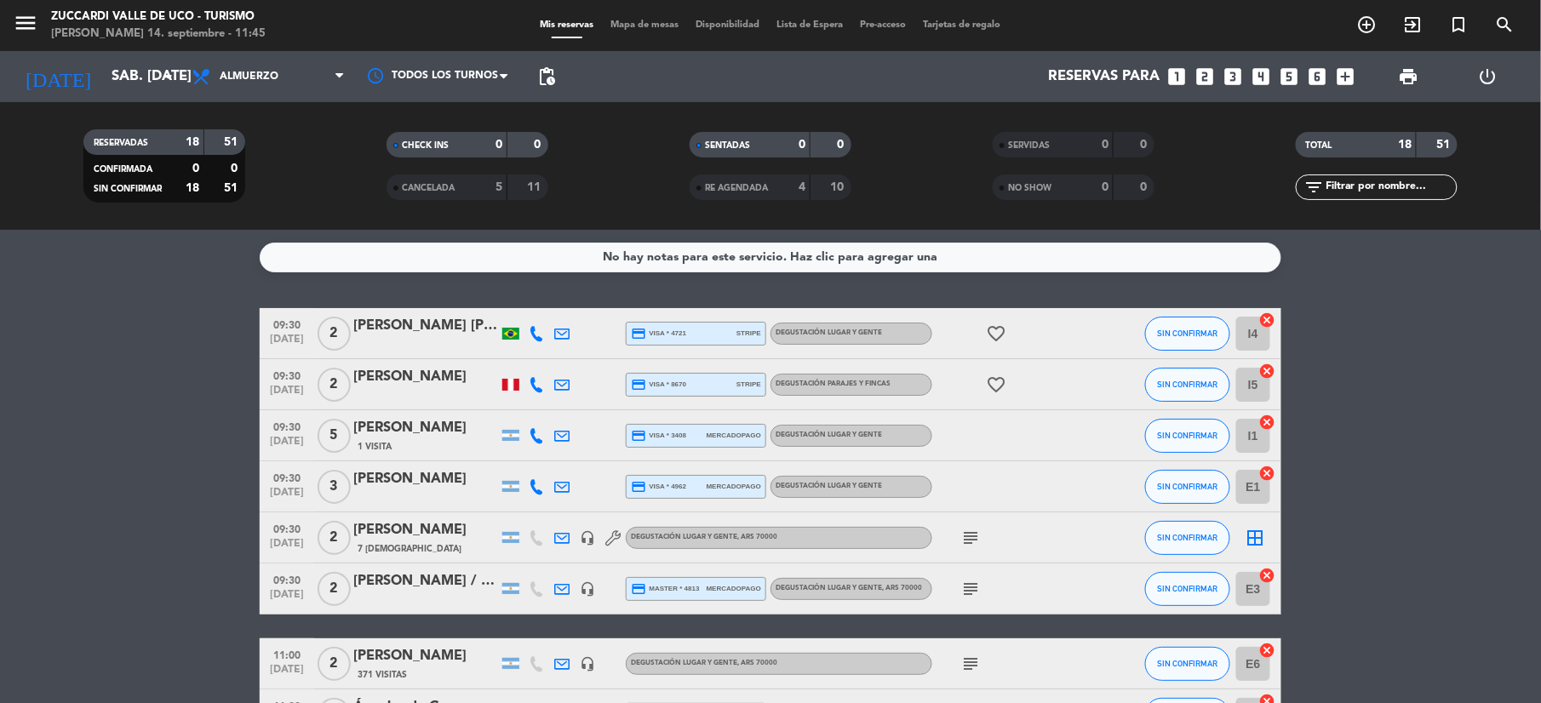
click at [382, 584] on div "Saulo / Miguel Sanz" at bounding box center [425, 581] width 145 height 22
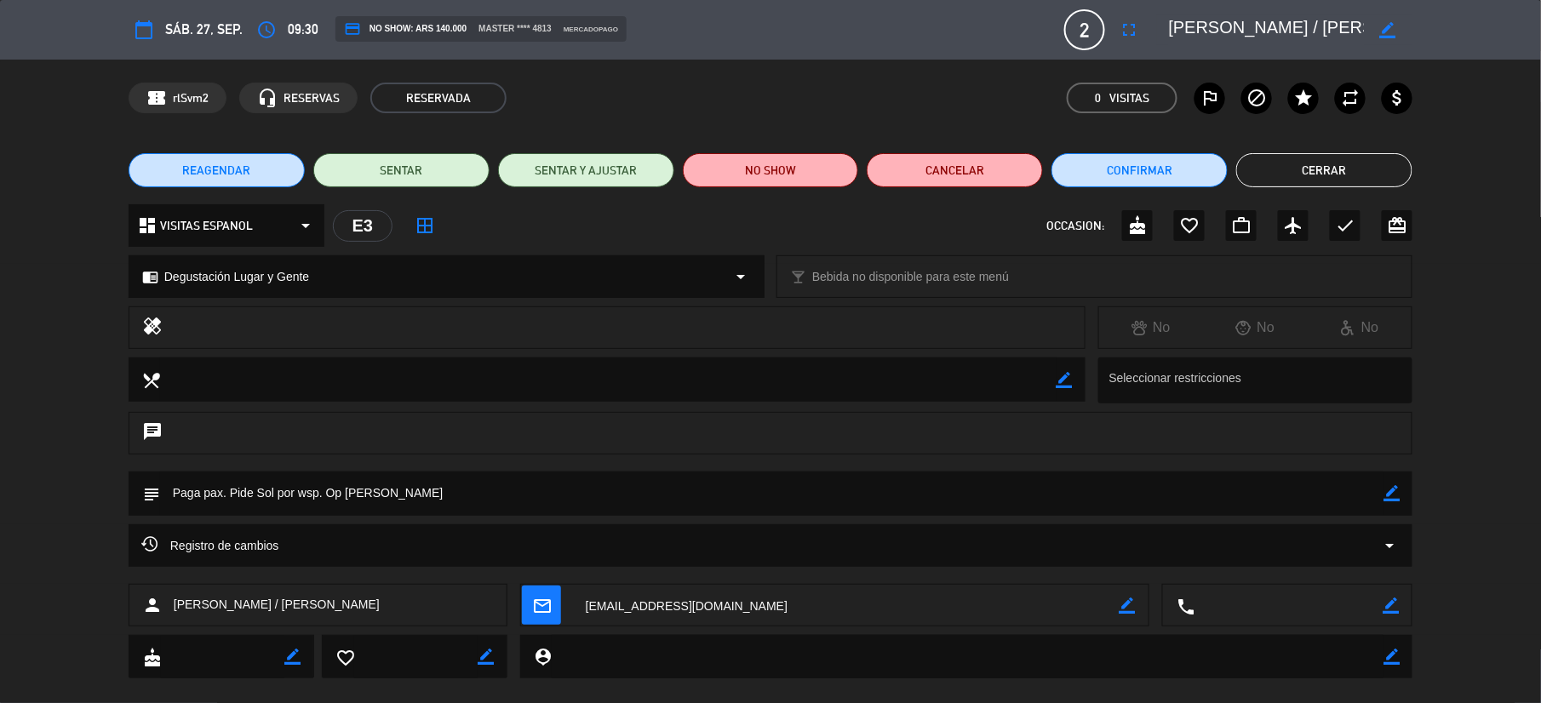
click at [262, 161] on button "REAGENDAR" at bounding box center [217, 170] width 176 height 34
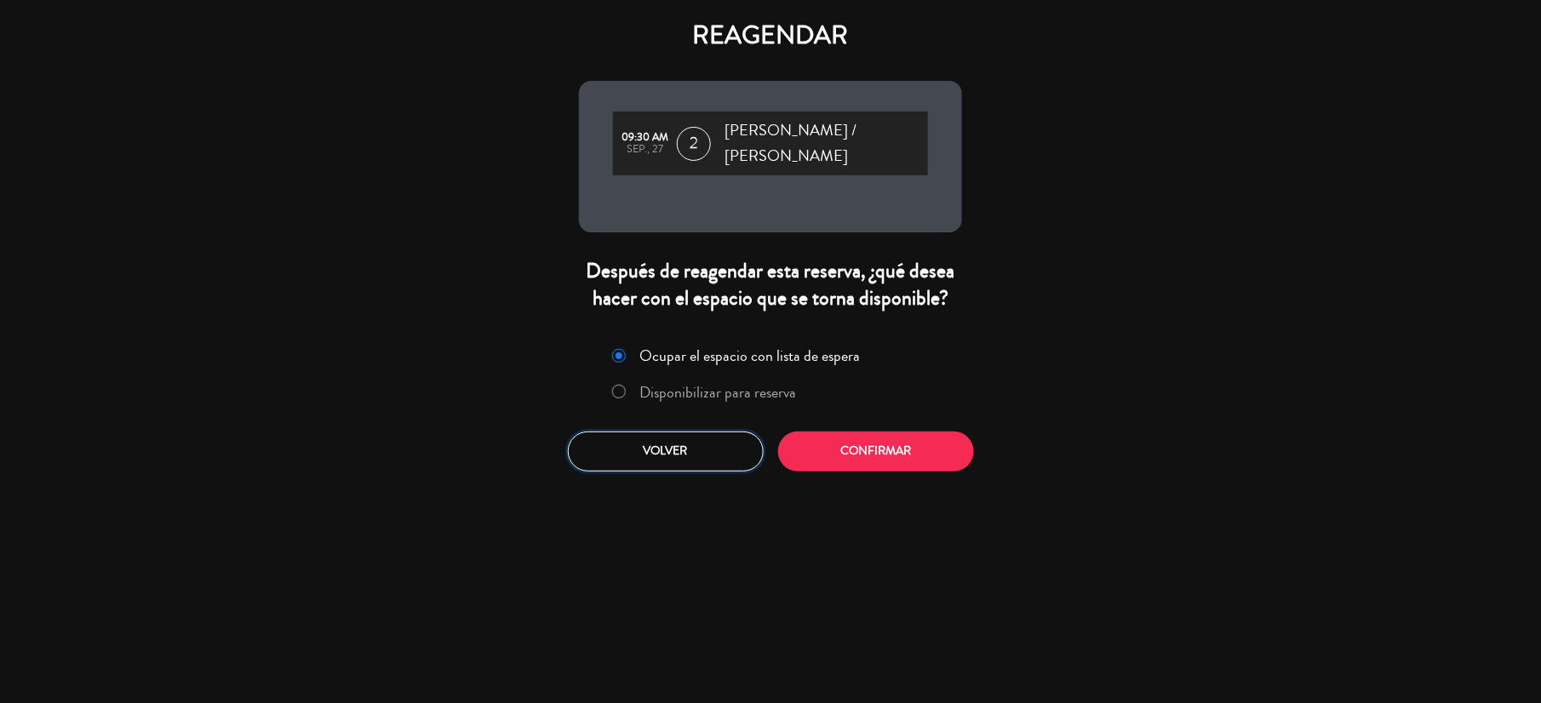
drag, startPoint x: 656, startPoint y: 437, endPoint x: 385, endPoint y: 138, distance: 403.3
click at [652, 436] on button "Volver" at bounding box center [666, 452] width 196 height 40
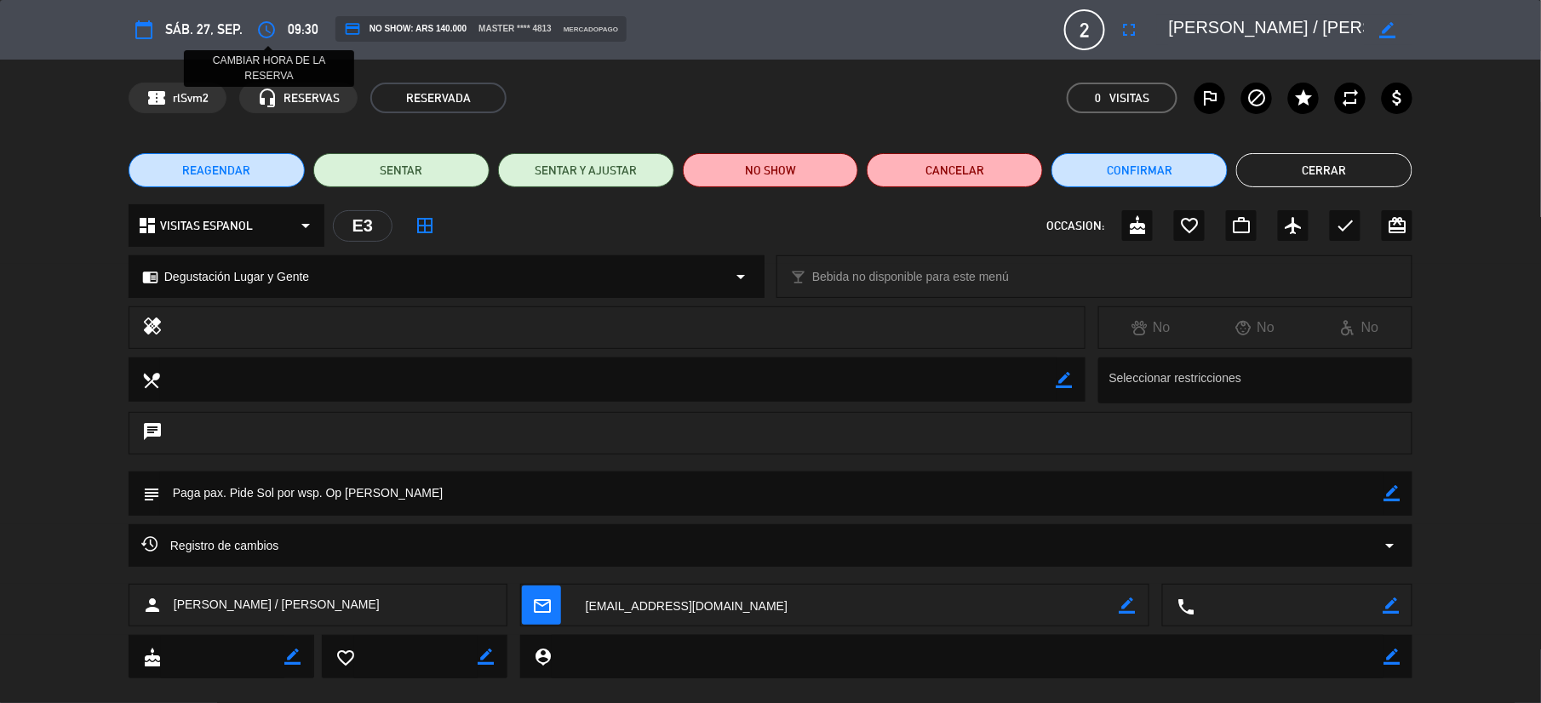
click at [266, 24] on icon "access_time" at bounding box center [266, 30] width 20 height 20
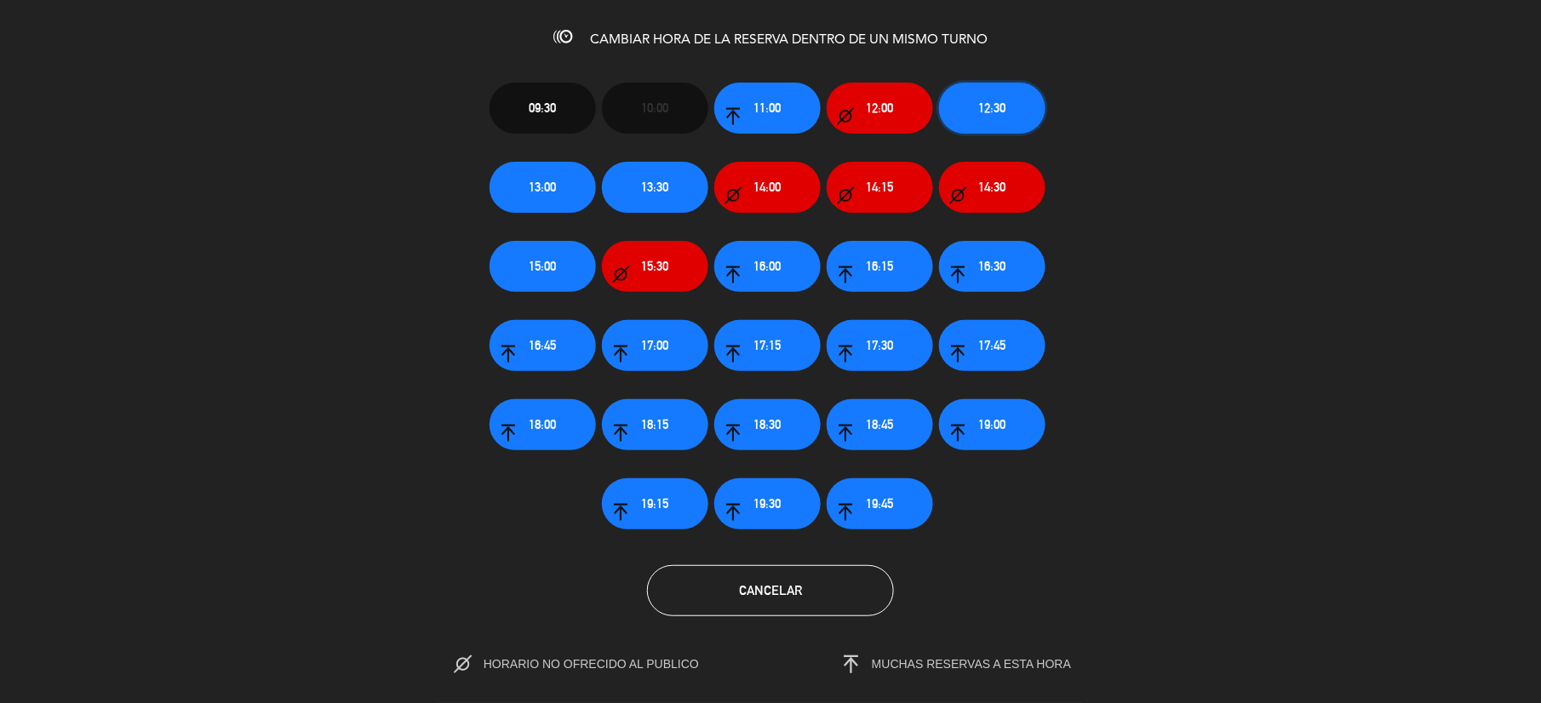
click at [982, 106] on span "12:30" at bounding box center [992, 108] width 27 height 20
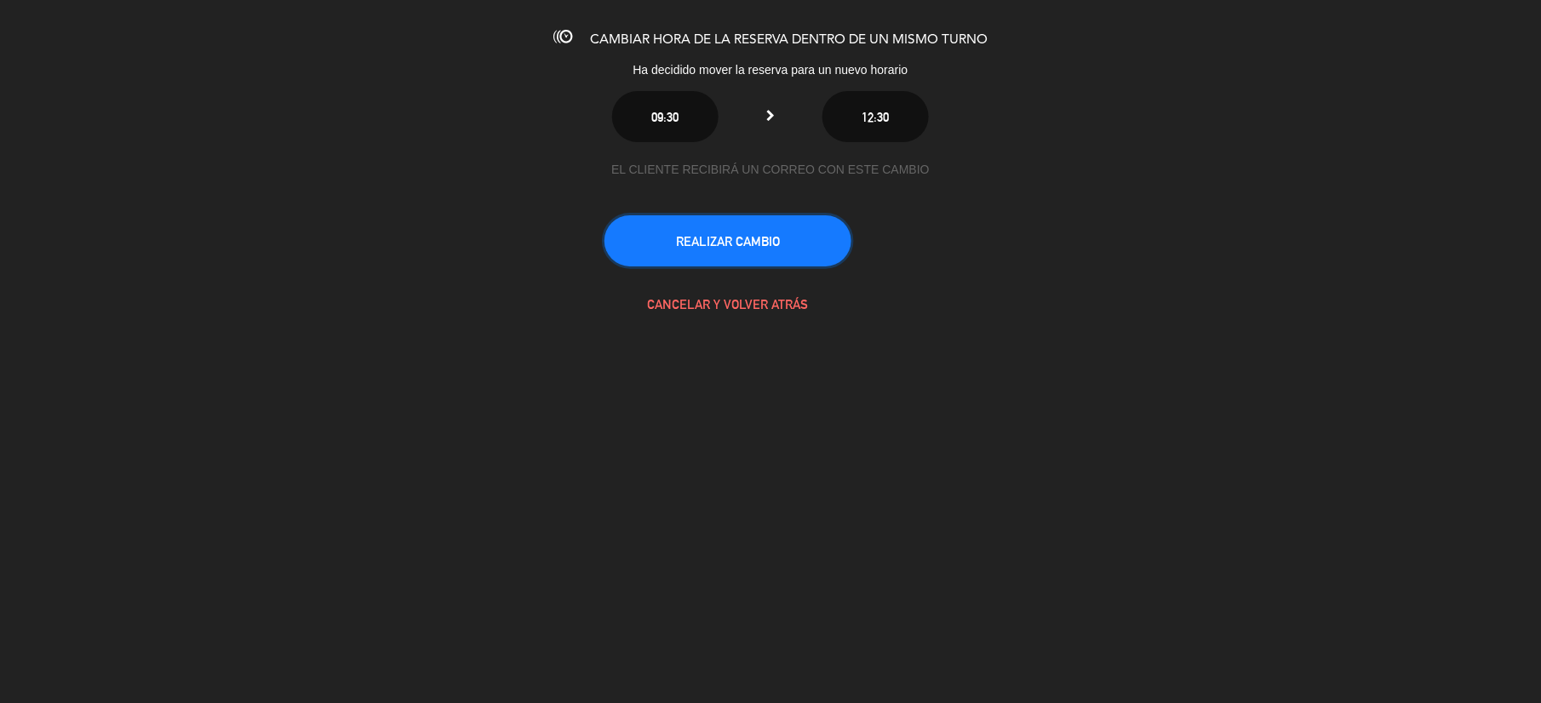
click at [754, 247] on button "REALIZAR CAMBIO" at bounding box center [728, 240] width 247 height 51
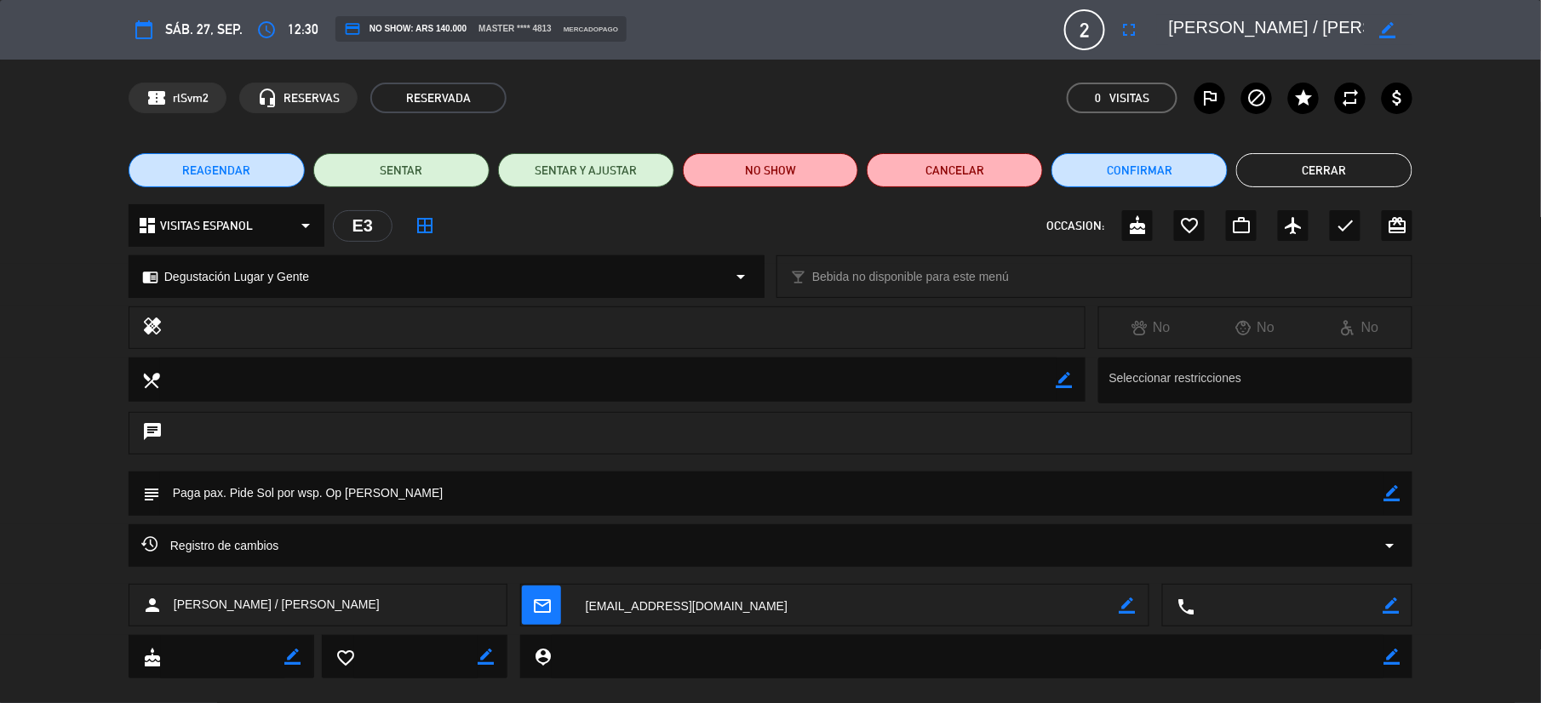
click at [1274, 174] on button "Cerrar" at bounding box center [1324, 170] width 176 height 34
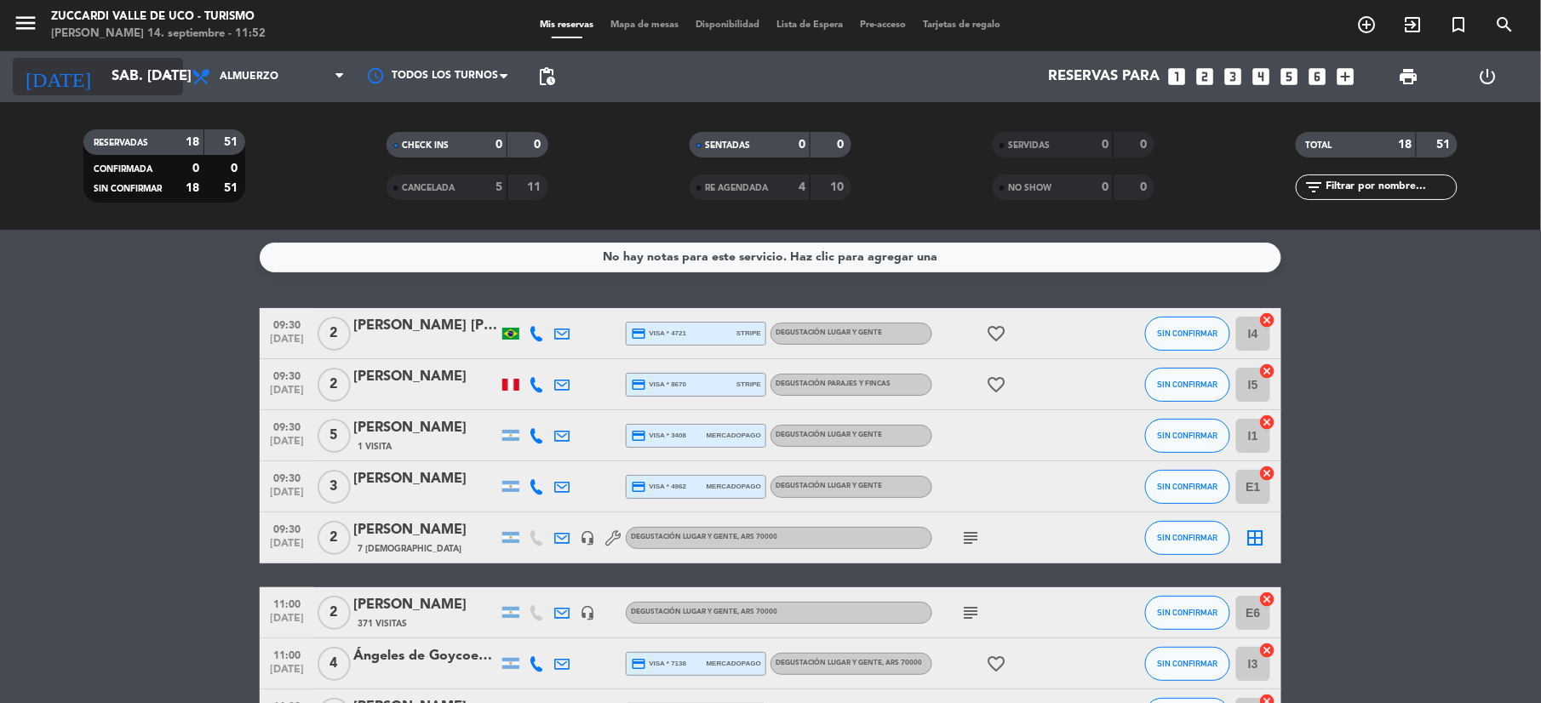
click at [103, 68] on input "sáb. 27 sep." at bounding box center [194, 76] width 183 height 33
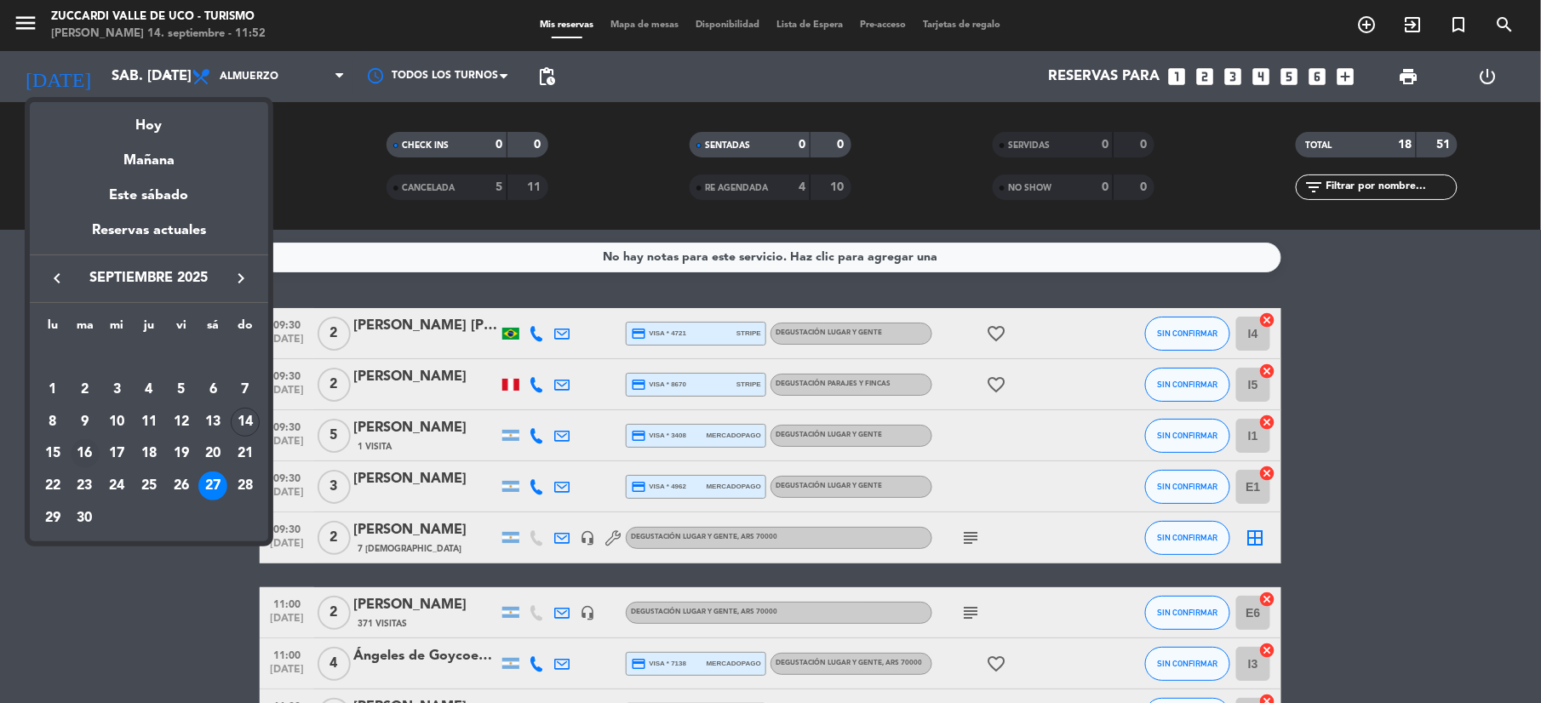
click at [80, 454] on div "16" at bounding box center [85, 453] width 29 height 29
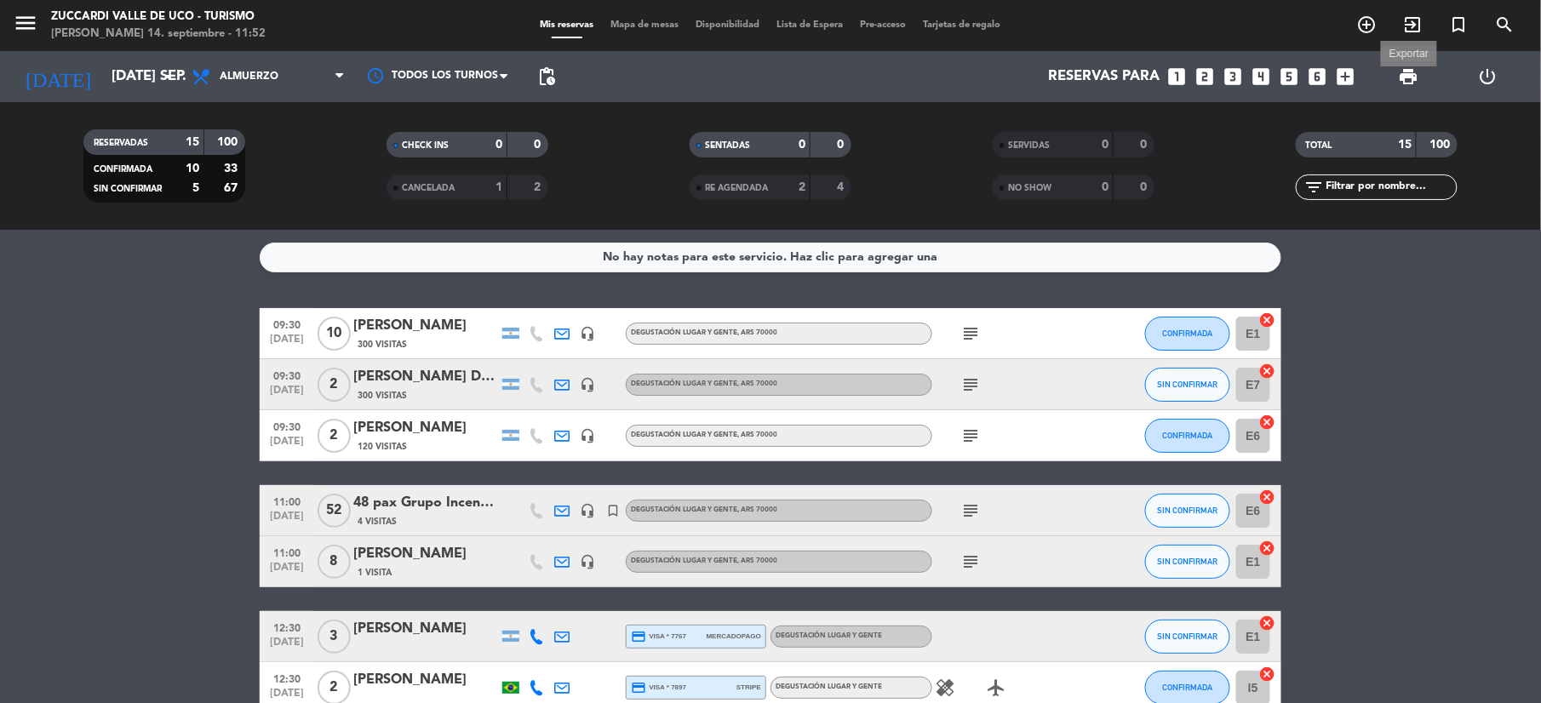
click at [1408, 73] on span "print" at bounding box center [1408, 76] width 20 height 20
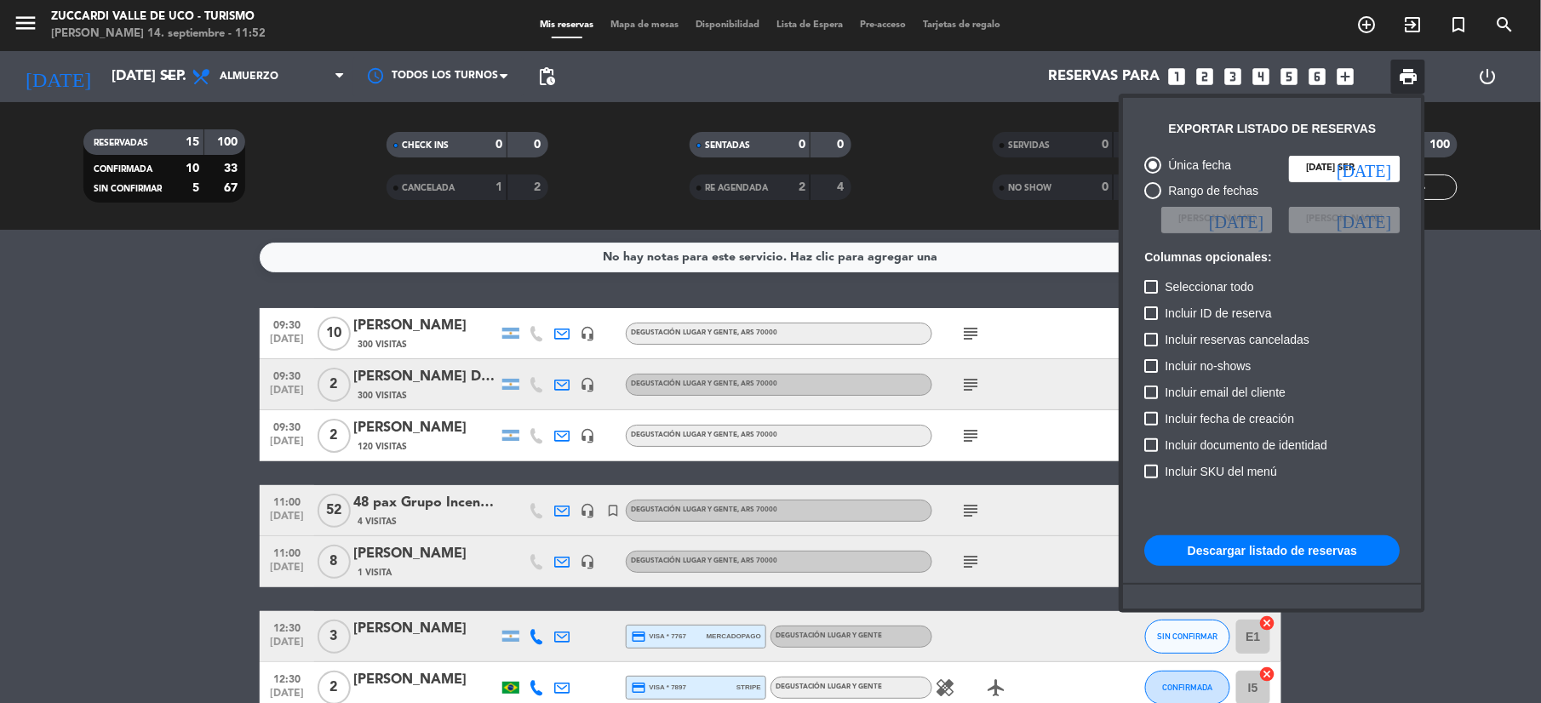
click at [1272, 549] on button "Descargar listado de reservas" at bounding box center [1271, 551] width 255 height 31
click at [48, 373] on div at bounding box center [770, 351] width 1541 height 703
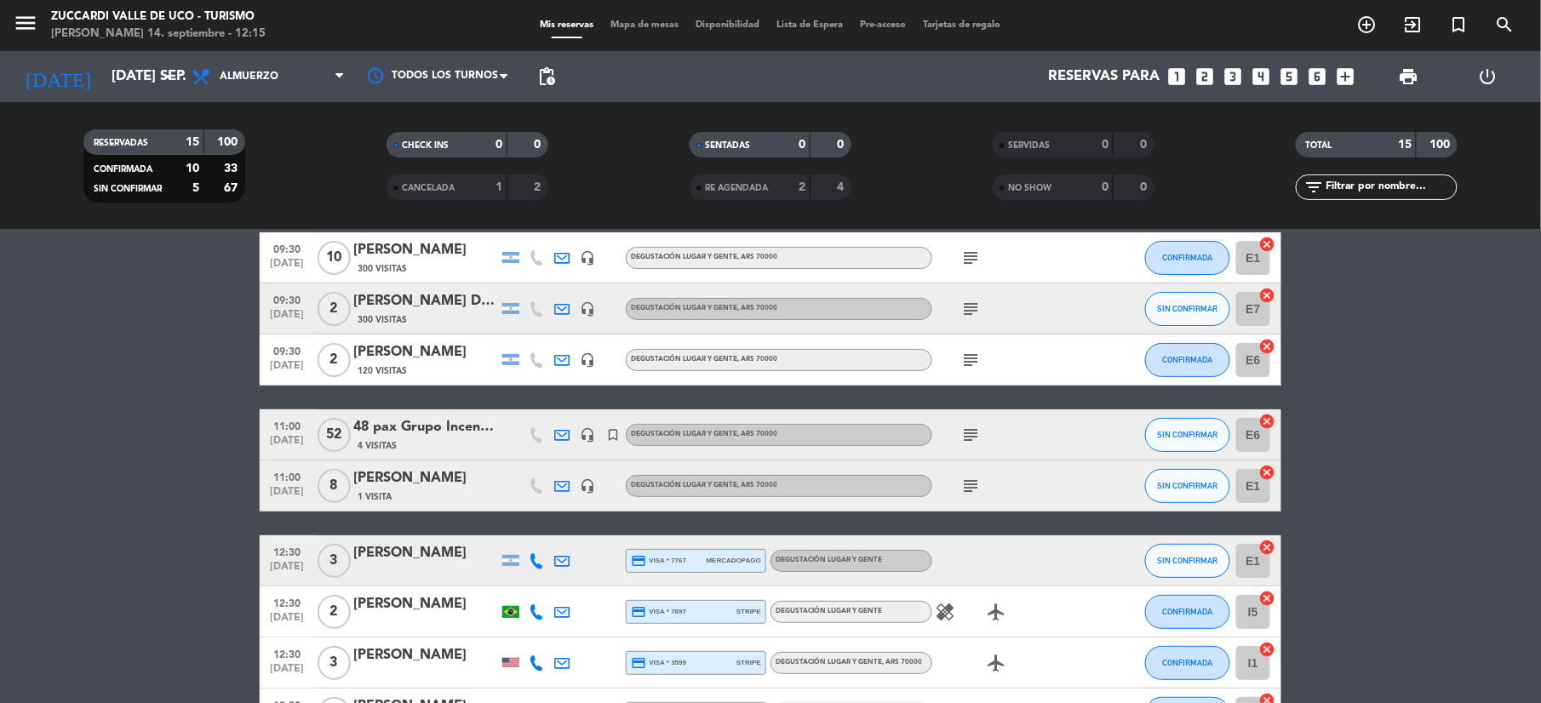
scroll to position [113, 0]
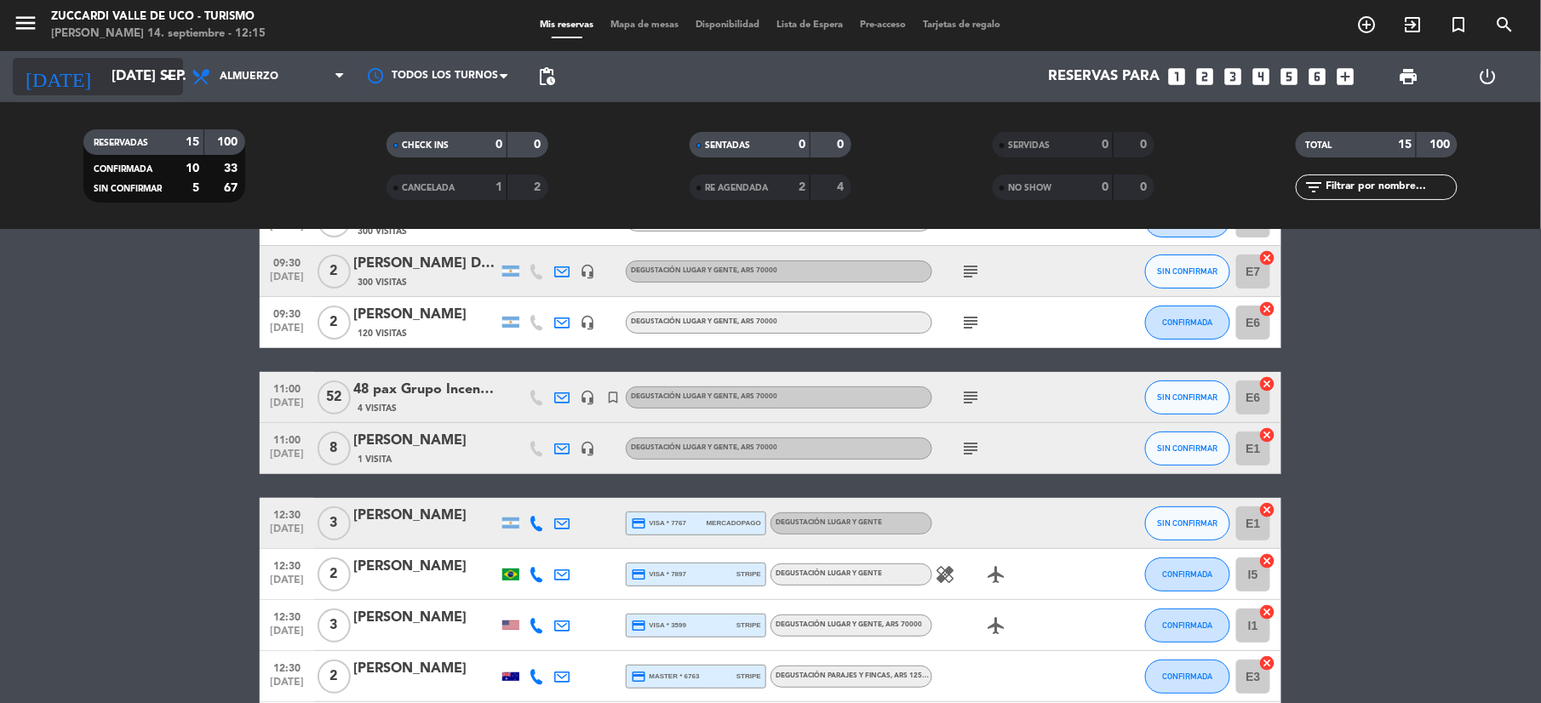
click at [121, 83] on input "mar. 16 sep." at bounding box center [194, 76] width 183 height 33
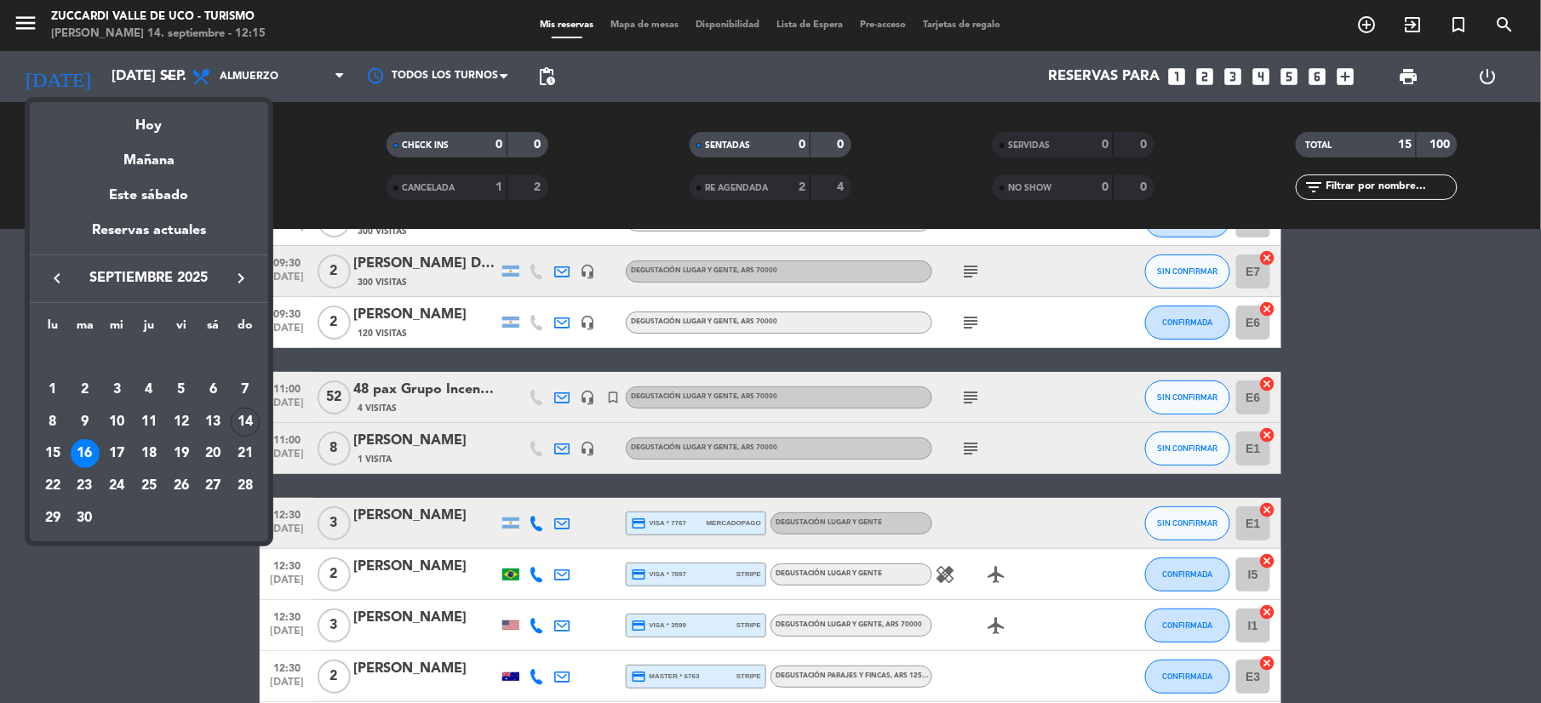
click at [43, 451] on div "15" at bounding box center [52, 453] width 29 height 29
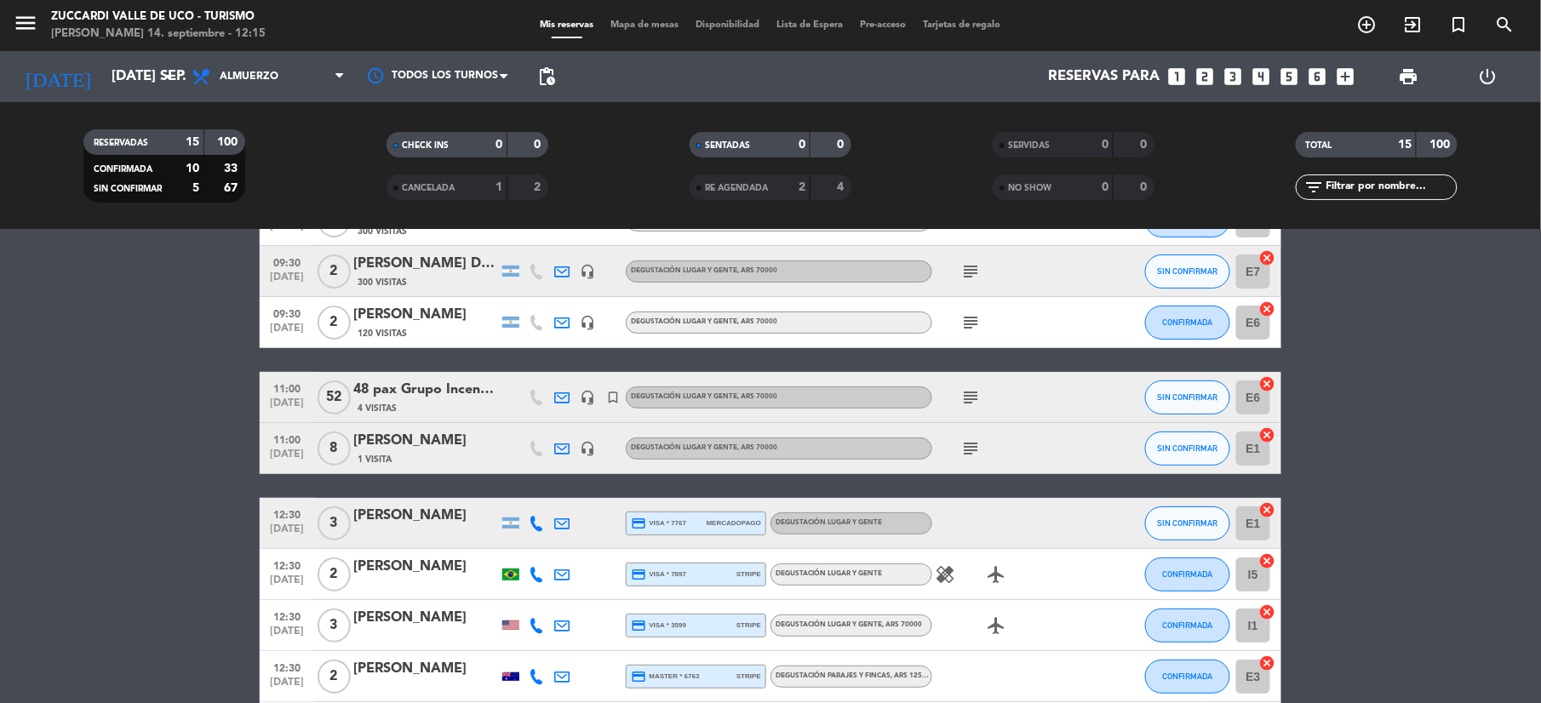
type input "lun. [DATE]"
